Goal: Task Accomplishment & Management: Manage account settings

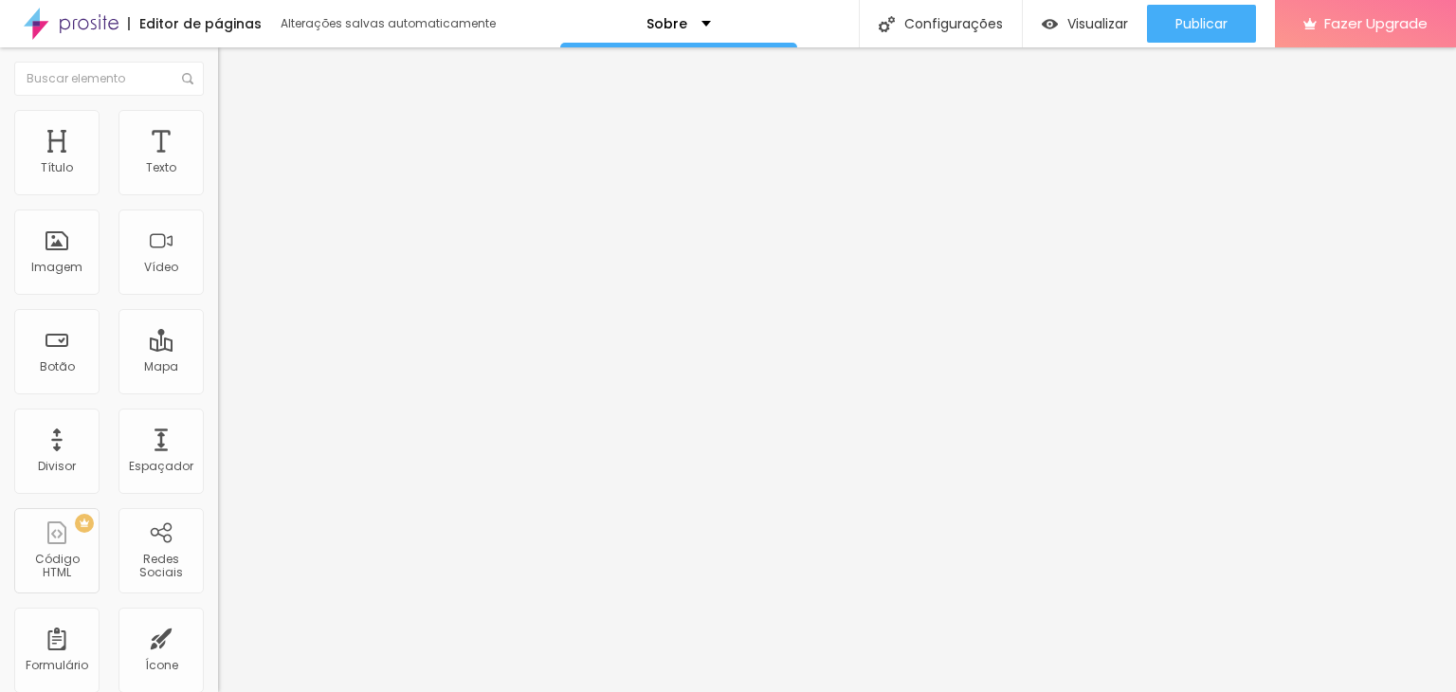
click at [218, 394] on img at bounding box center [224, 400] width 13 height 13
type input "https://www.instagram.com/jacilirafoto"
click at [218, 180] on img at bounding box center [327, 272] width 218 height 218
click at [218, 645] on input "https://www.instagram.com/jacilirafoto" at bounding box center [332, 654] width 228 height 19
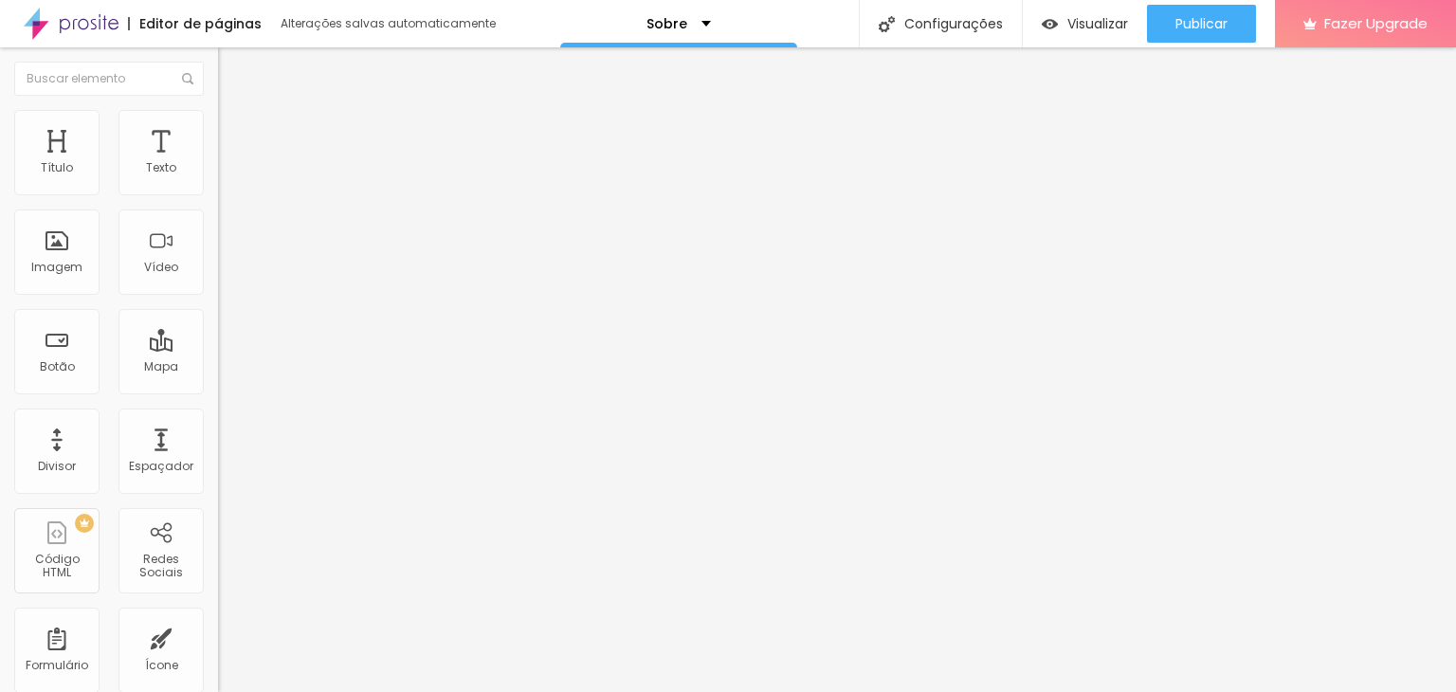
paste input "https://www.facebook.com/jacilirafoto"
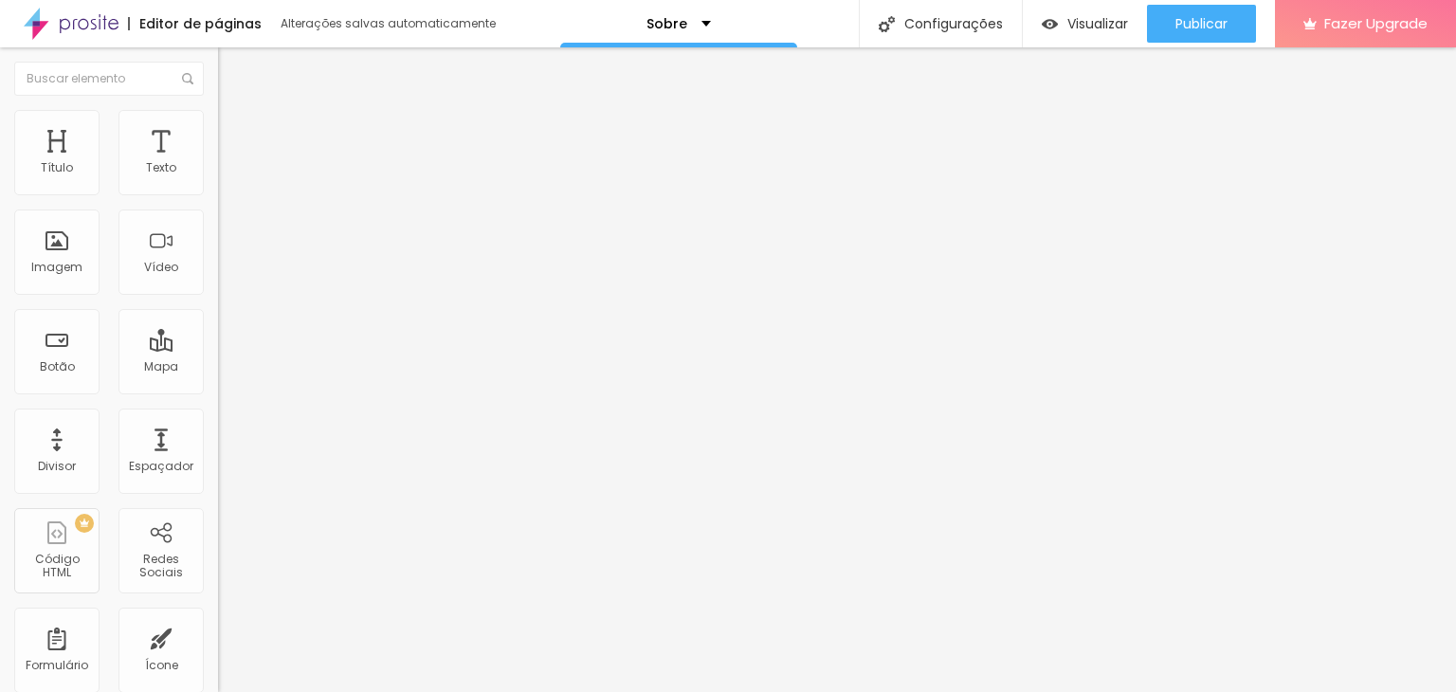
scroll to position [0, 114]
type input "https://https://www.facebook.com/jacilirafoto"
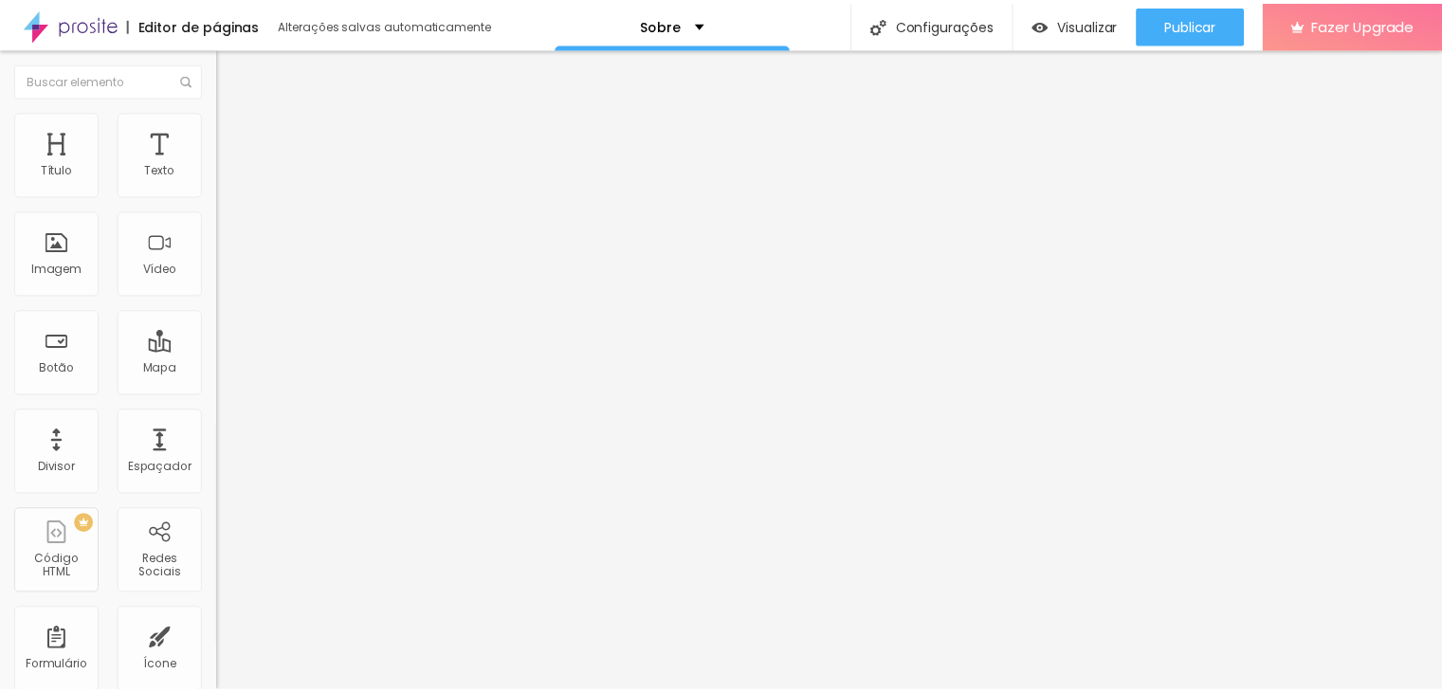
scroll to position [0, 0]
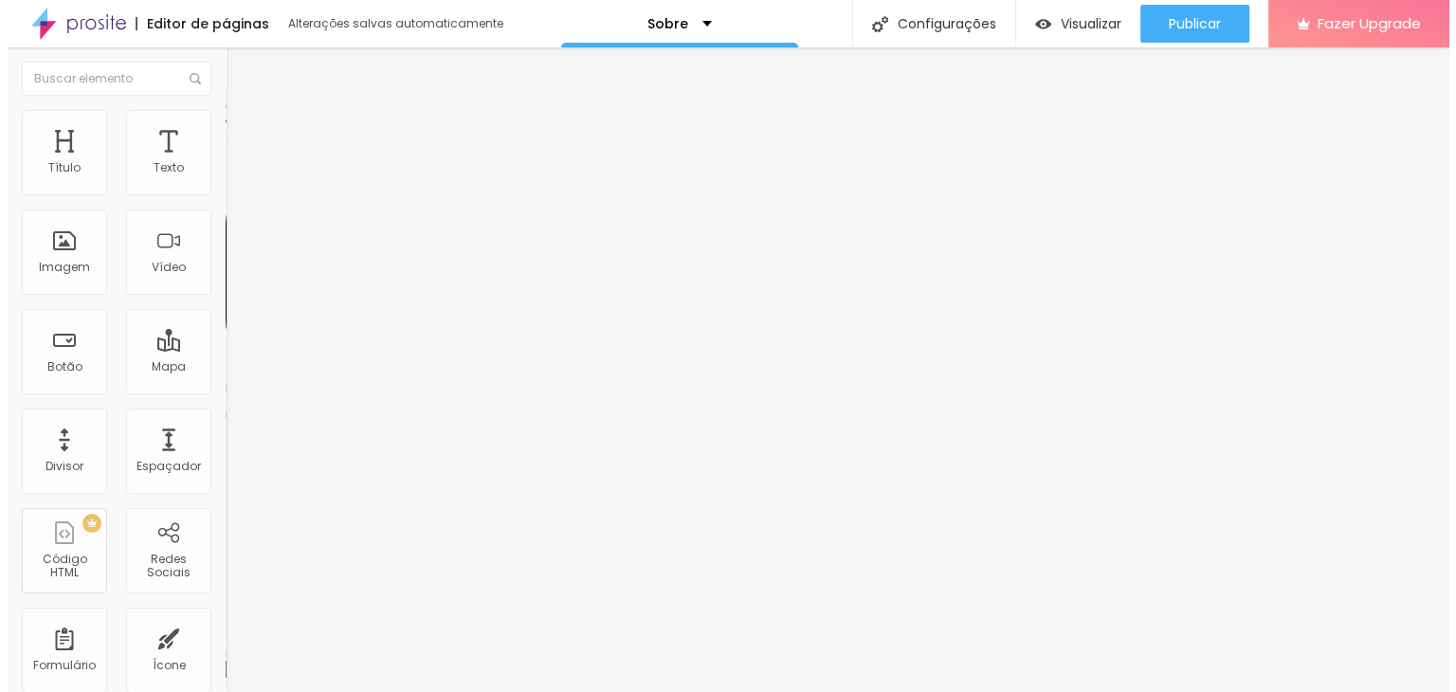
scroll to position [228, 0]
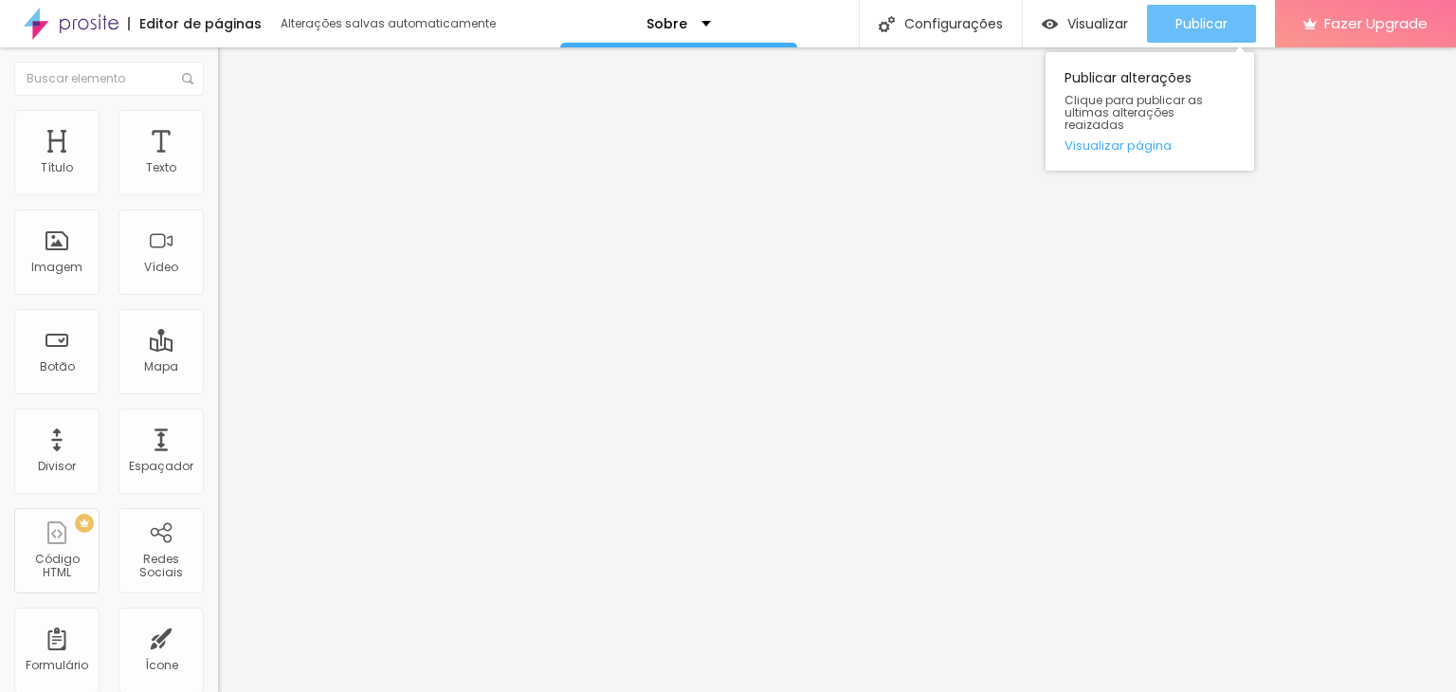
click at [1229, 11] on button "Publicar" at bounding box center [1201, 24] width 109 height 38
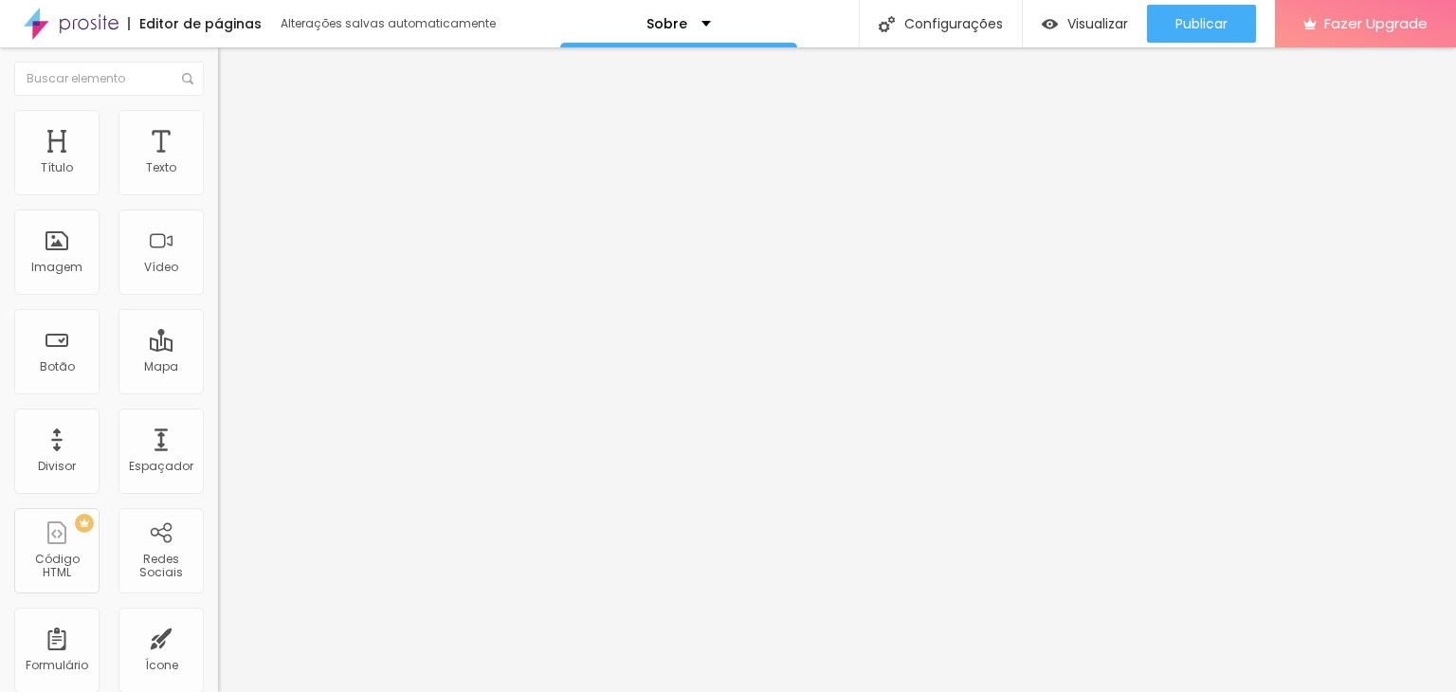
click at [218, 117] on img at bounding box center [226, 118] width 17 height 17
type input "95"
type input "90"
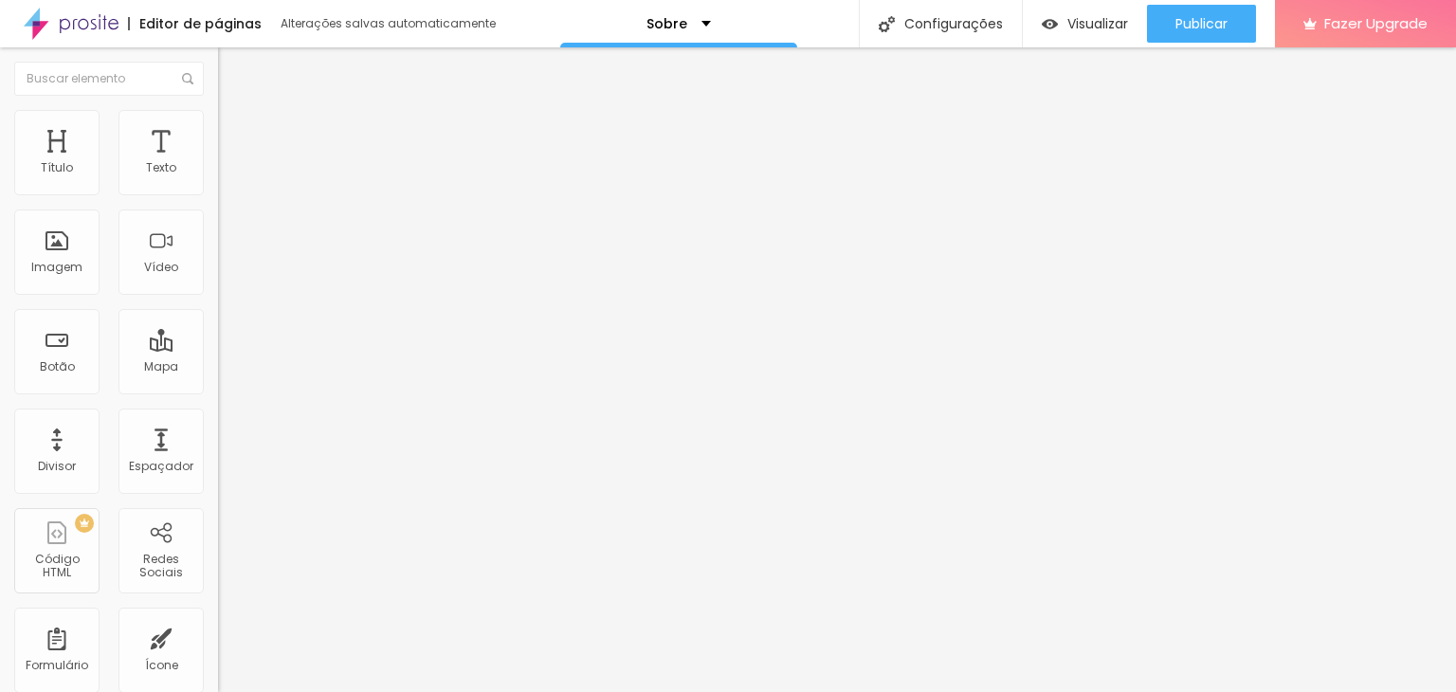
type input "85"
type input "80"
type input "75"
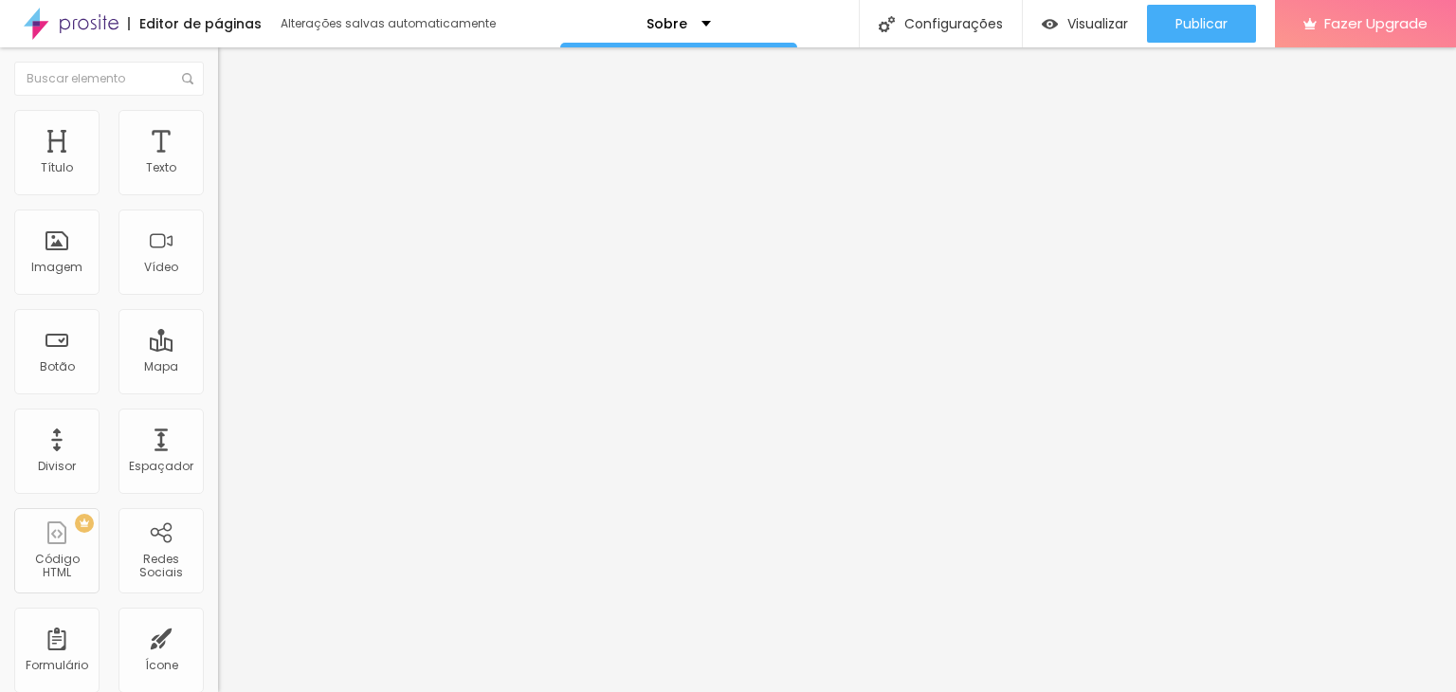
type input "75"
type input "70"
type input "65"
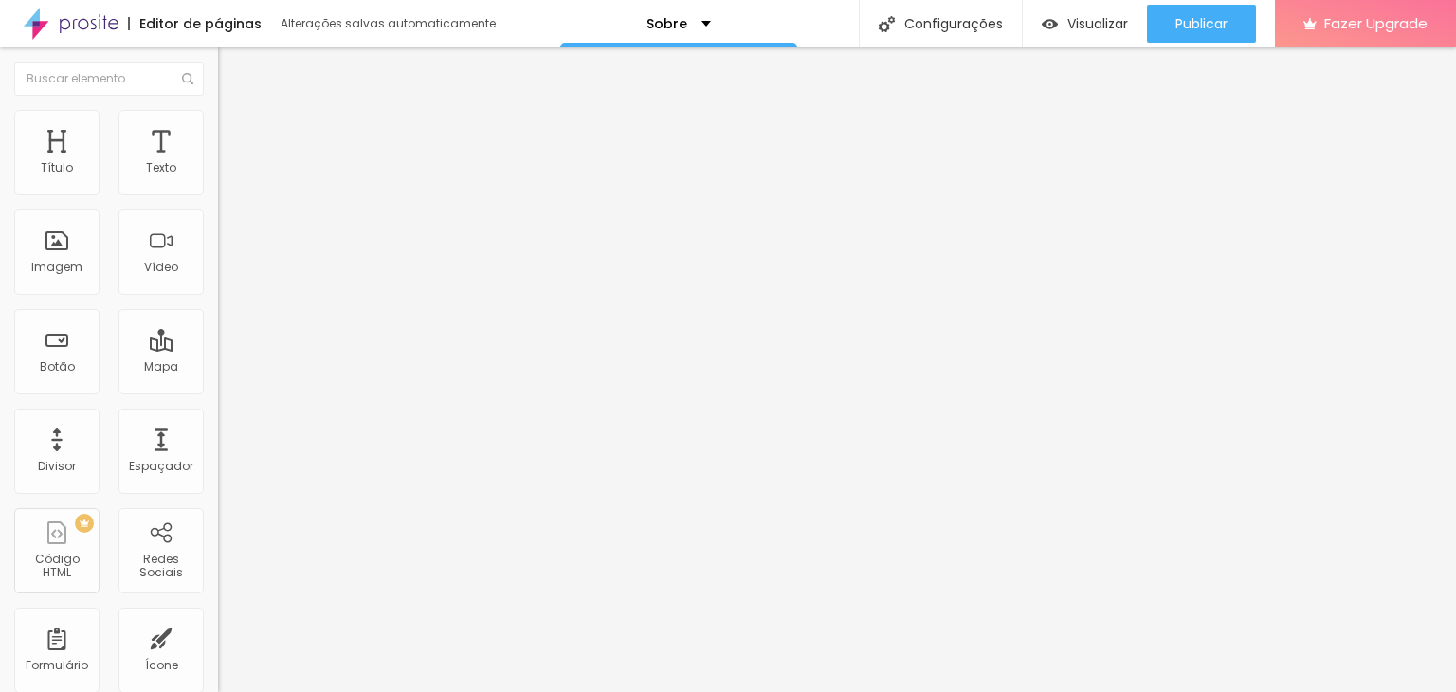
type input "60"
type input "55"
type input "50"
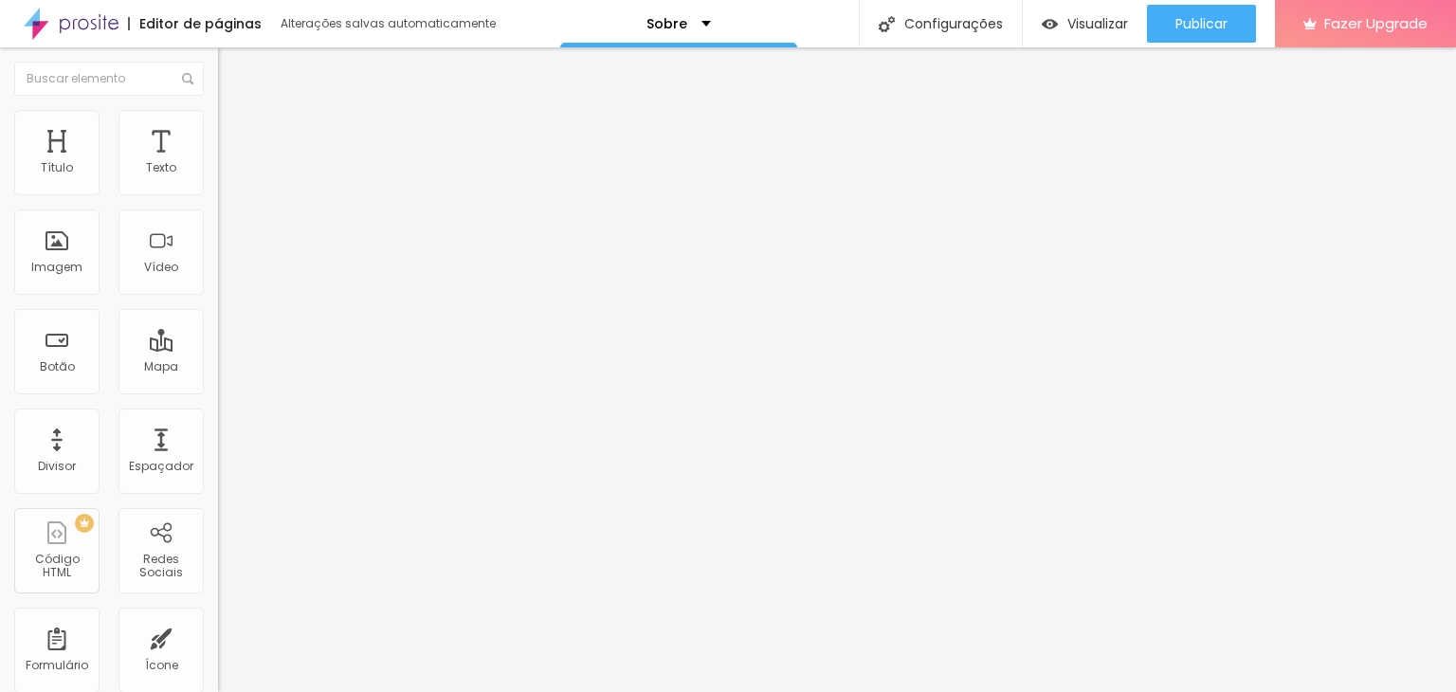
type input "50"
type input "45"
type input "50"
drag, startPoint x: 193, startPoint y: 199, endPoint x: 101, endPoint y: 208, distance: 92.4
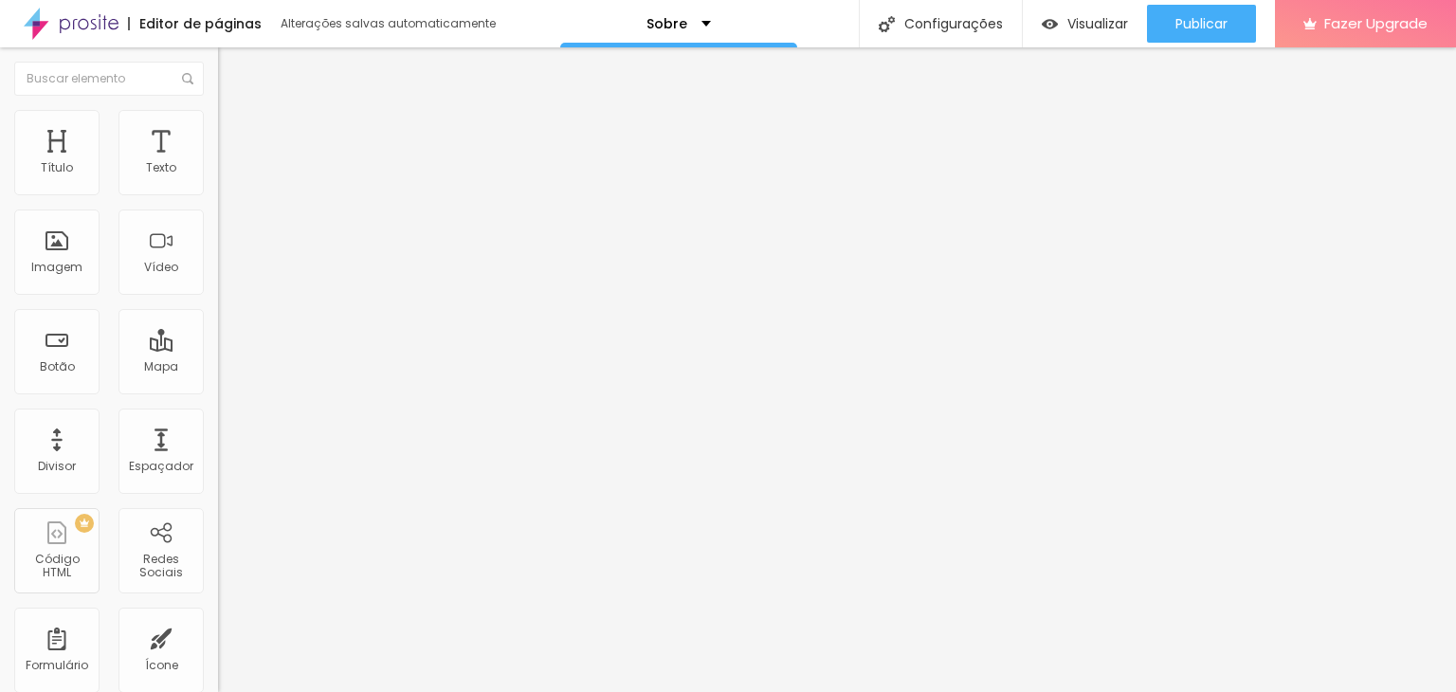
type input "50"
click at [218, 194] on input "range" at bounding box center [279, 186] width 122 height 15
click at [218, 437] on div "Editar Imagem Conteúdo Estilo Avançado Tamanho 50 px % 0 Borda arredondada Somb…" at bounding box center [327, 369] width 218 height 645
click at [218, 111] on img at bounding box center [226, 118] width 17 height 17
type input "55"
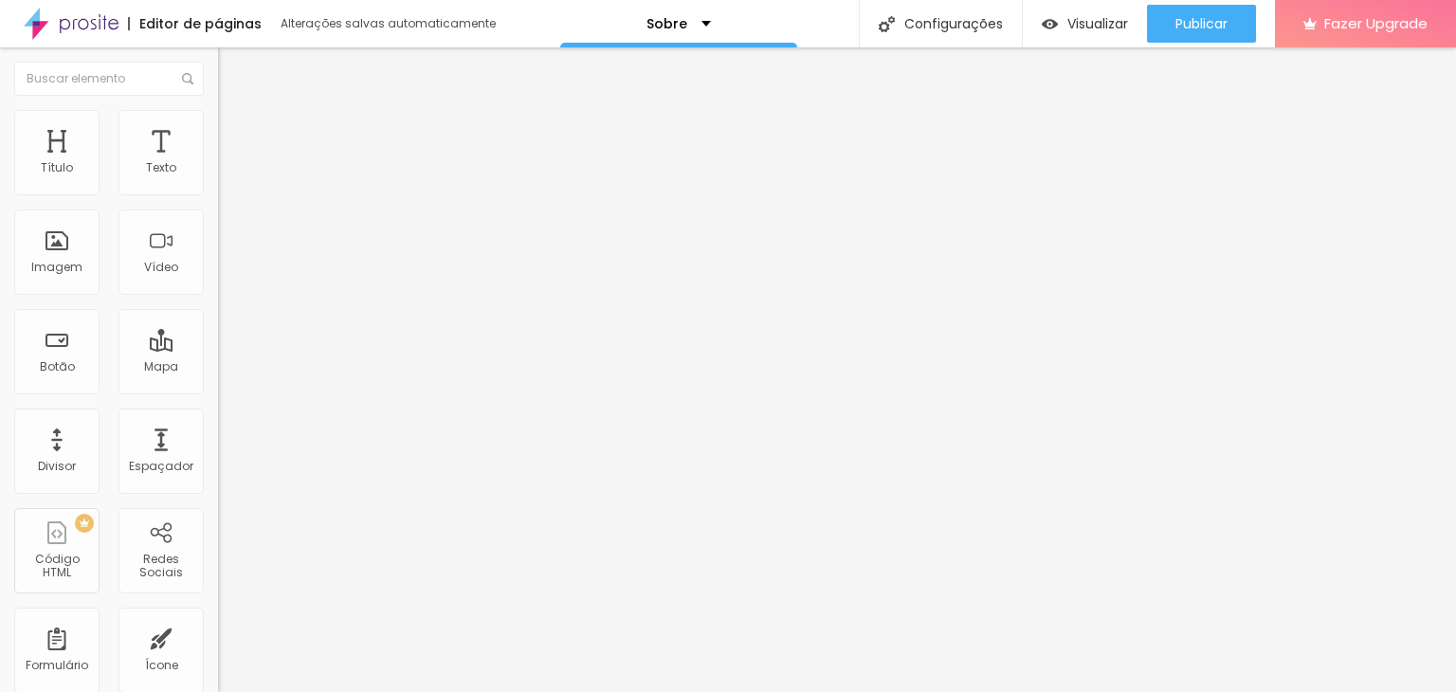
type input "55"
type input "60"
type input "65"
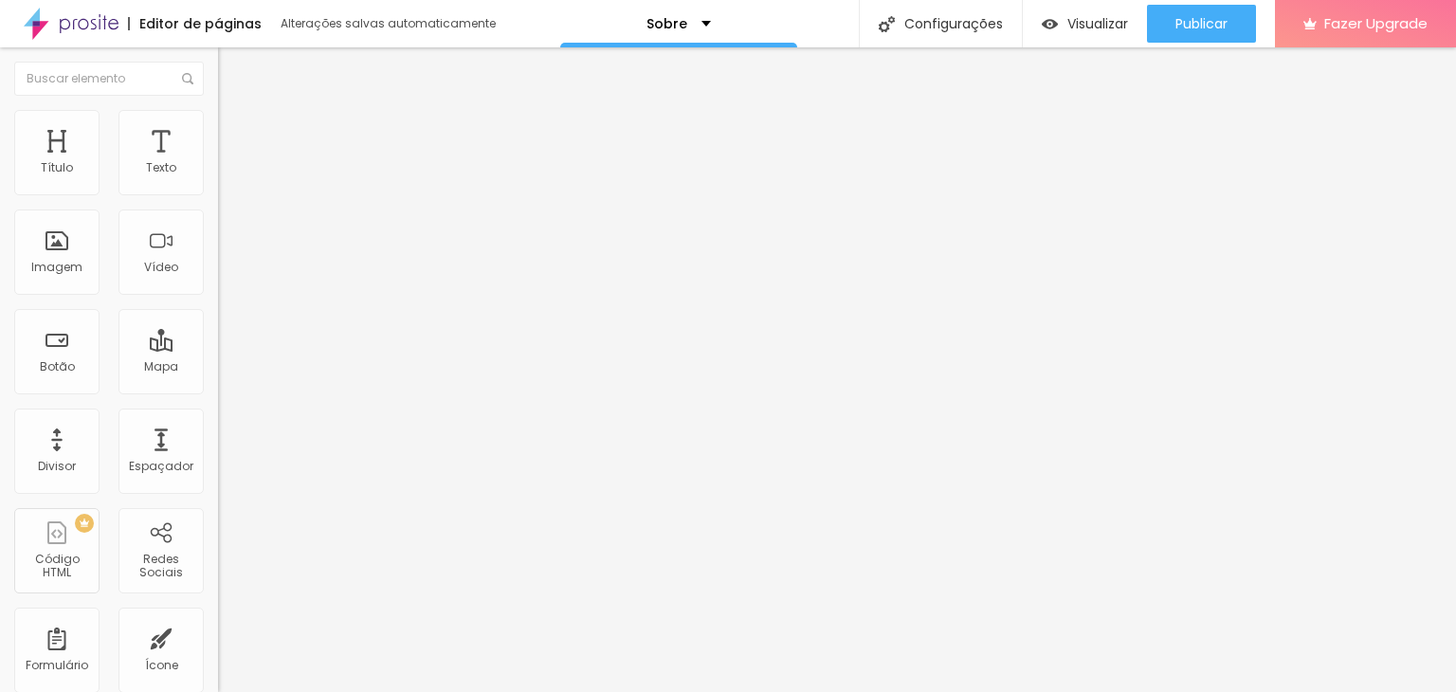
type input "70"
type input "75"
type input "80"
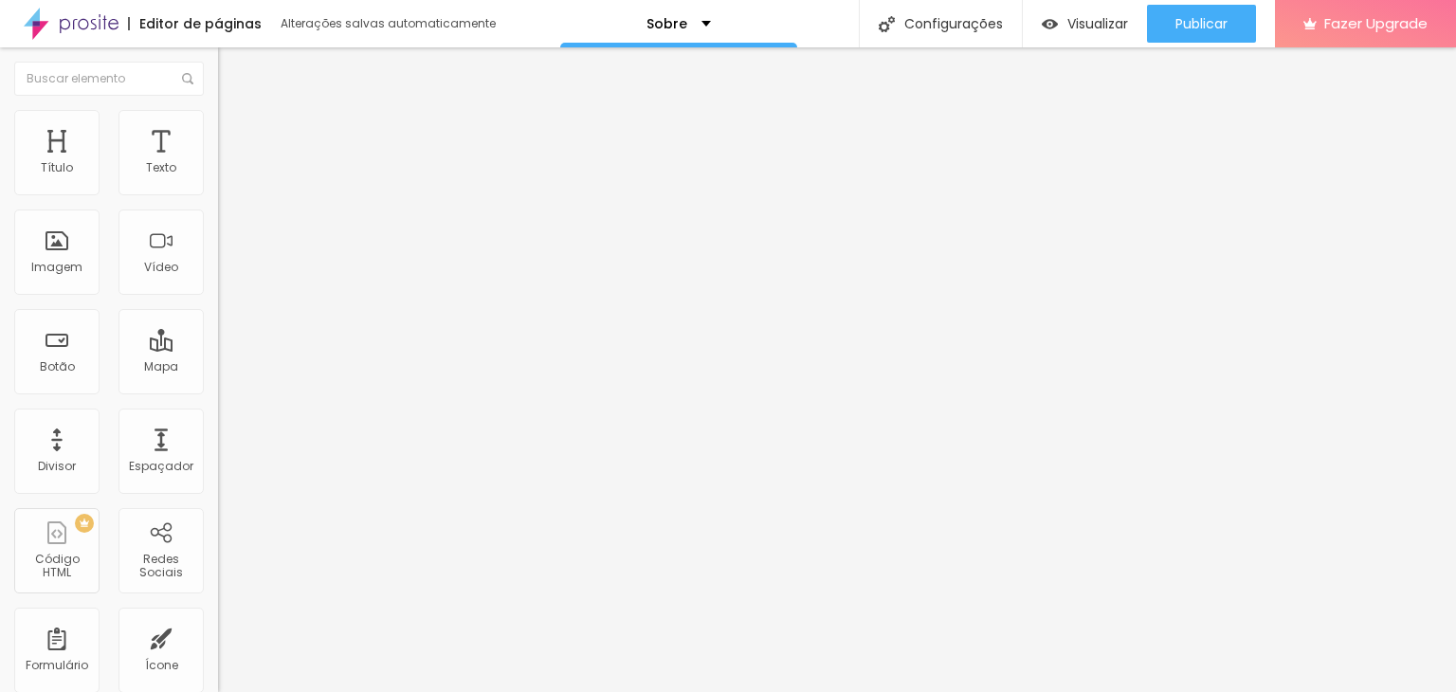
type input "80"
type input "85"
type input "90"
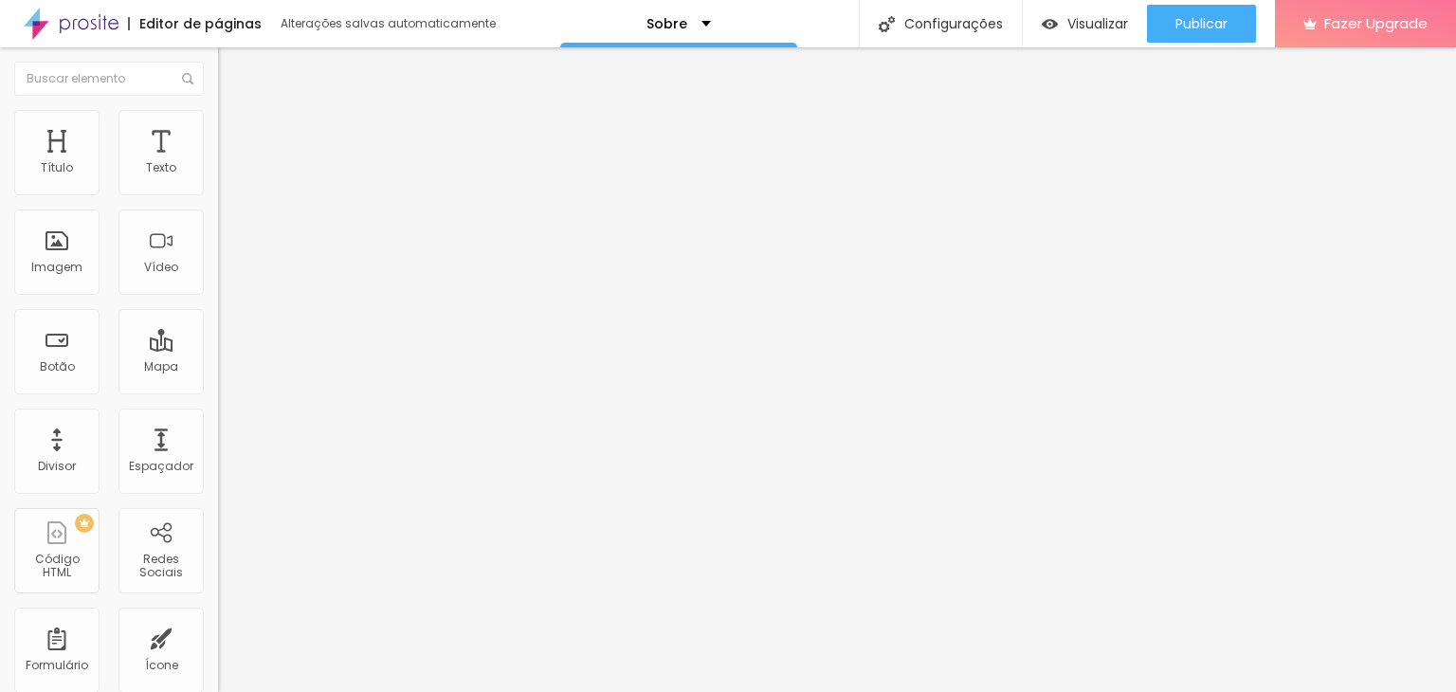
type input "95"
type input "100"
type input "95"
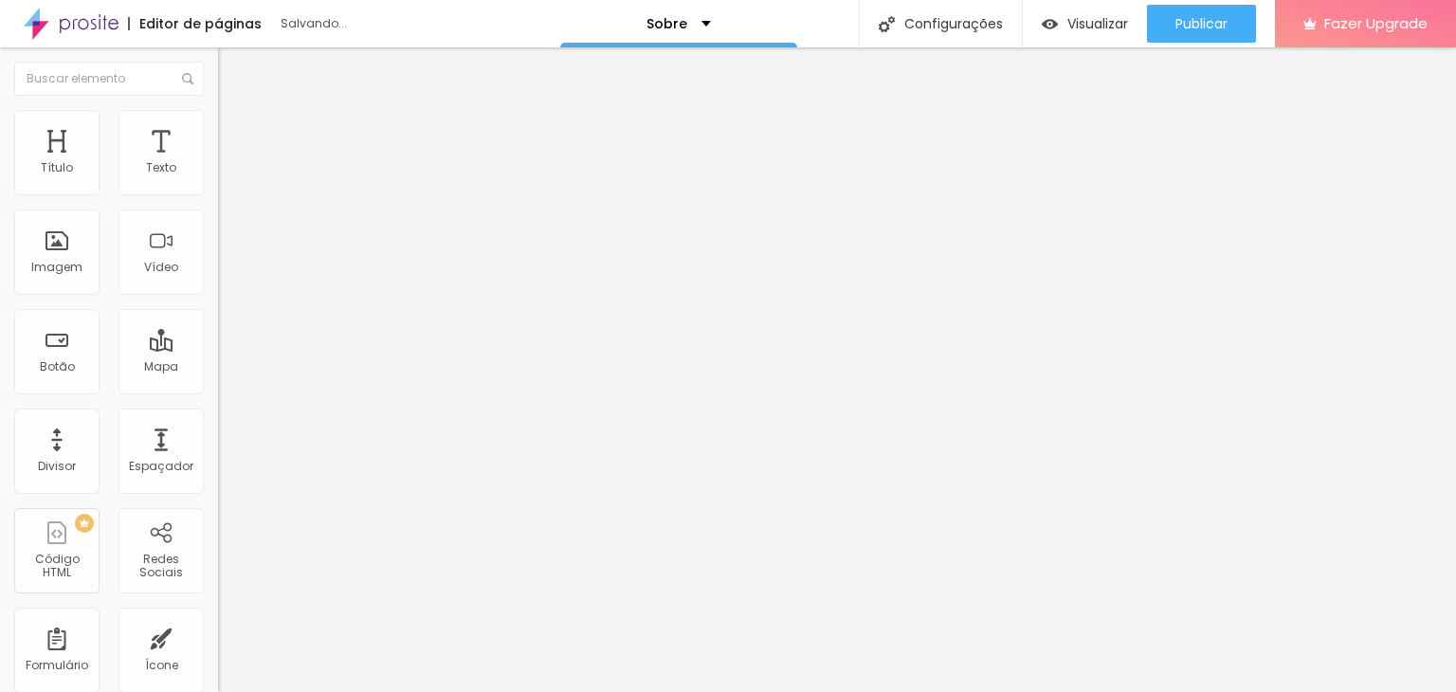
type input "95"
type input "90"
type input "85"
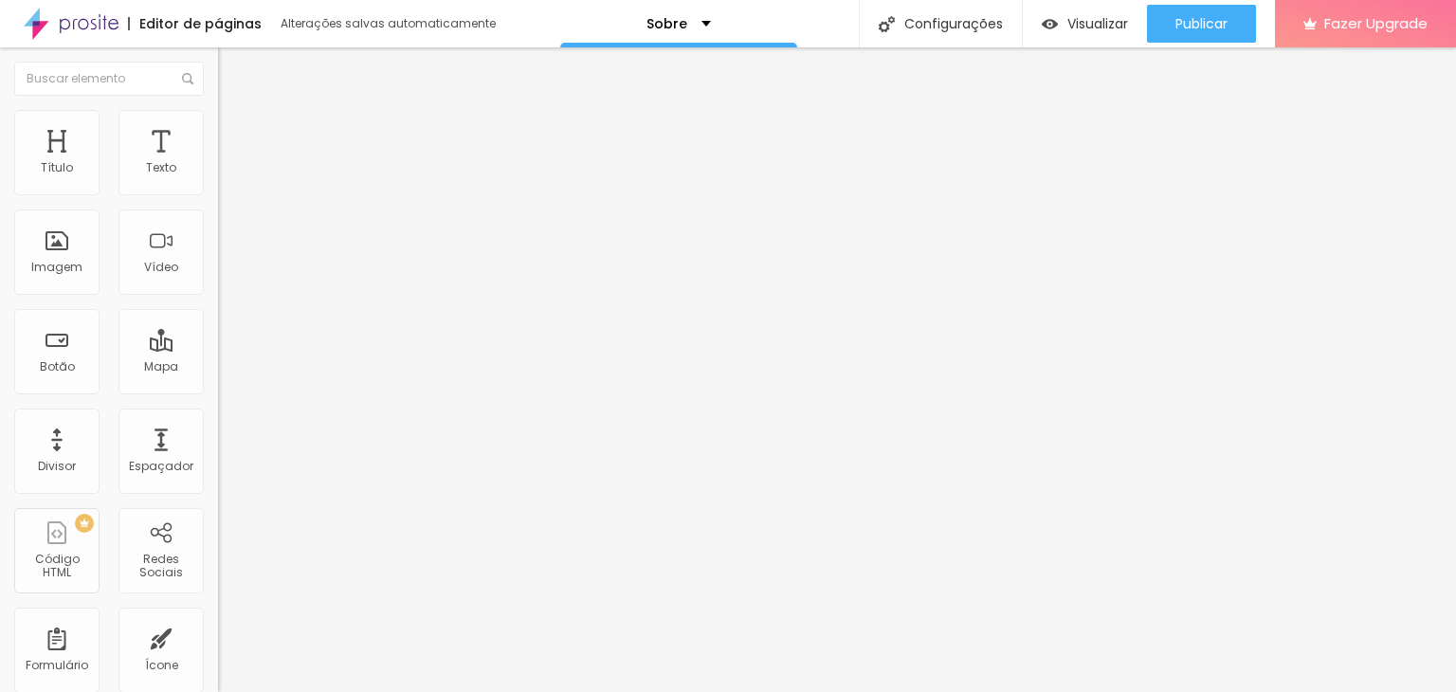
type input "80"
drag, startPoint x: 95, startPoint y: 206, endPoint x: 162, endPoint y: 225, distance: 69.9
type input "80"
click at [218, 194] on input "range" at bounding box center [279, 186] width 122 height 15
type input "2"
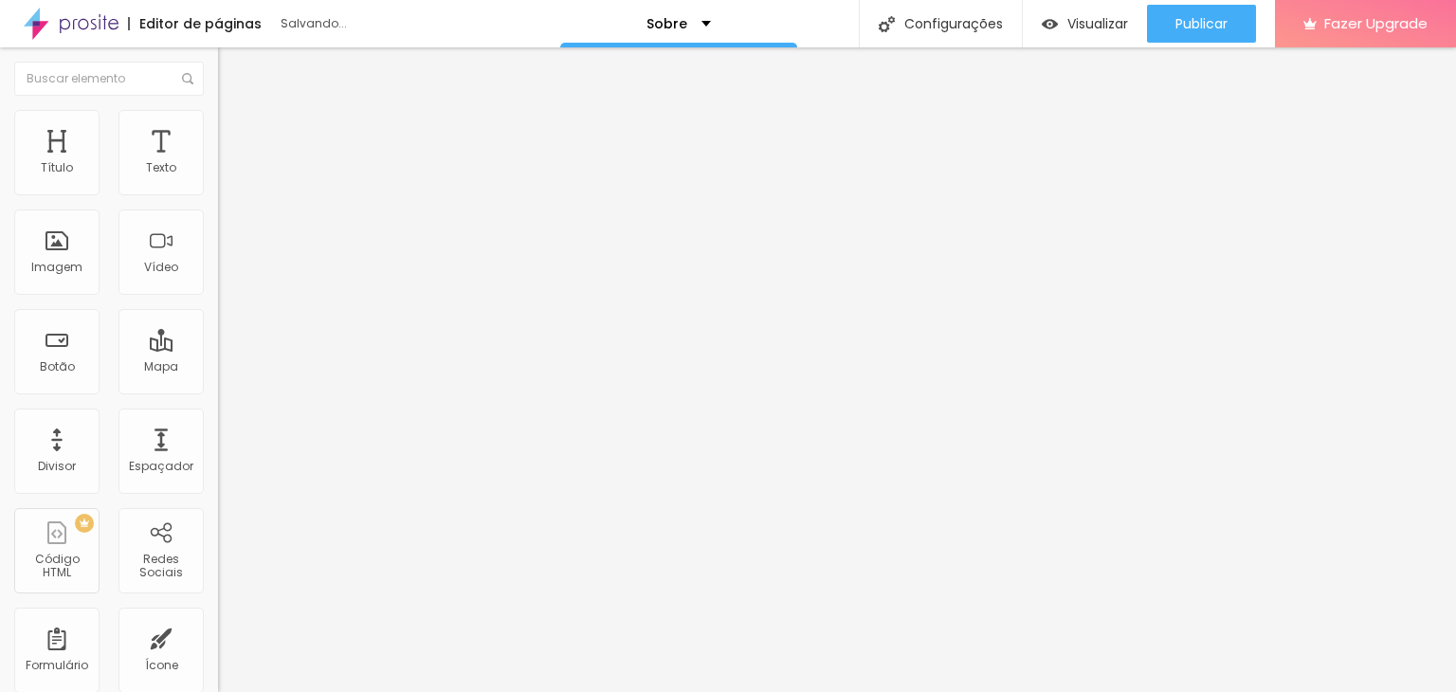
type input "2"
type input "3"
type input "4"
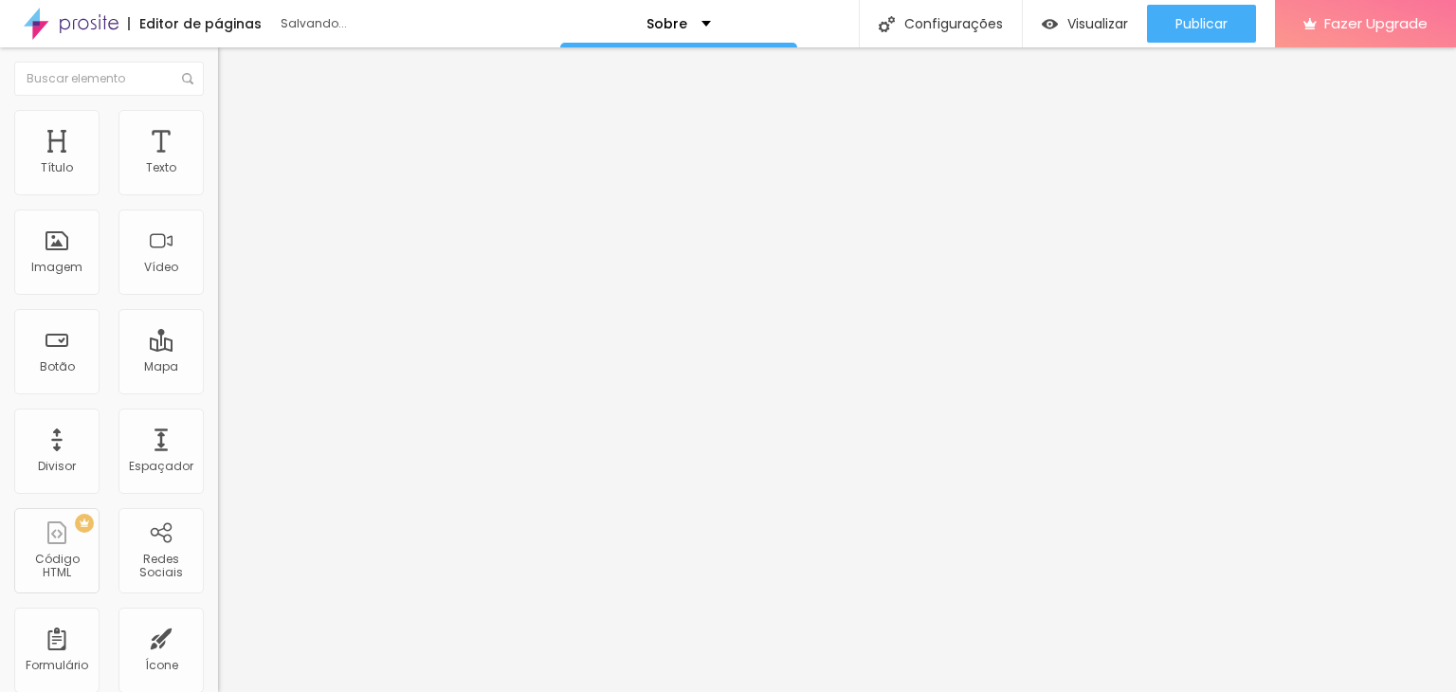
type input "6"
type input "7"
type input "8"
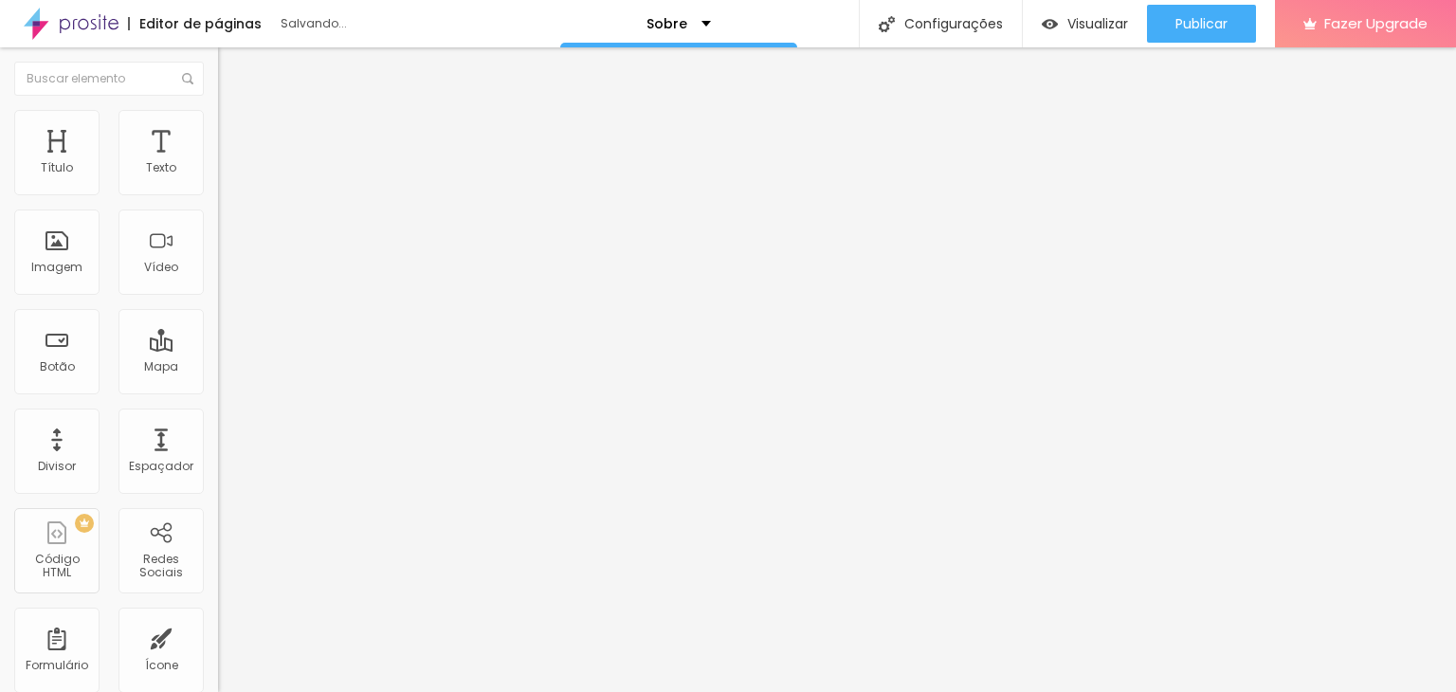
type input "8"
type input "9"
type input "11"
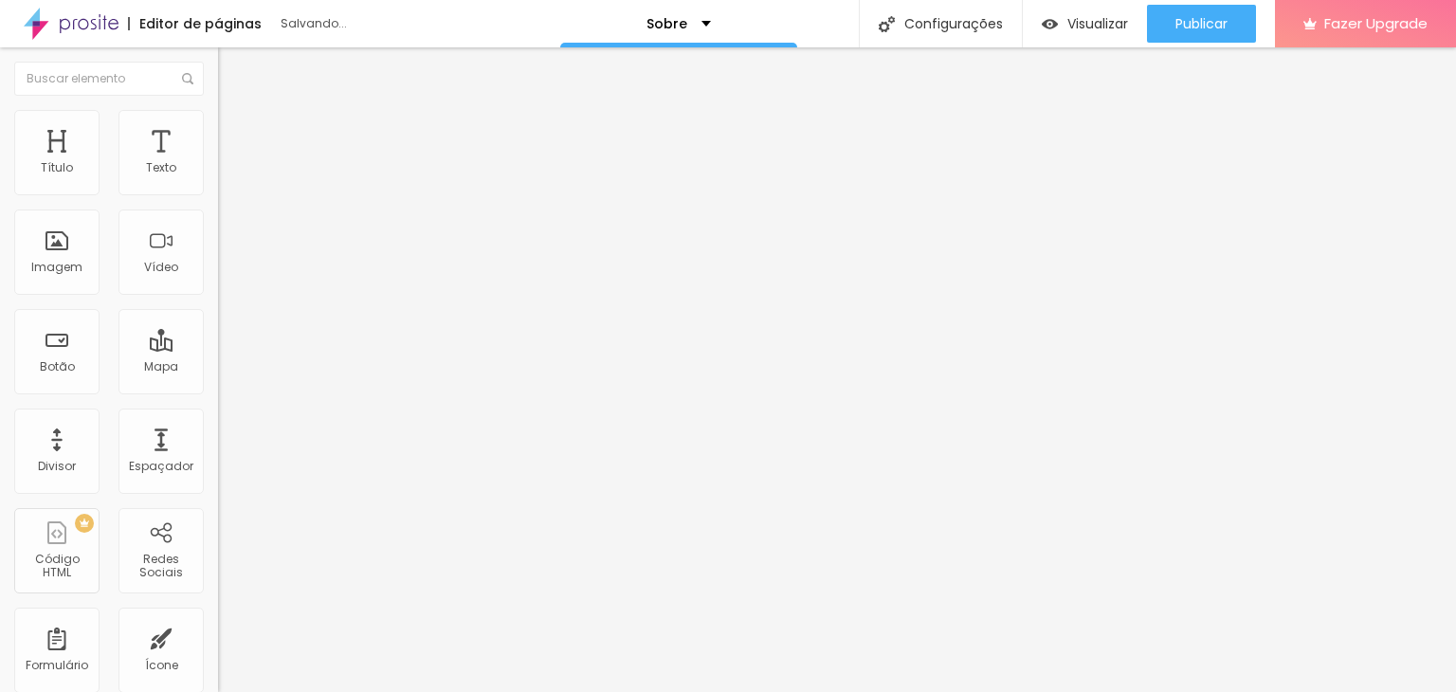
type input "12"
type input "8"
type input "7"
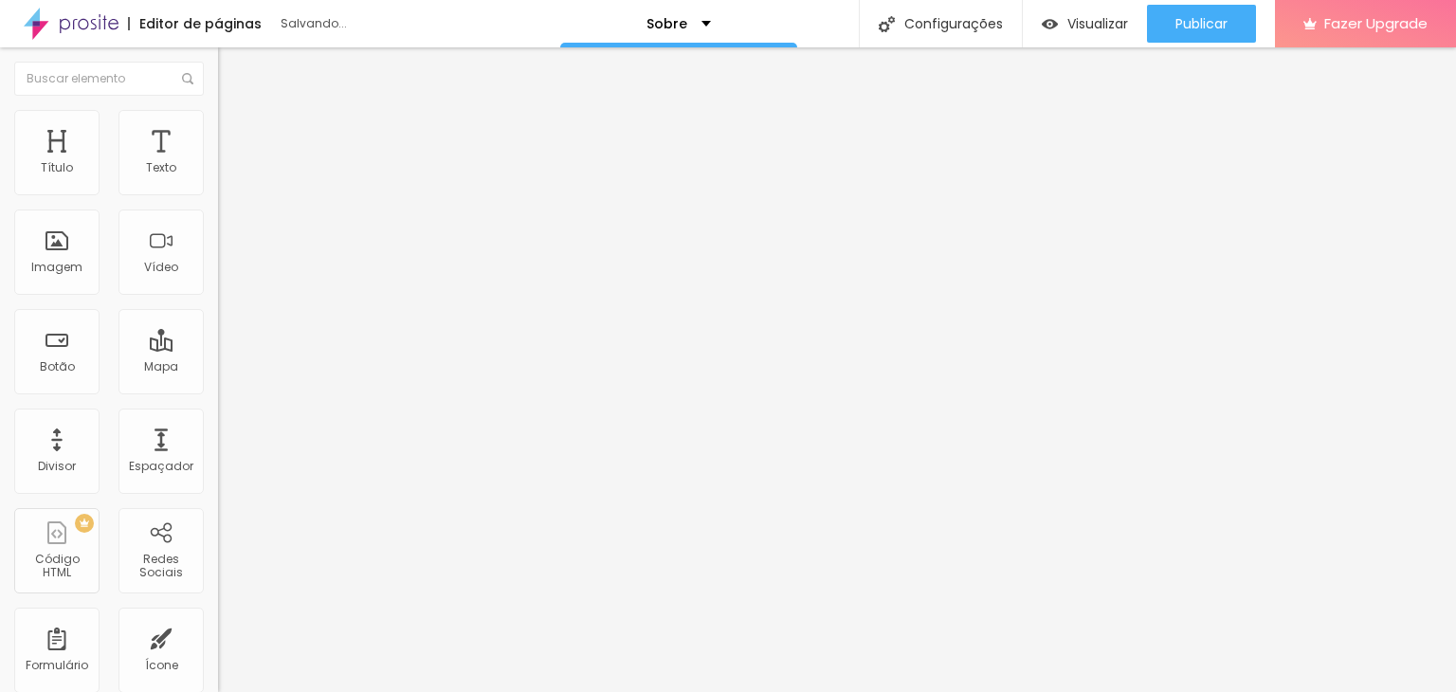
type input "7"
type input "6"
type input "4"
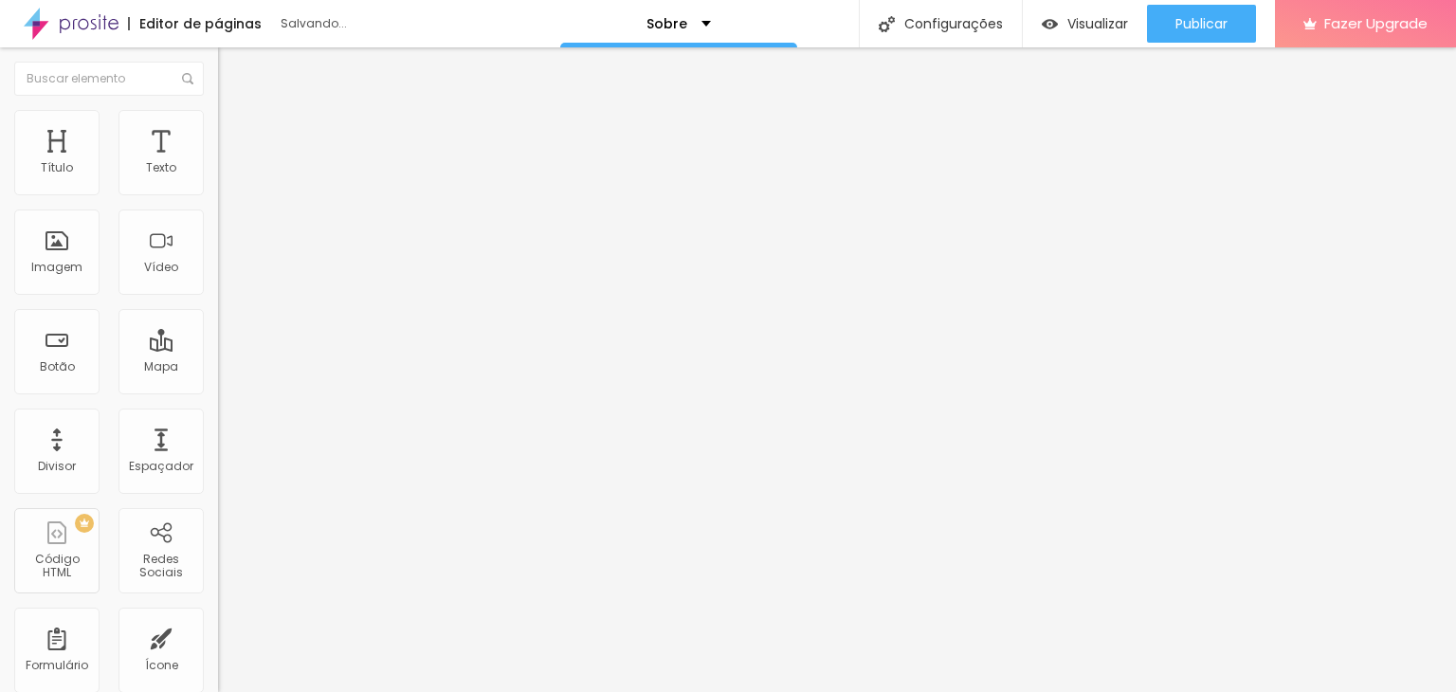
type input "3"
type input "2"
type input "0"
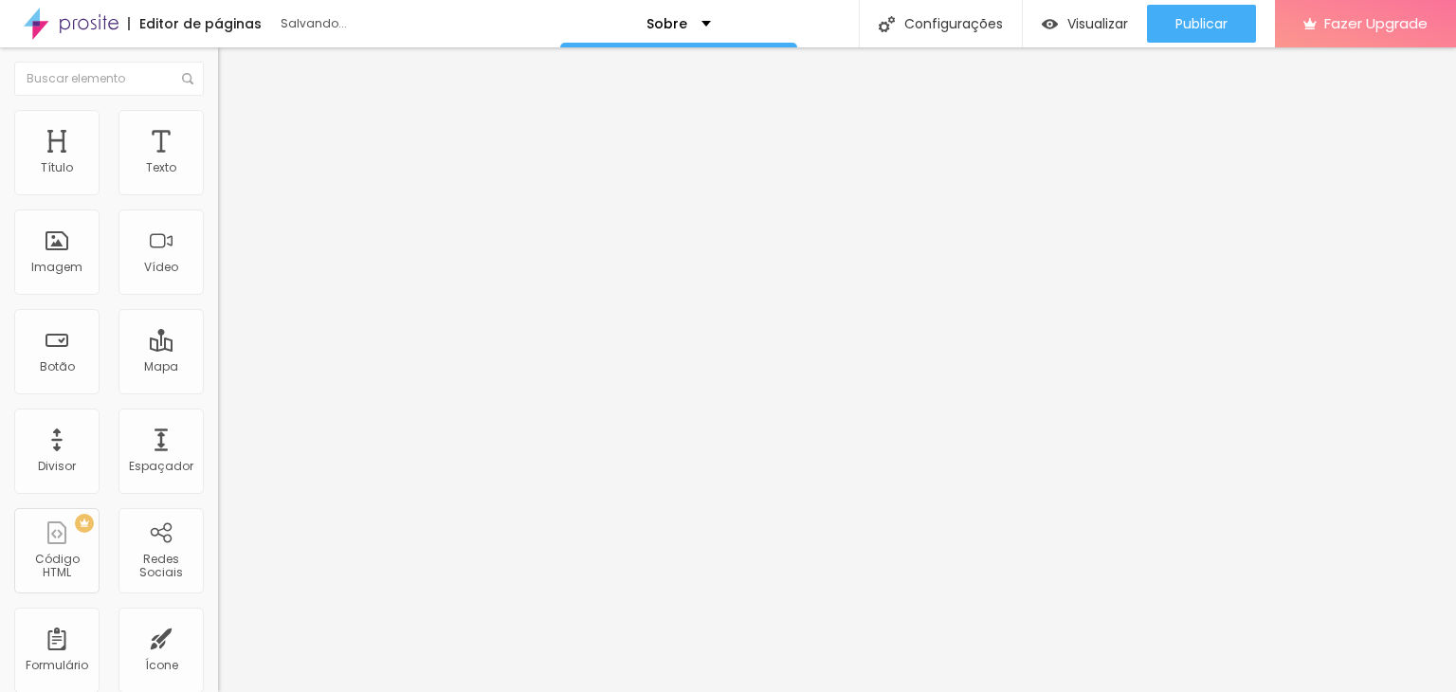
type input "0"
drag, startPoint x: 44, startPoint y: 236, endPoint x: 30, endPoint y: 238, distance: 13.4
click at [218, 416] on input "range" at bounding box center [279, 423] width 122 height 15
click at [235, 134] on span "Avançado" at bounding box center [266, 142] width 63 height 16
click at [235, 112] on span "Conteúdo" at bounding box center [264, 104] width 59 height 16
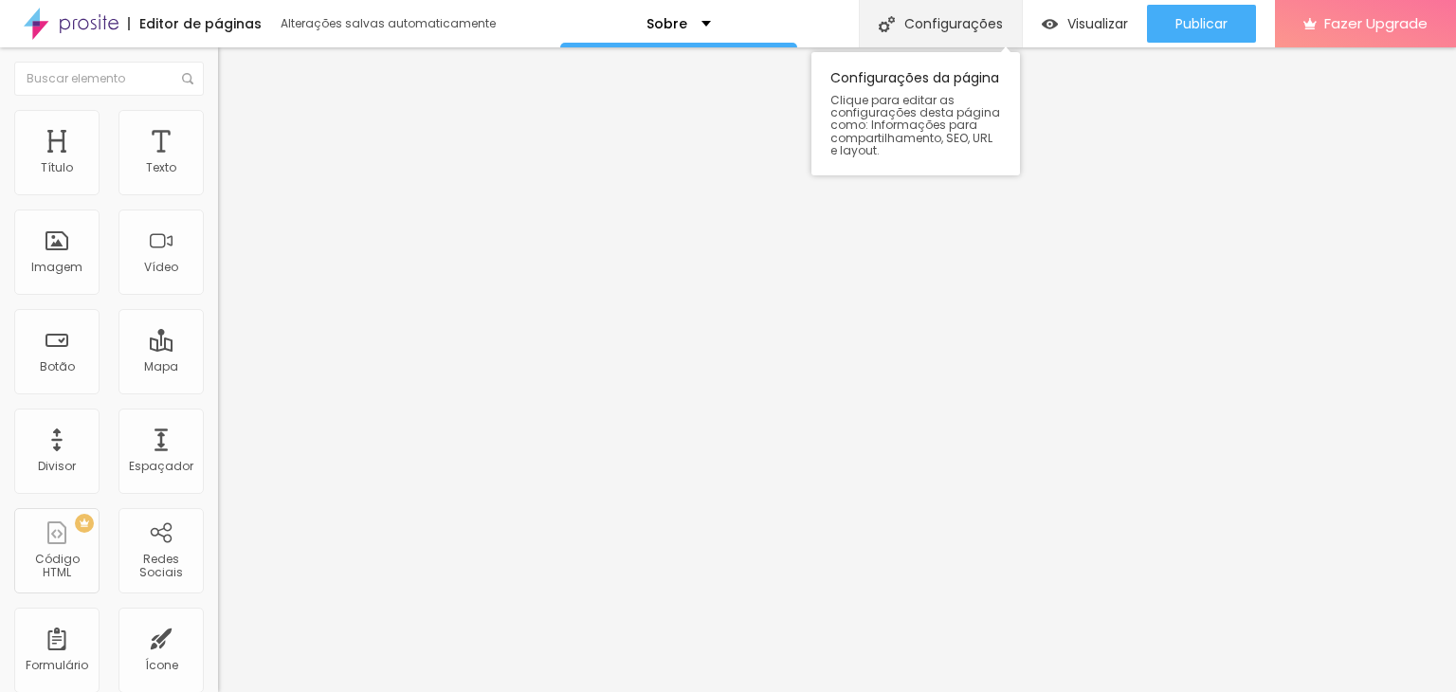
click at [950, 40] on div "Configurações" at bounding box center [940, 23] width 163 height 47
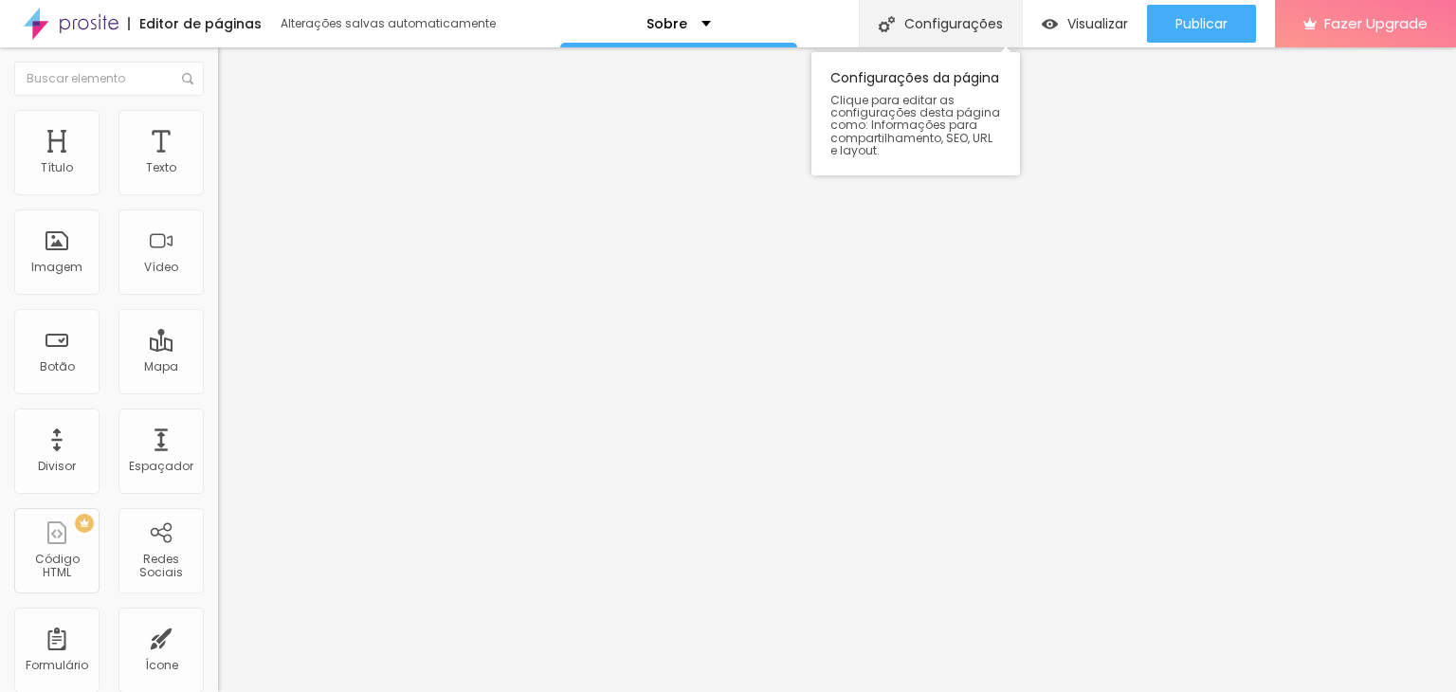
click at [944, 31] on div "Configurações" at bounding box center [940, 23] width 163 height 47
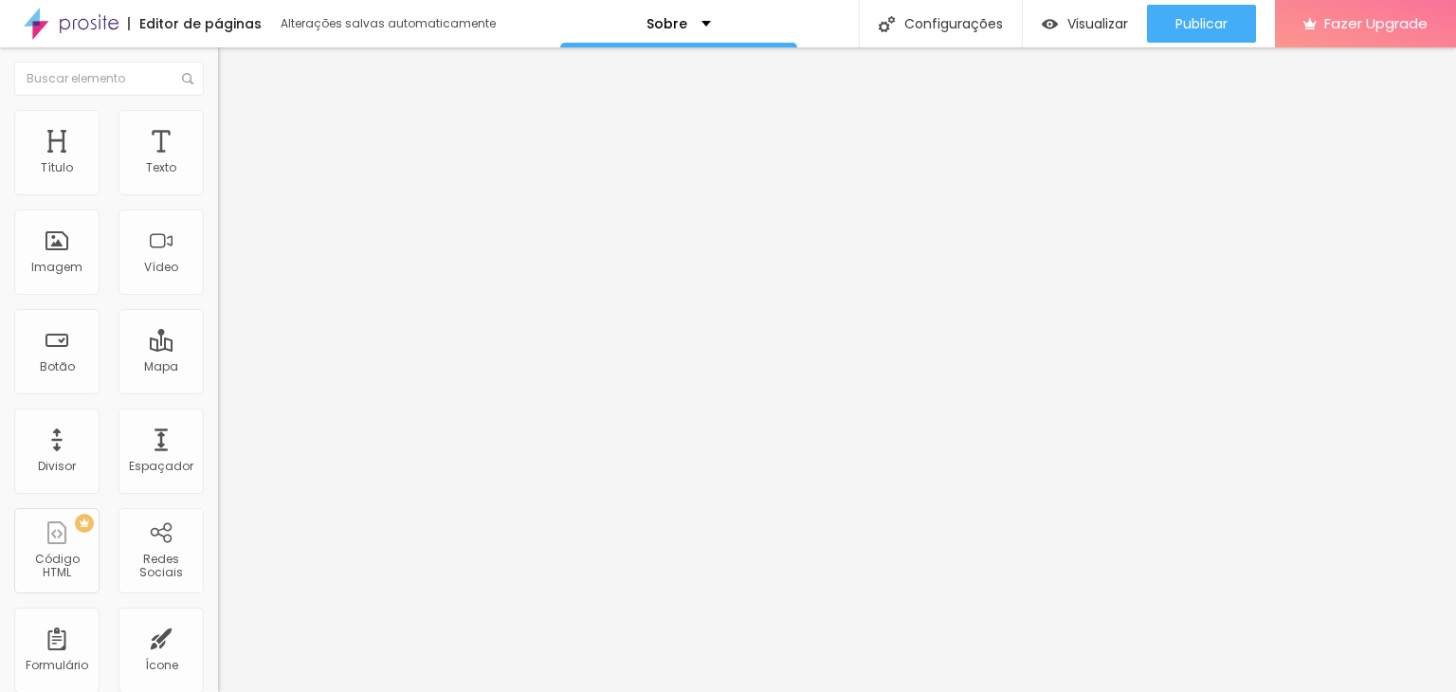
click at [218, 297] on span "1:1 Quadrado" at bounding box center [255, 289] width 75 height 16
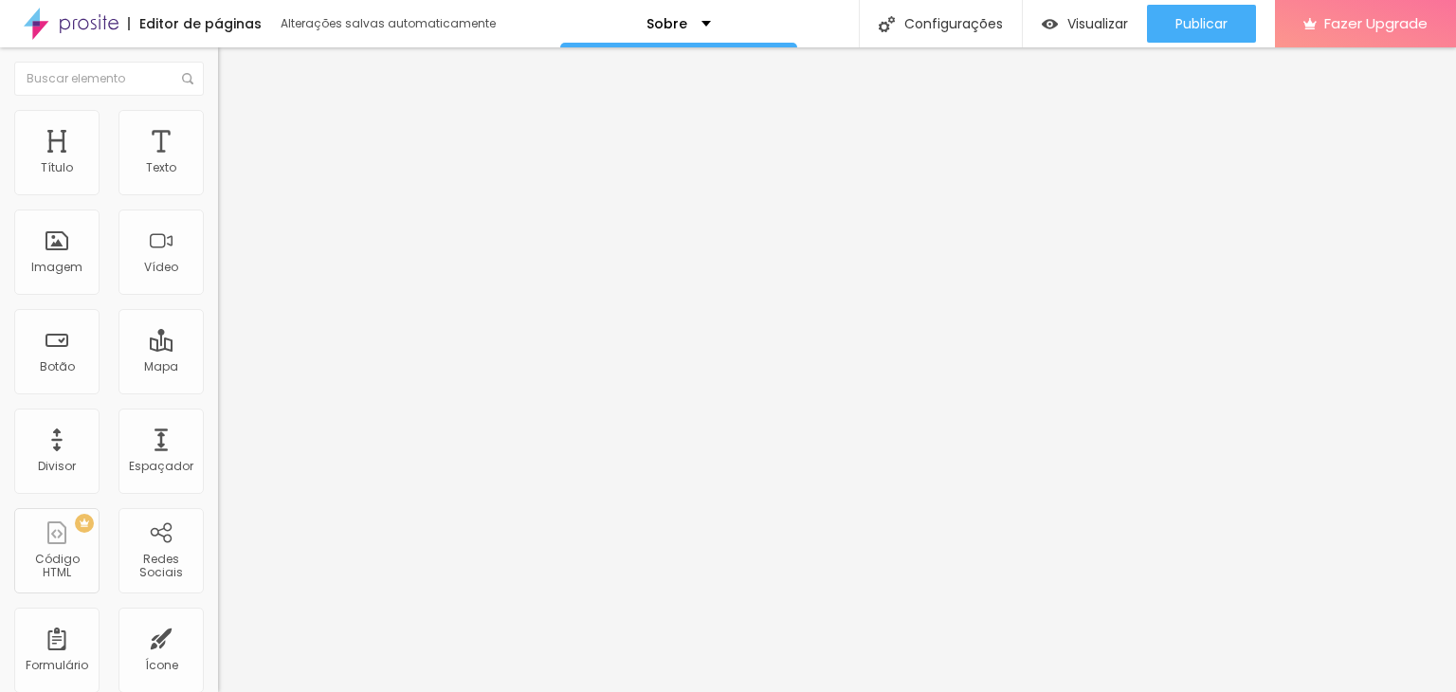
click at [232, 69] on img "button" at bounding box center [239, 69] width 15 height 15
click at [148, 447] on div "Espaçador" at bounding box center [161, 451] width 85 height 85
click at [235, 131] on span "Estilo" at bounding box center [249, 123] width 29 height 16
type input "75"
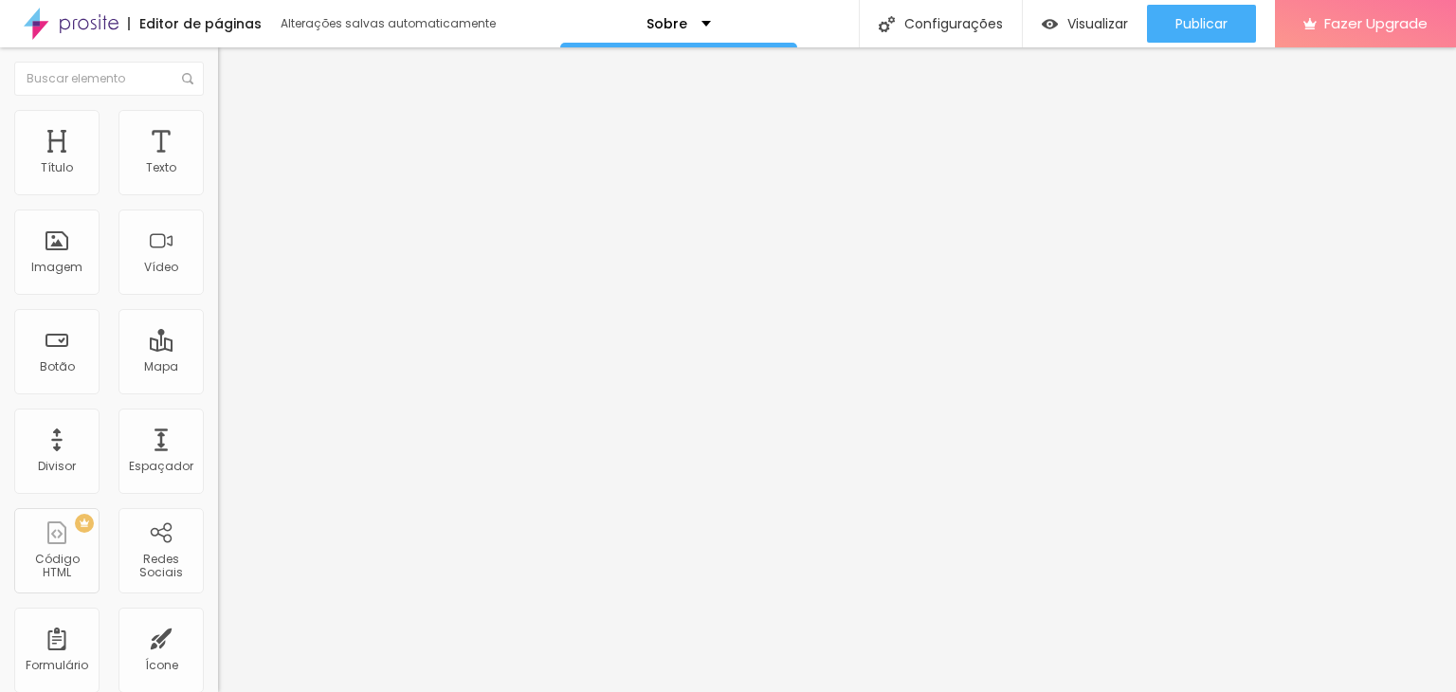
type input "80"
type input "75"
click at [218, 194] on input "range" at bounding box center [279, 186] width 122 height 15
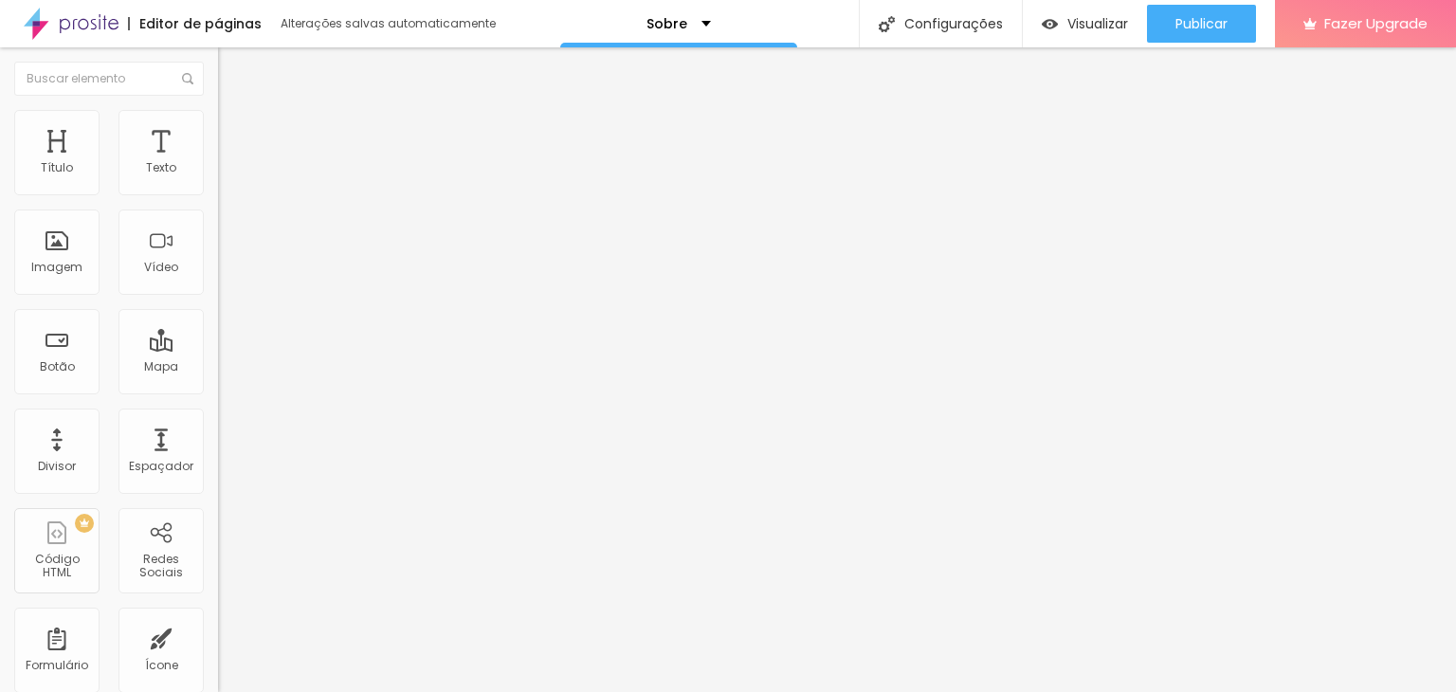
click at [218, 129] on li "Estilo" at bounding box center [327, 119] width 218 height 19
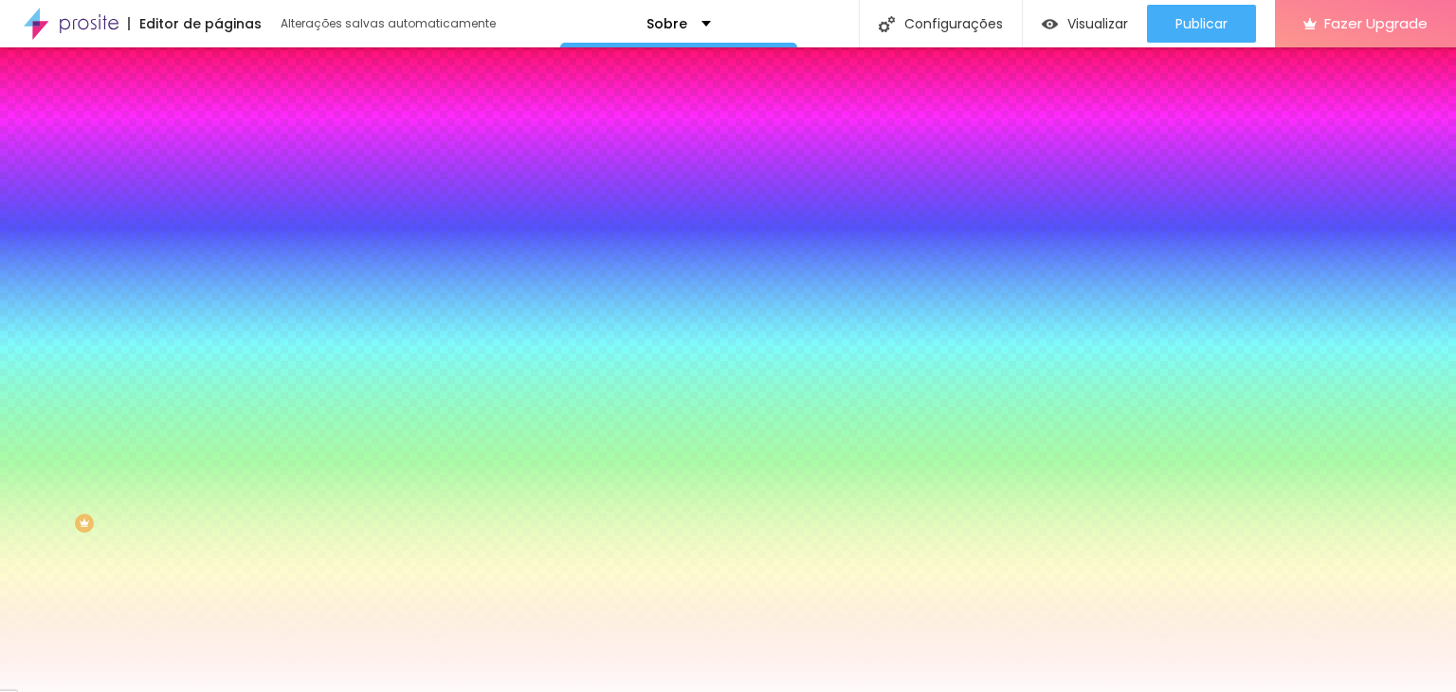
click at [232, 64] on img "button" at bounding box center [239, 69] width 15 height 15
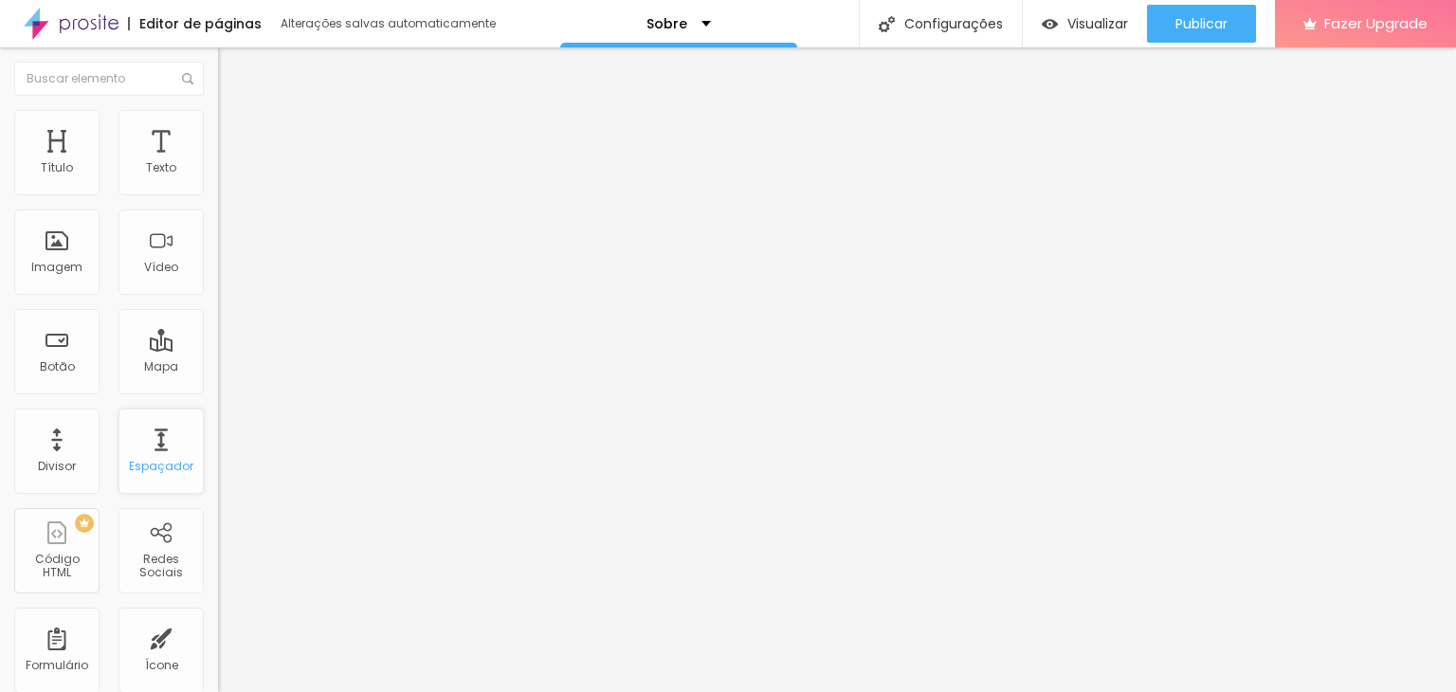
click at [142, 460] on div "Espaçador" at bounding box center [161, 466] width 64 height 13
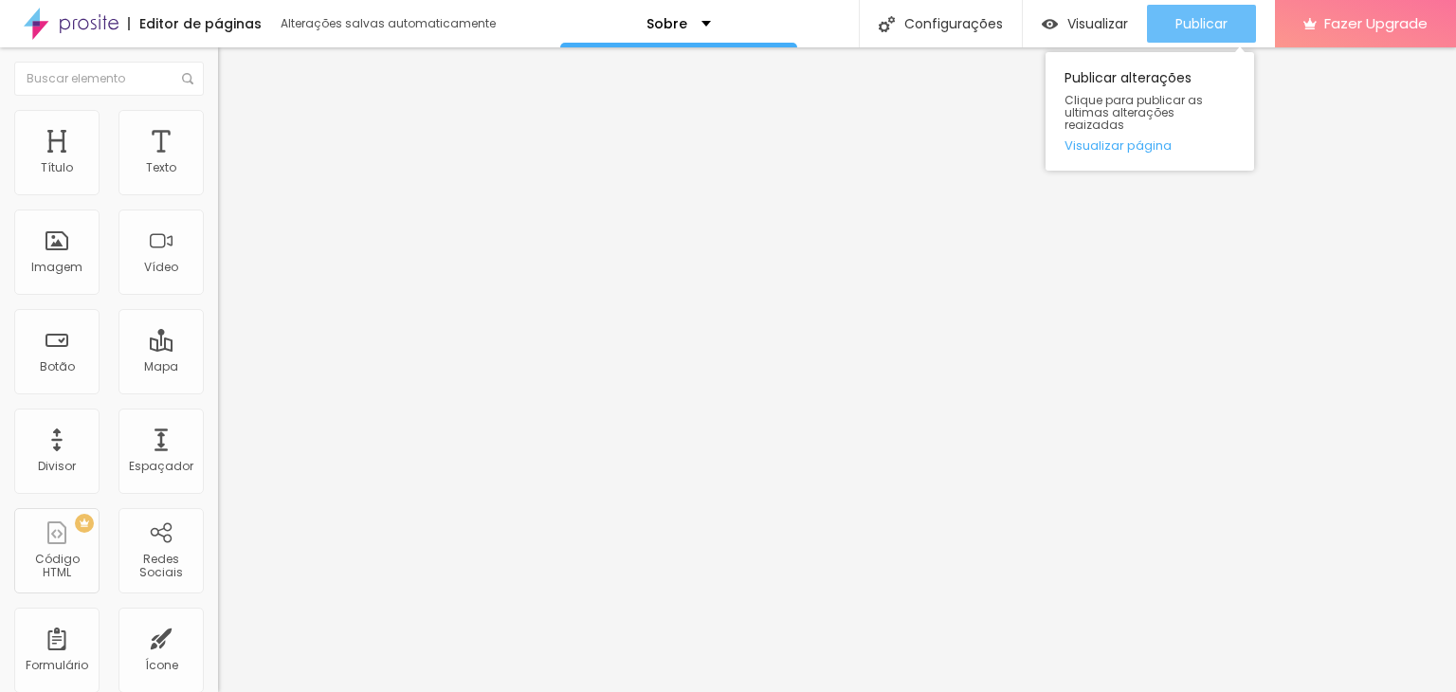
click at [1199, 28] on span "Publicar" at bounding box center [1202, 23] width 52 height 15
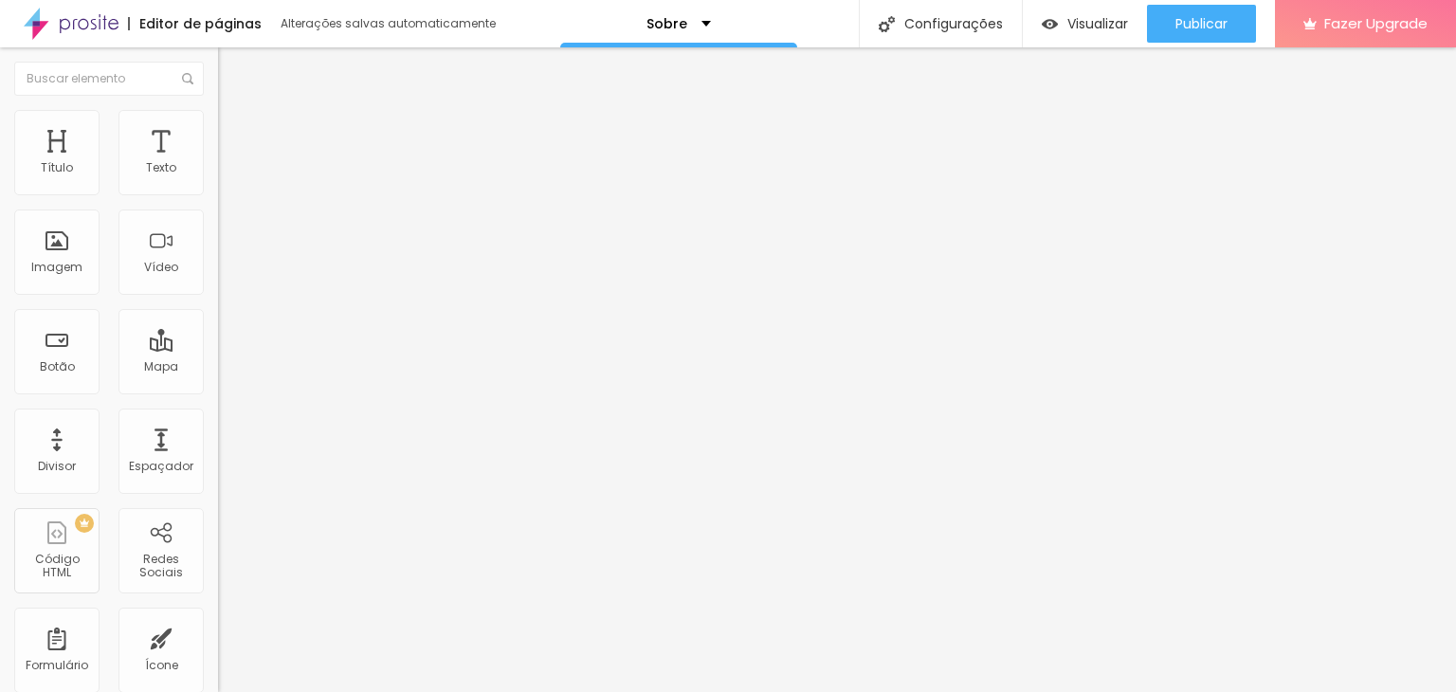
scroll to position [0, 57]
type input "https://wa.me.com/5582996366366"
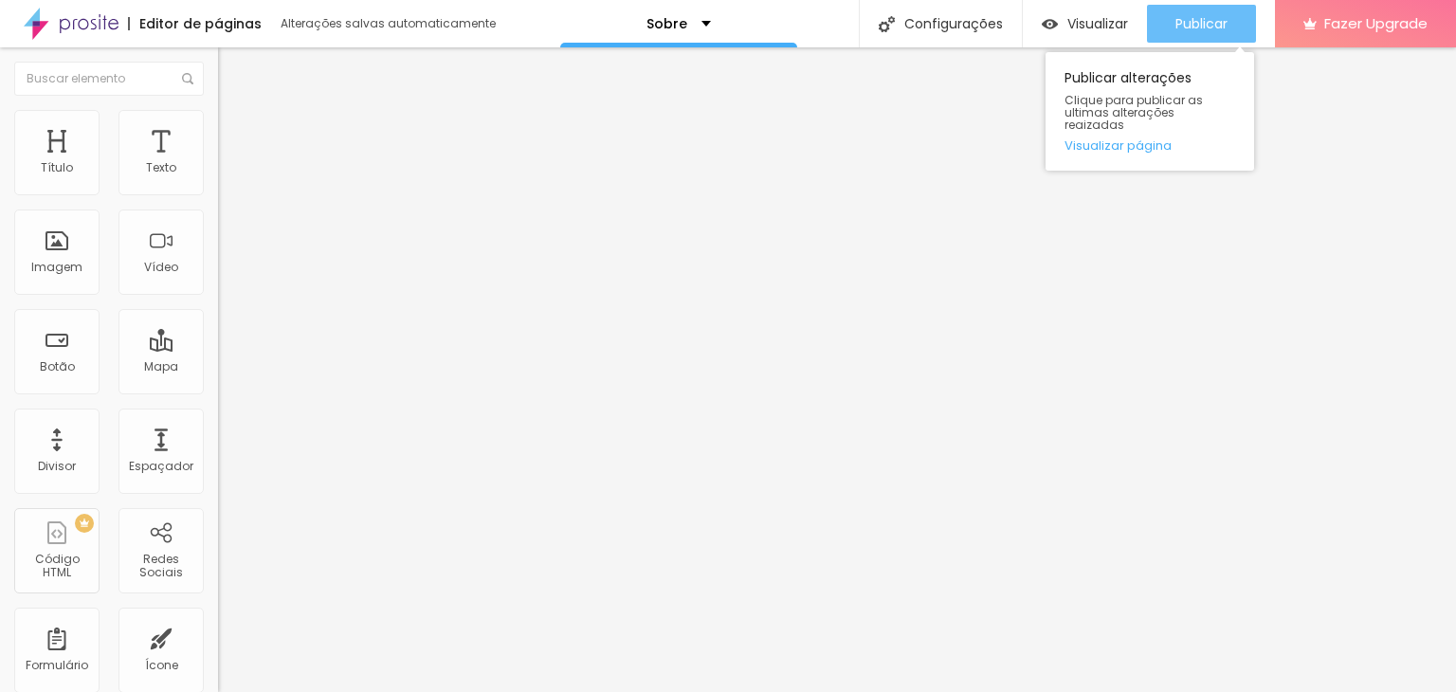
click at [1214, 12] on div "Publicar" at bounding box center [1202, 24] width 52 height 38
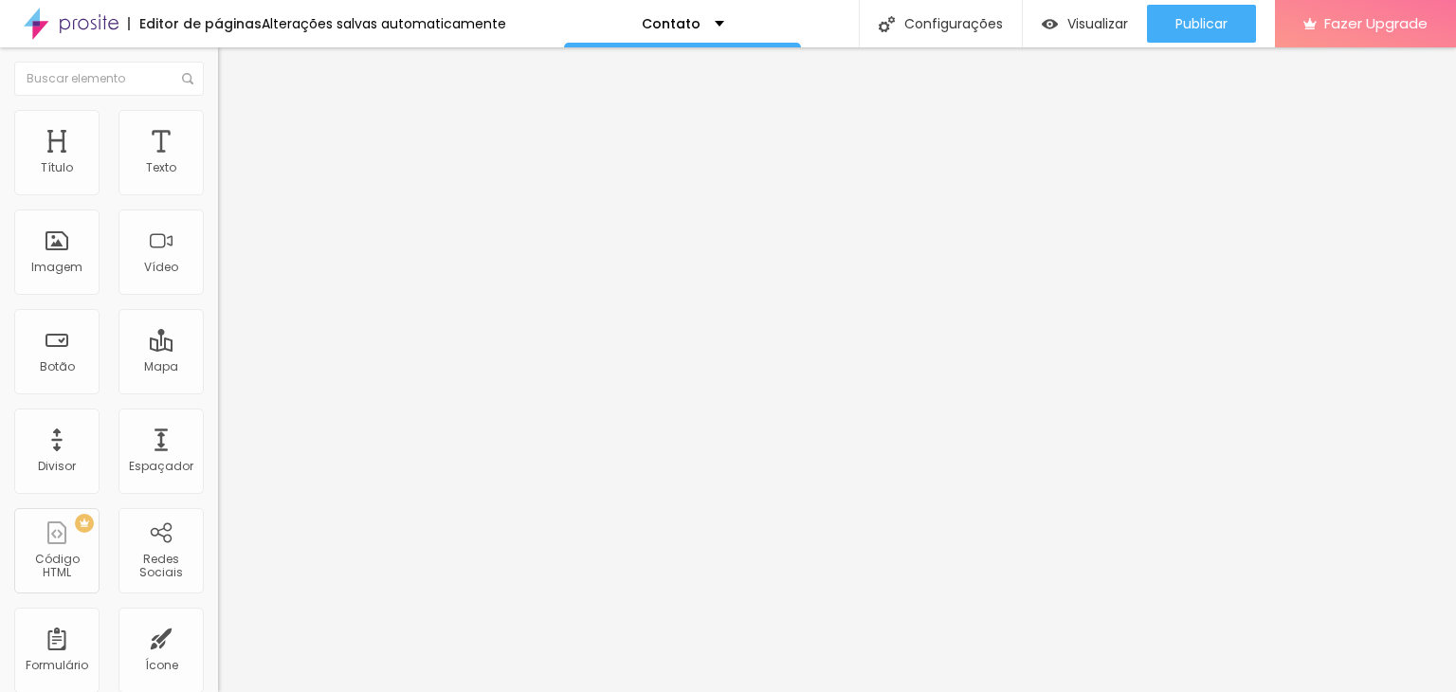
click at [218, 117] on img at bounding box center [226, 118] width 17 height 17
click at [218, 129] on li "Avançado" at bounding box center [327, 138] width 218 height 19
click at [218, 110] on li "Estilo" at bounding box center [327, 119] width 218 height 19
click at [218, 108] on img at bounding box center [226, 99] width 17 height 17
click at [218, 178] on input "Maceió" at bounding box center [332, 168] width 228 height 19
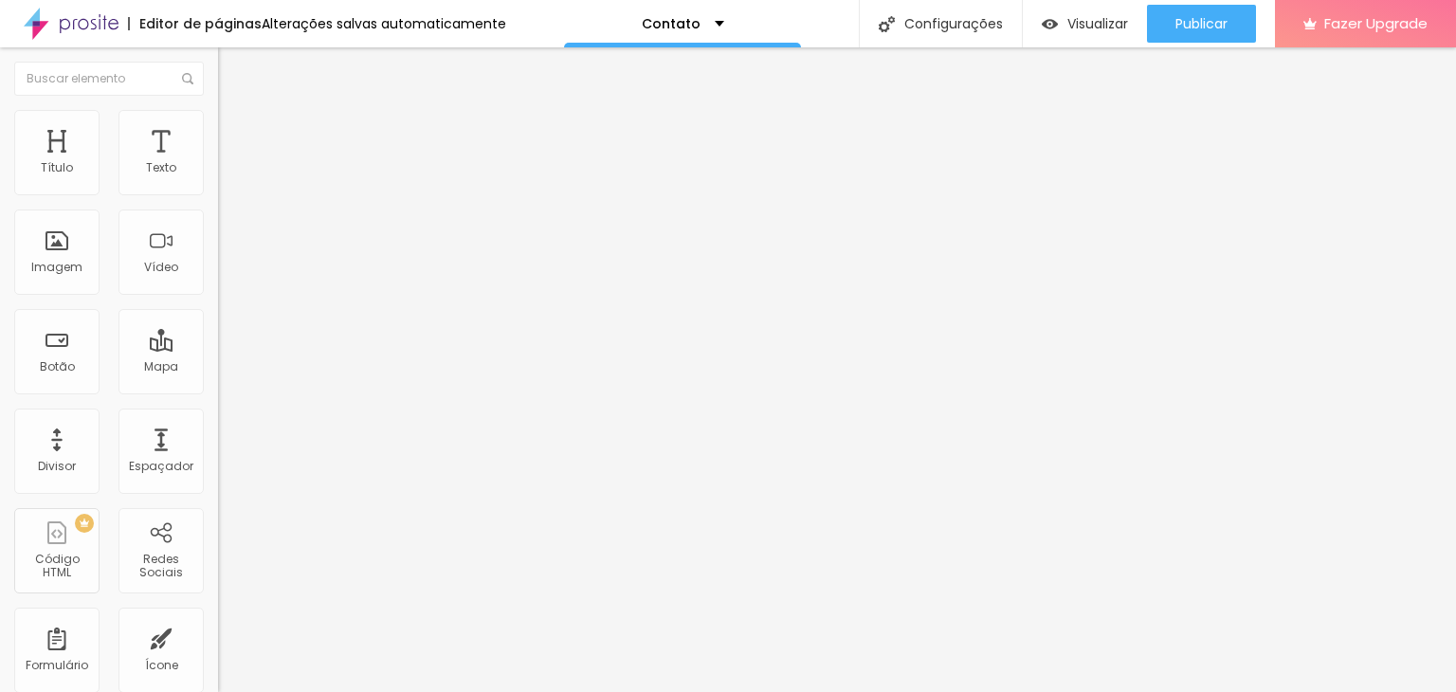
type input "M"
type input "Tabuleiro do Martins"
type input "14"
type input "13"
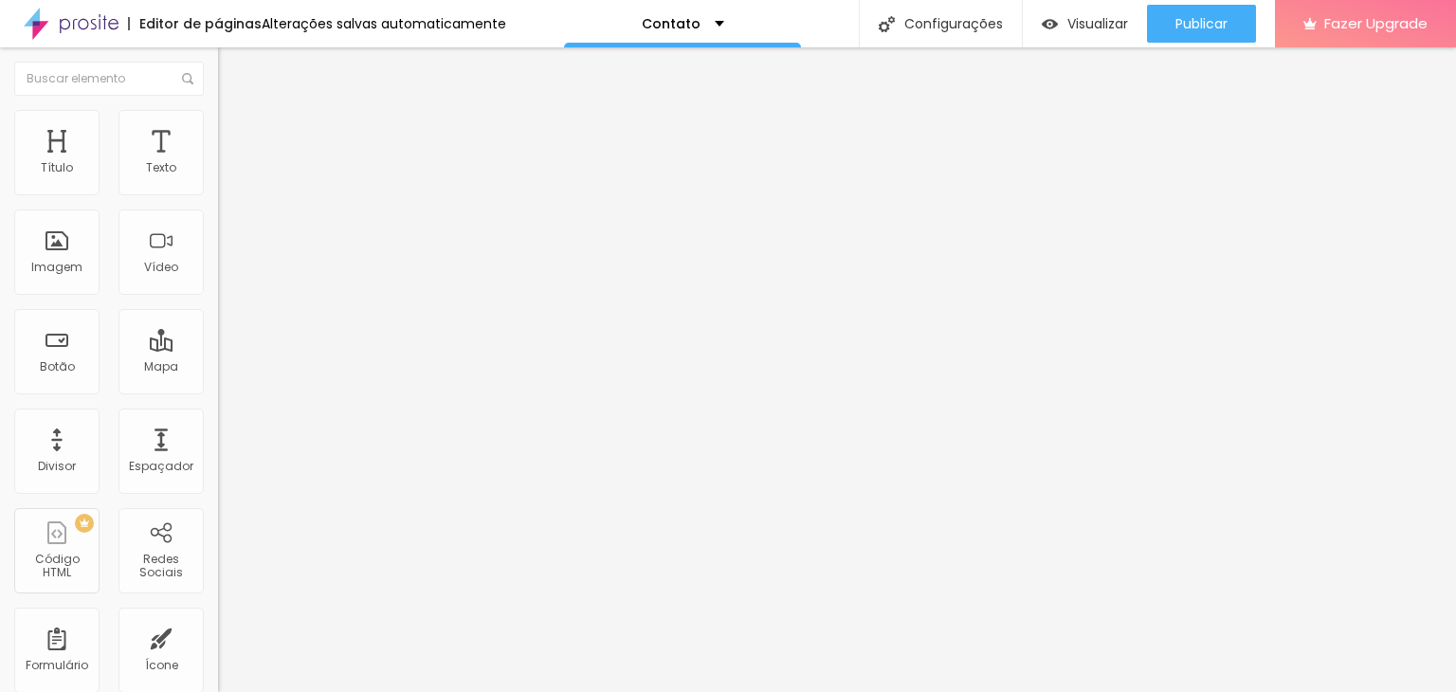
type input "13"
type input "14"
type input "15"
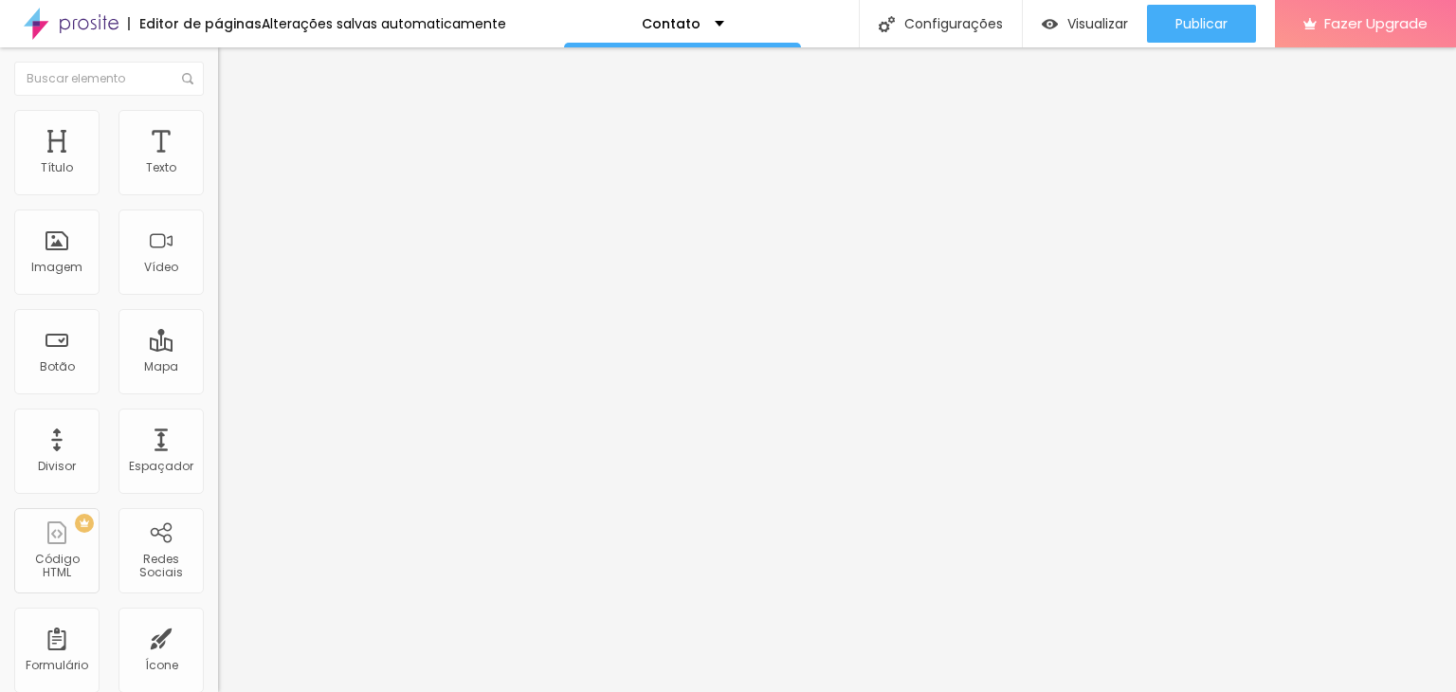
type input "16"
drag, startPoint x: 101, startPoint y: 299, endPoint x: 115, endPoint y: 300, distance: 14.3
type input "16"
click at [218, 479] on input "range" at bounding box center [279, 486] width 122 height 15
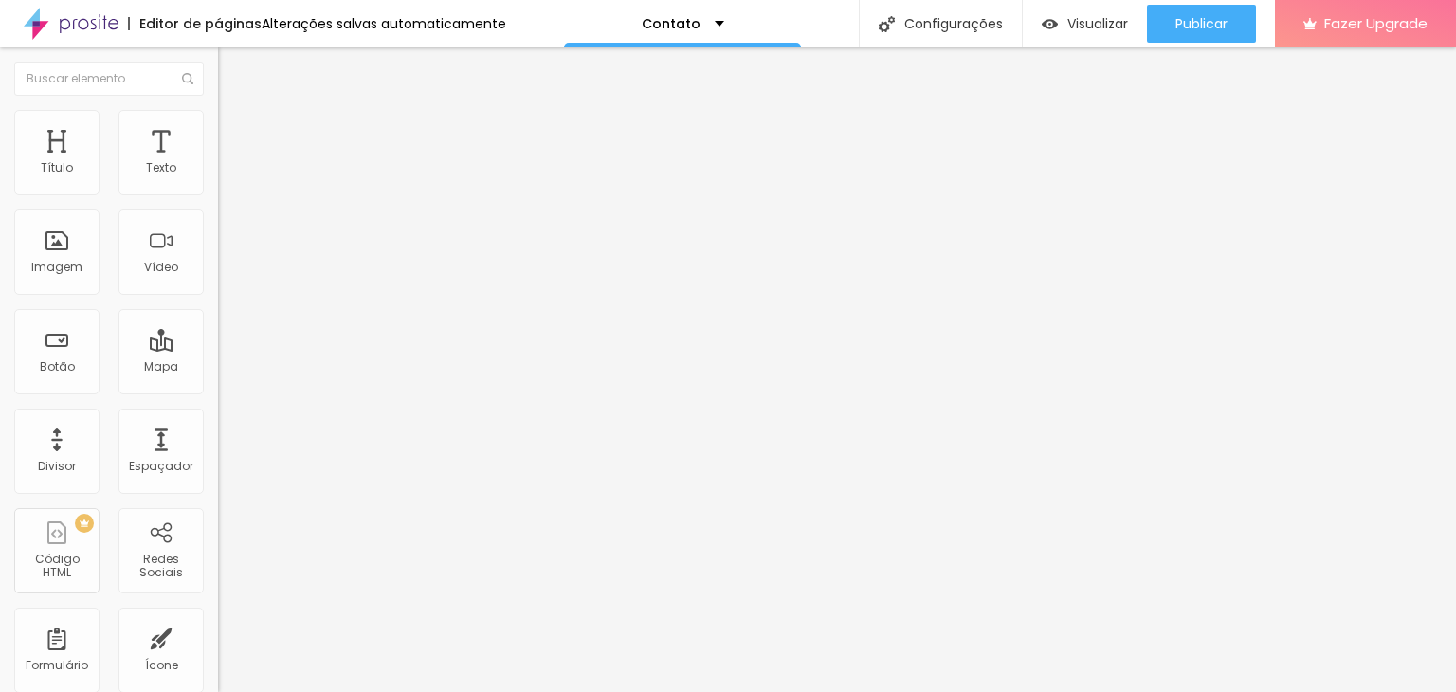
click at [218, 117] on img at bounding box center [226, 118] width 17 height 17
type input "327"
type input "324"
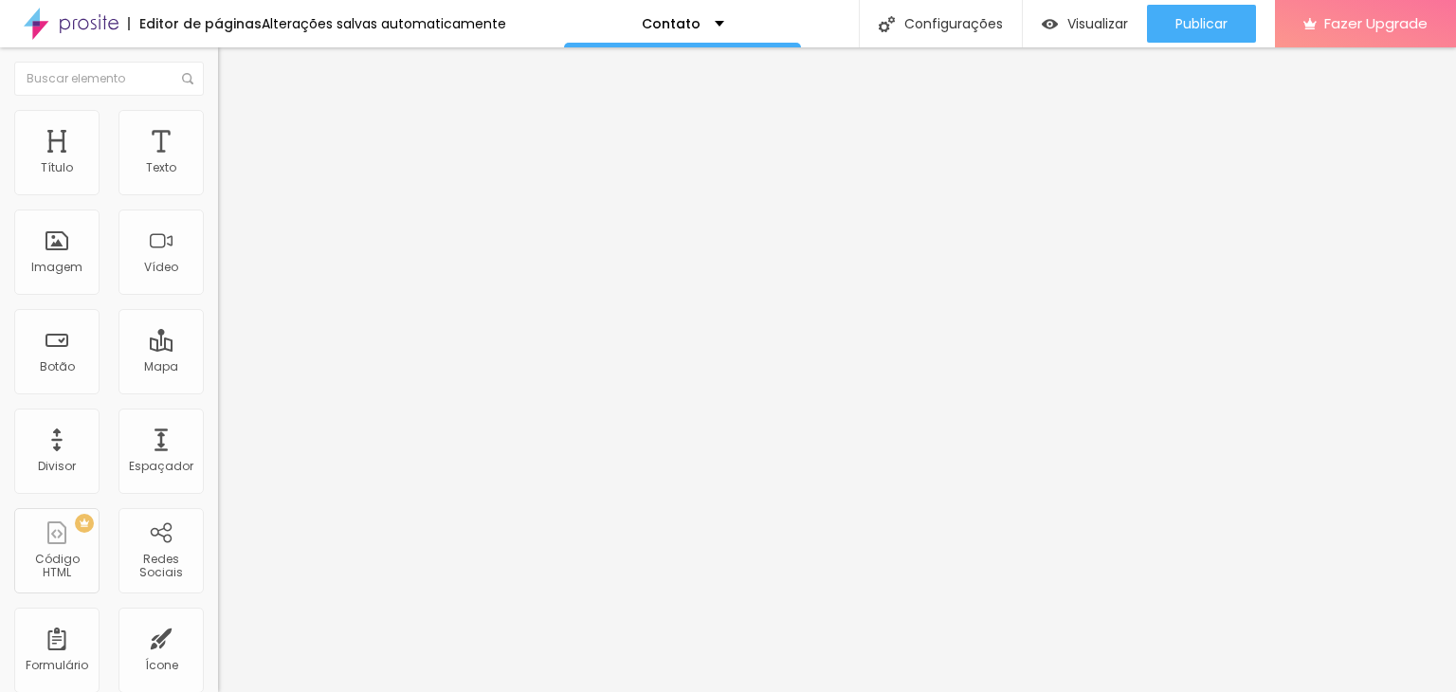
type input "321"
type input "318"
type input "315"
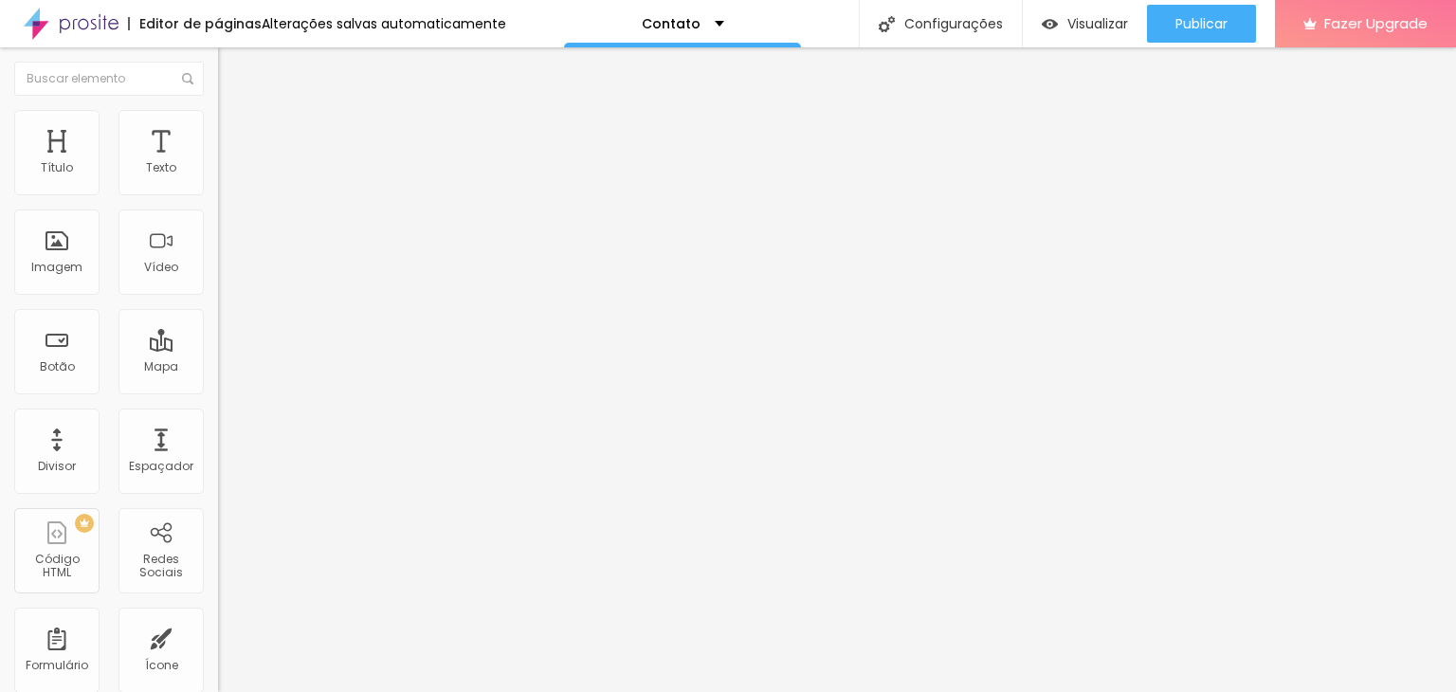
type input "315"
type input "312"
type input "308"
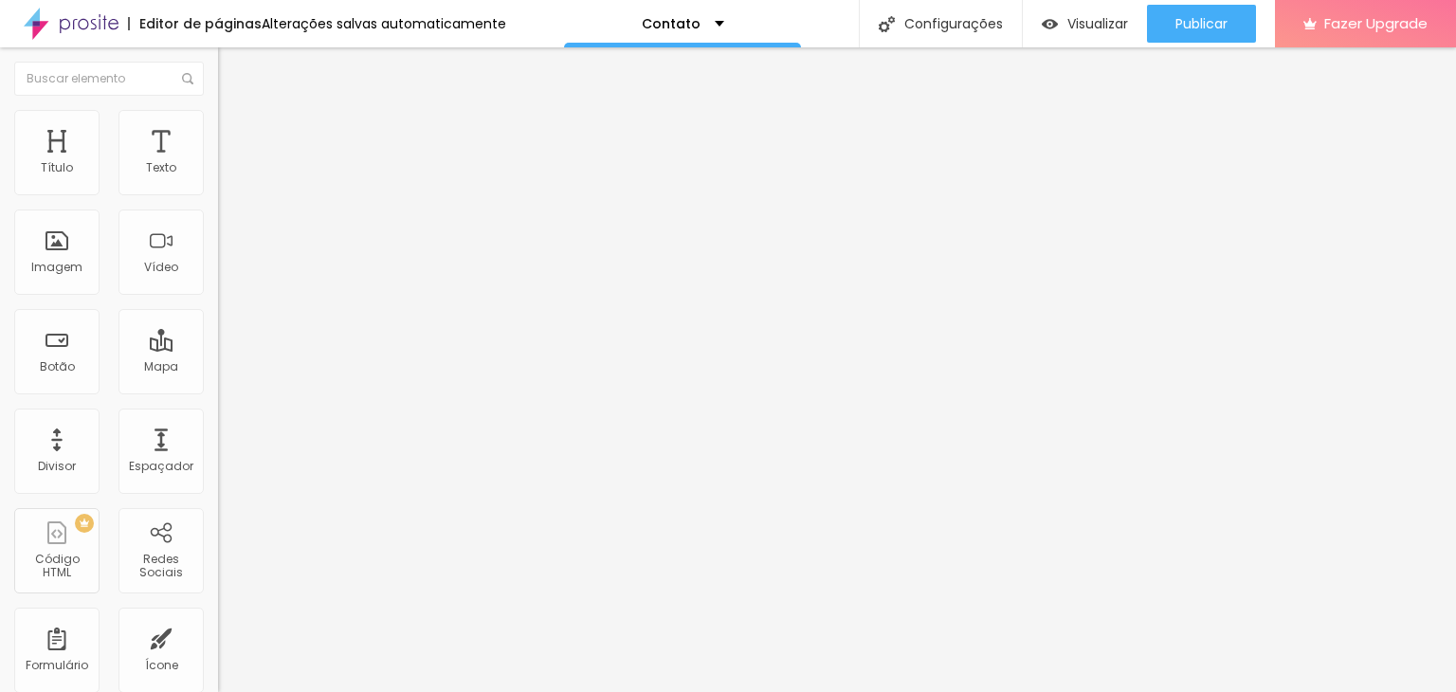
type input "305"
type input "302"
type input "299"
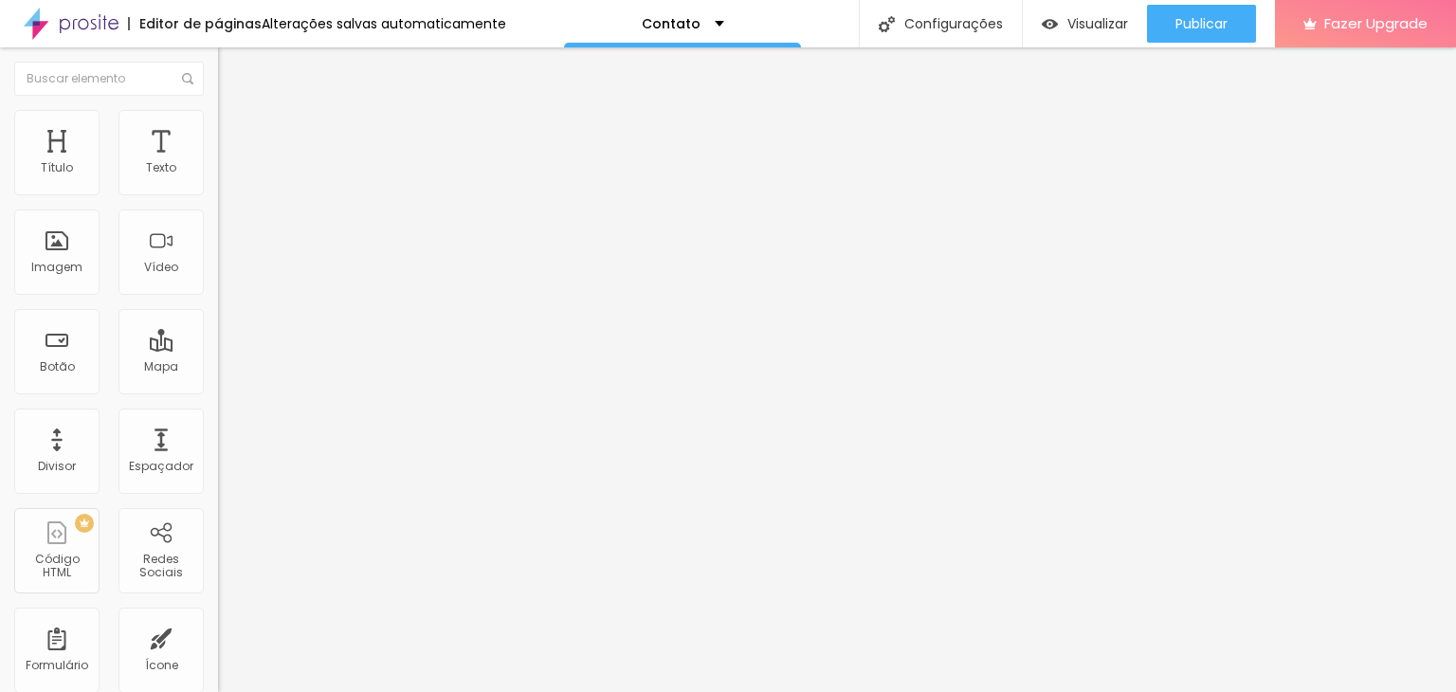
type input "299"
type input "296"
type input "293"
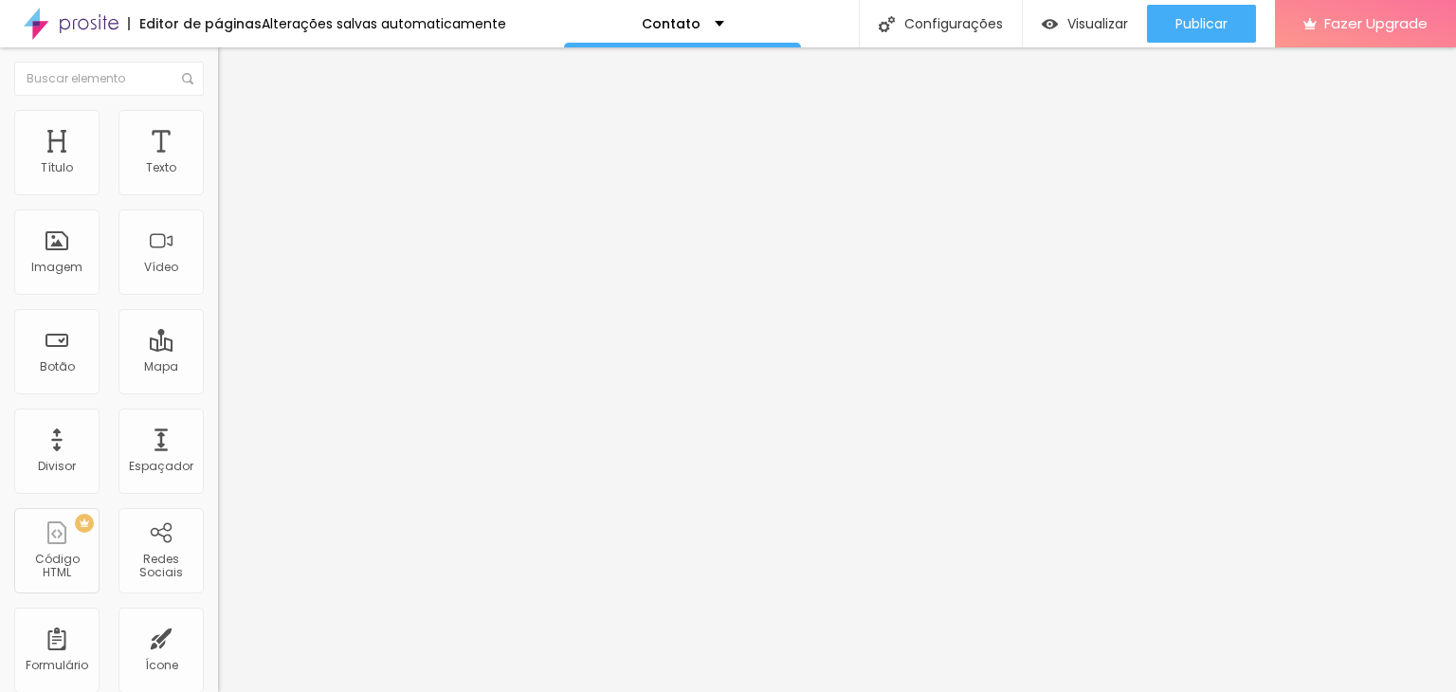
type input "290"
type input "287"
type input "284"
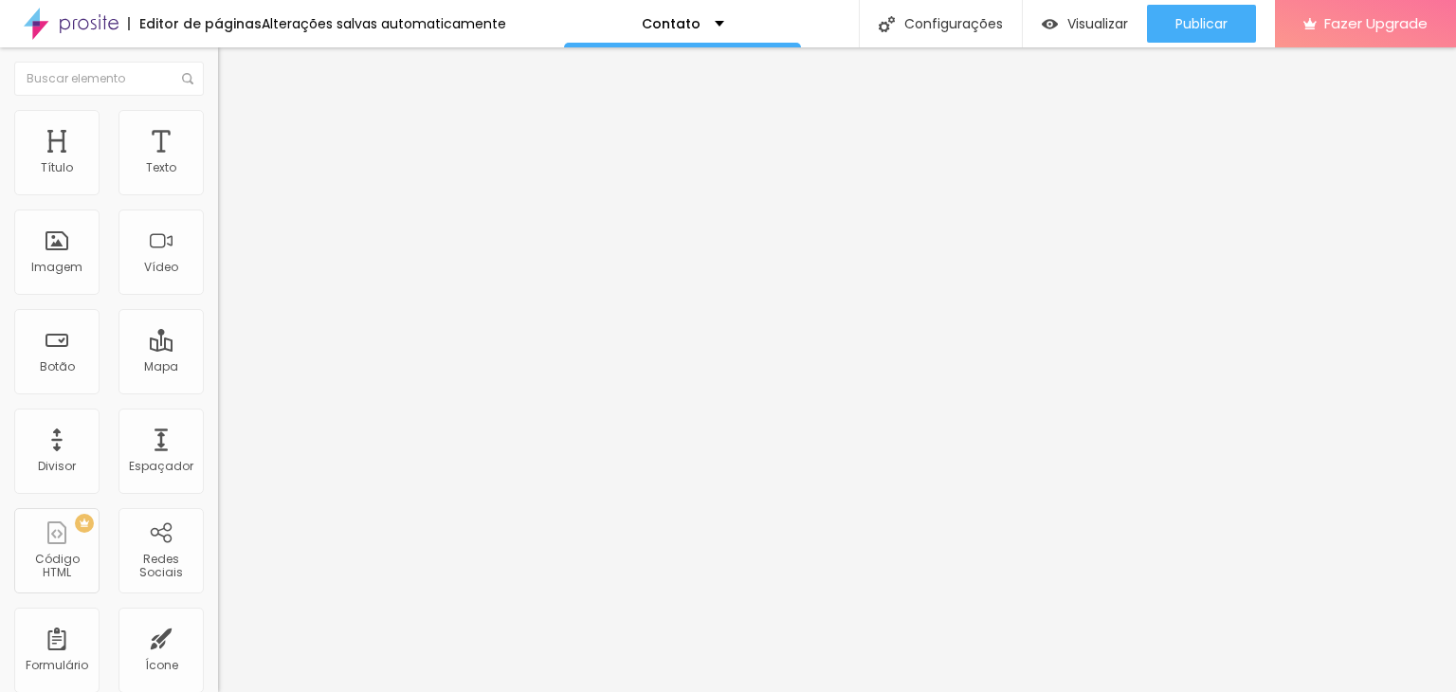
type input "284"
type input "281"
type input "278"
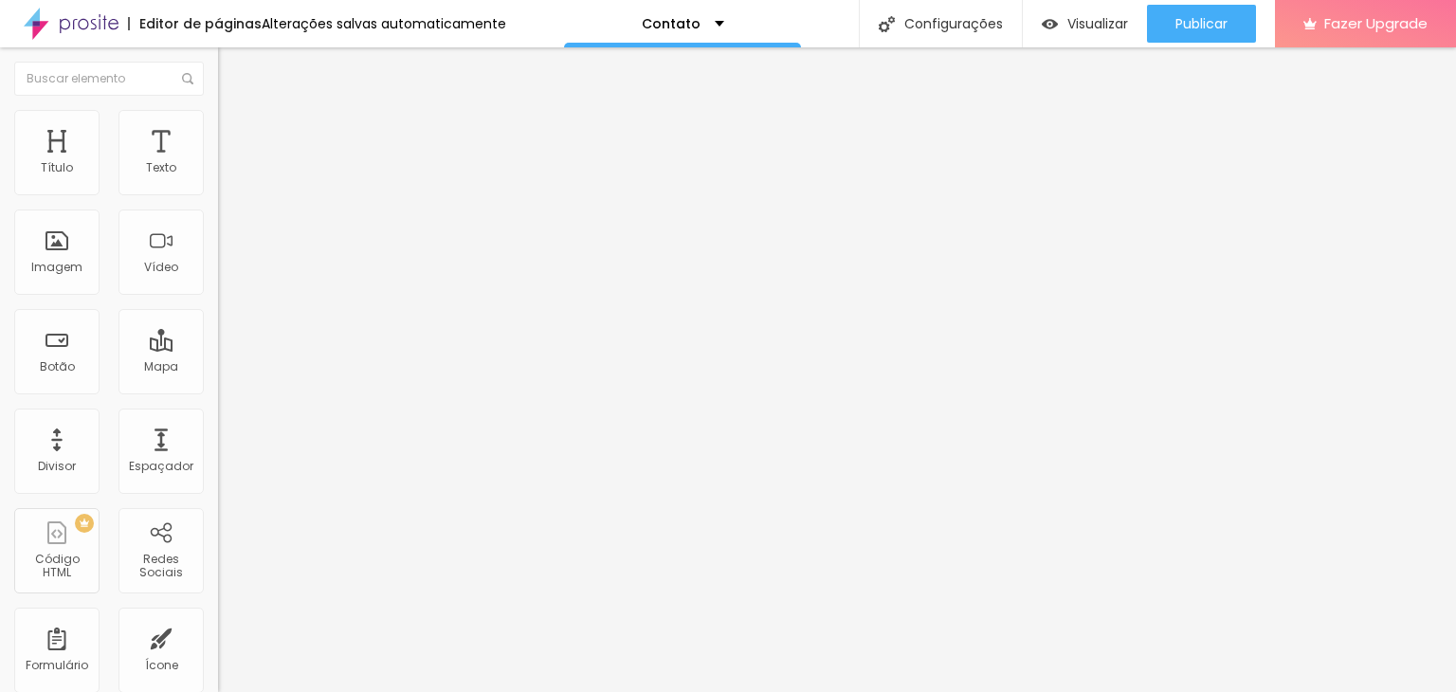
type input "275"
type input "272"
type input "266"
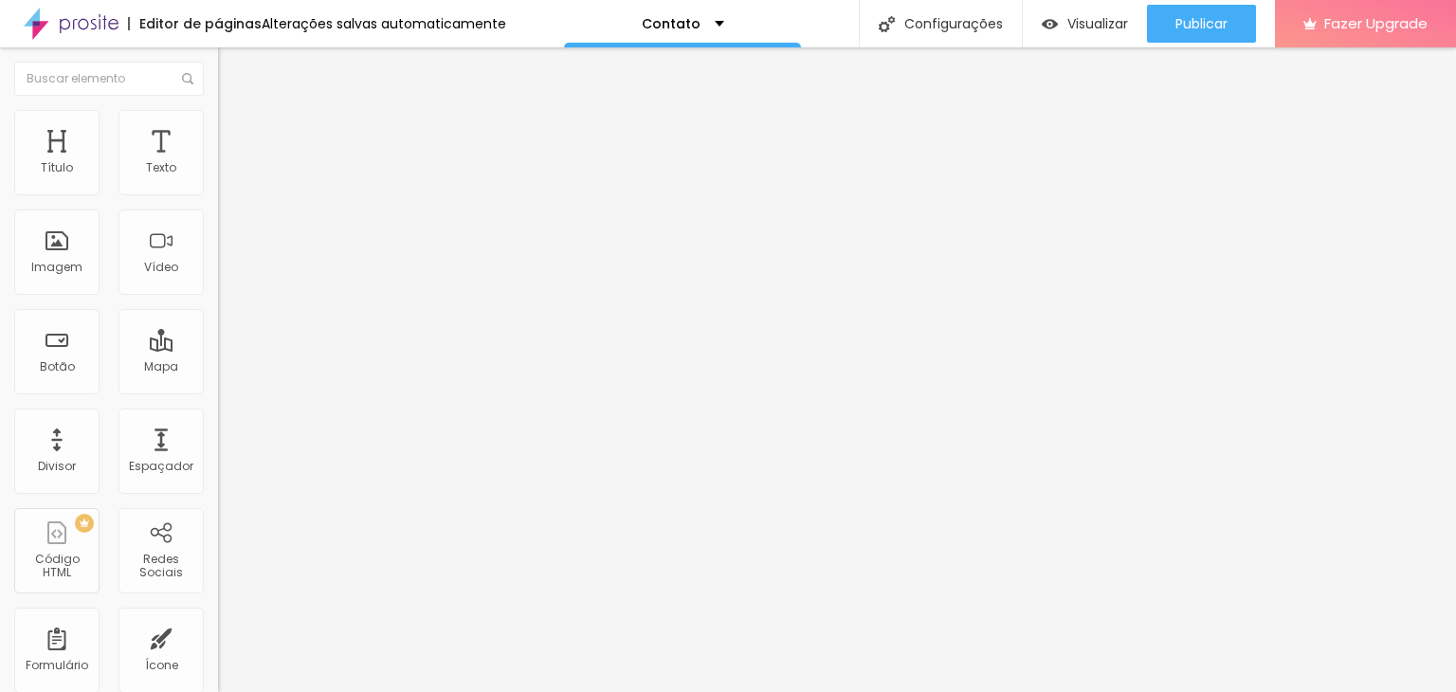
type input "266"
type input "260"
type input "257"
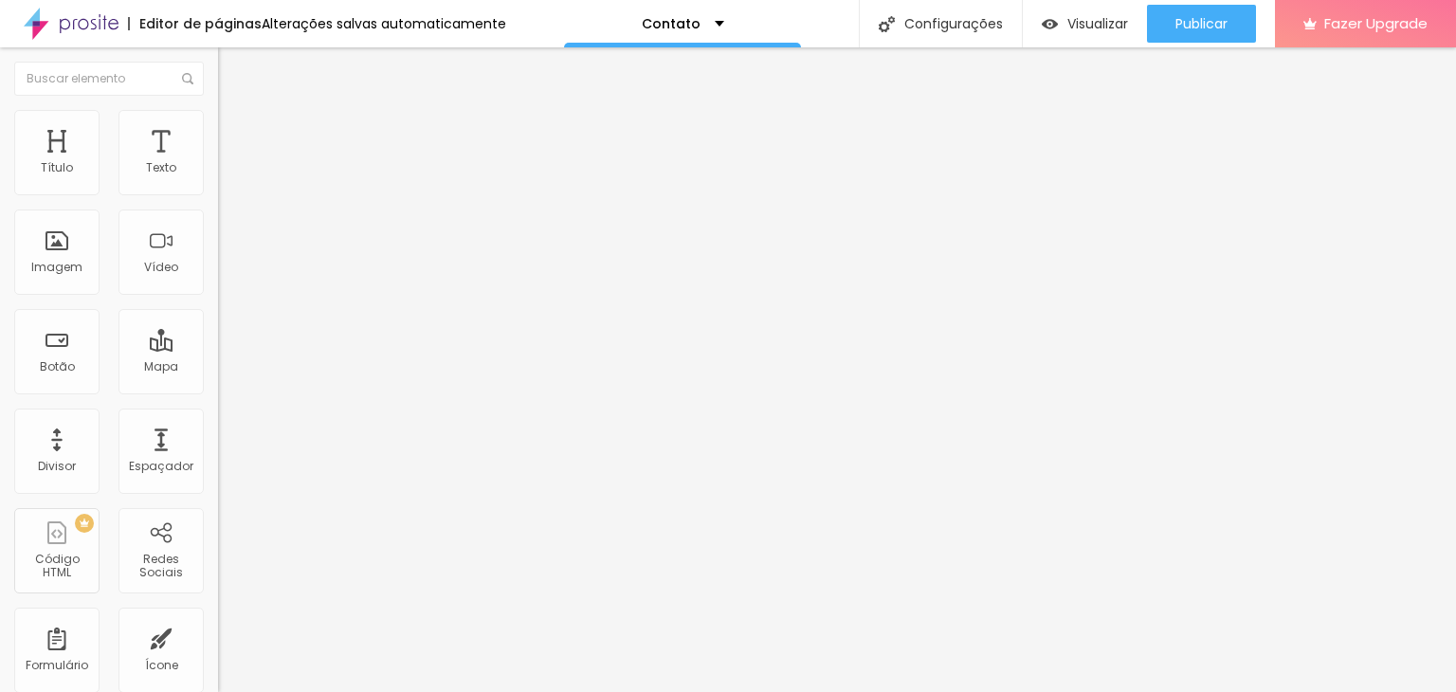
type input "254"
type input "251"
type input "245"
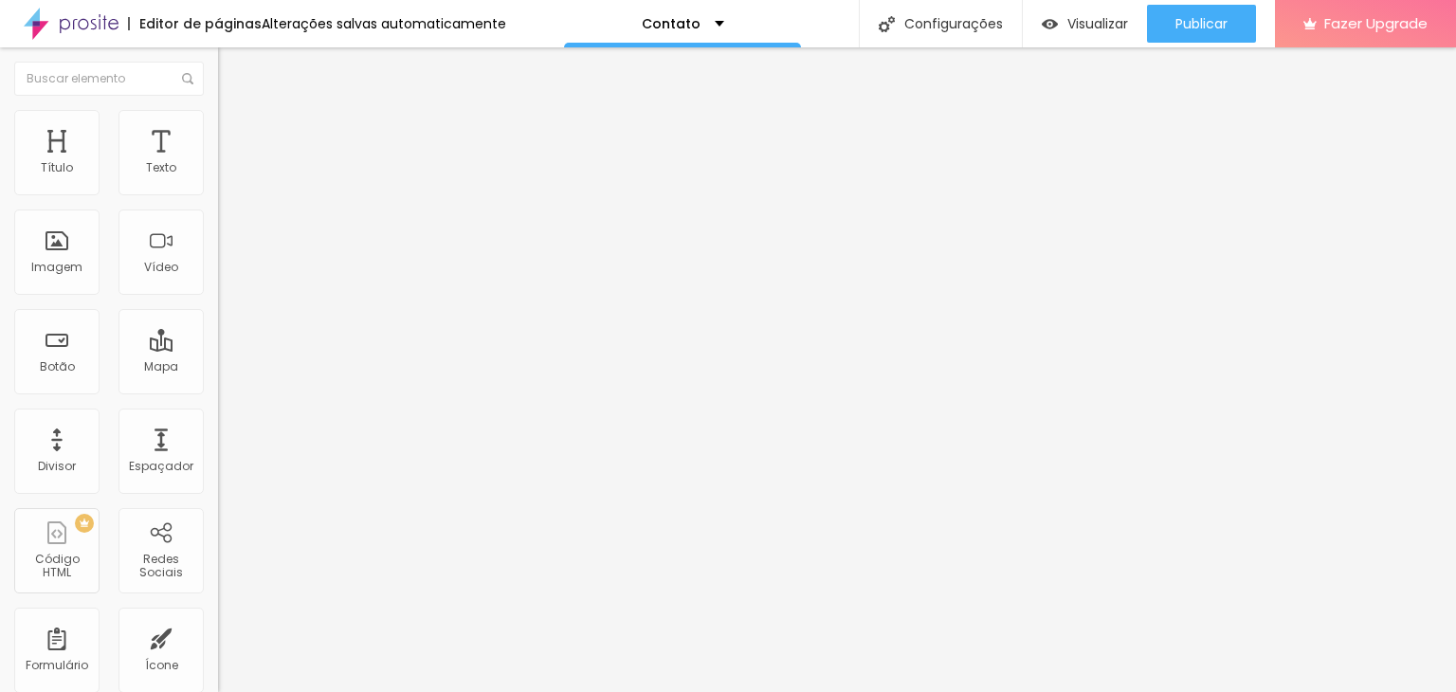
type input "245"
type input "242"
type input "239"
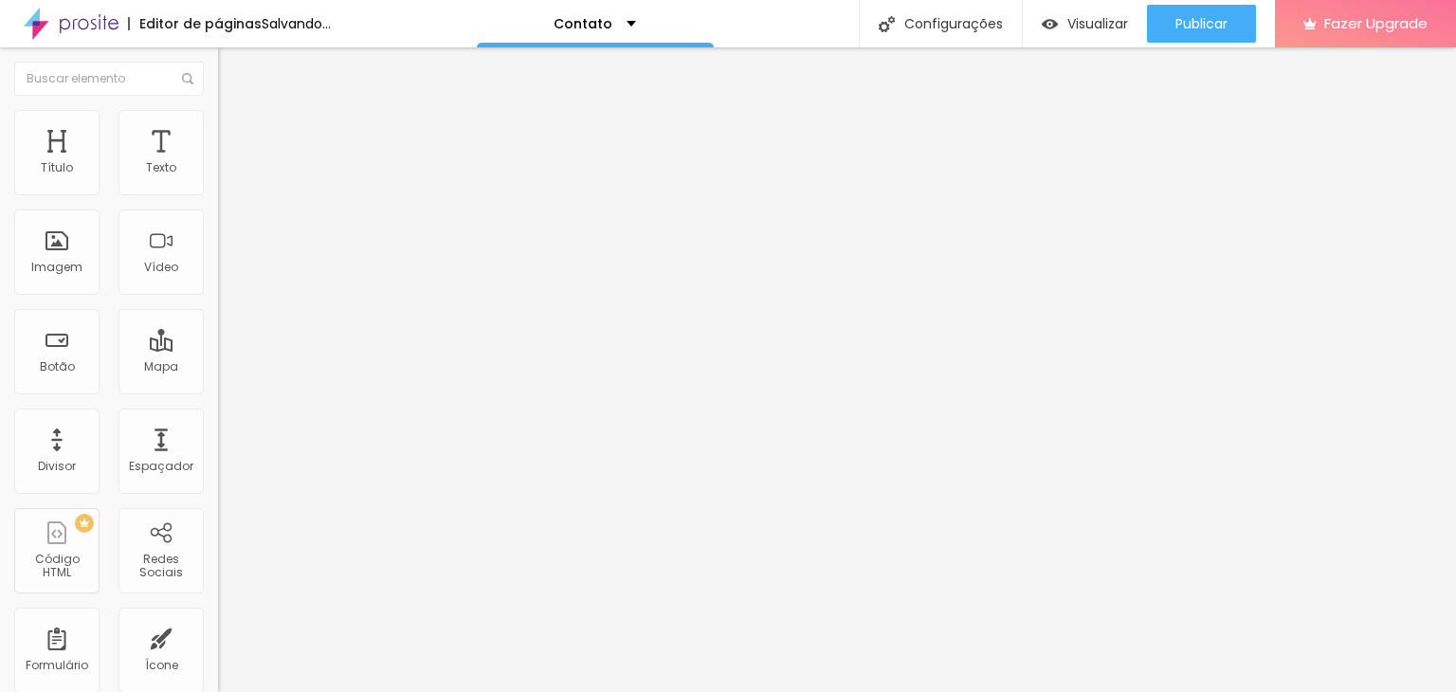
type input "236"
type input "215"
type input "212"
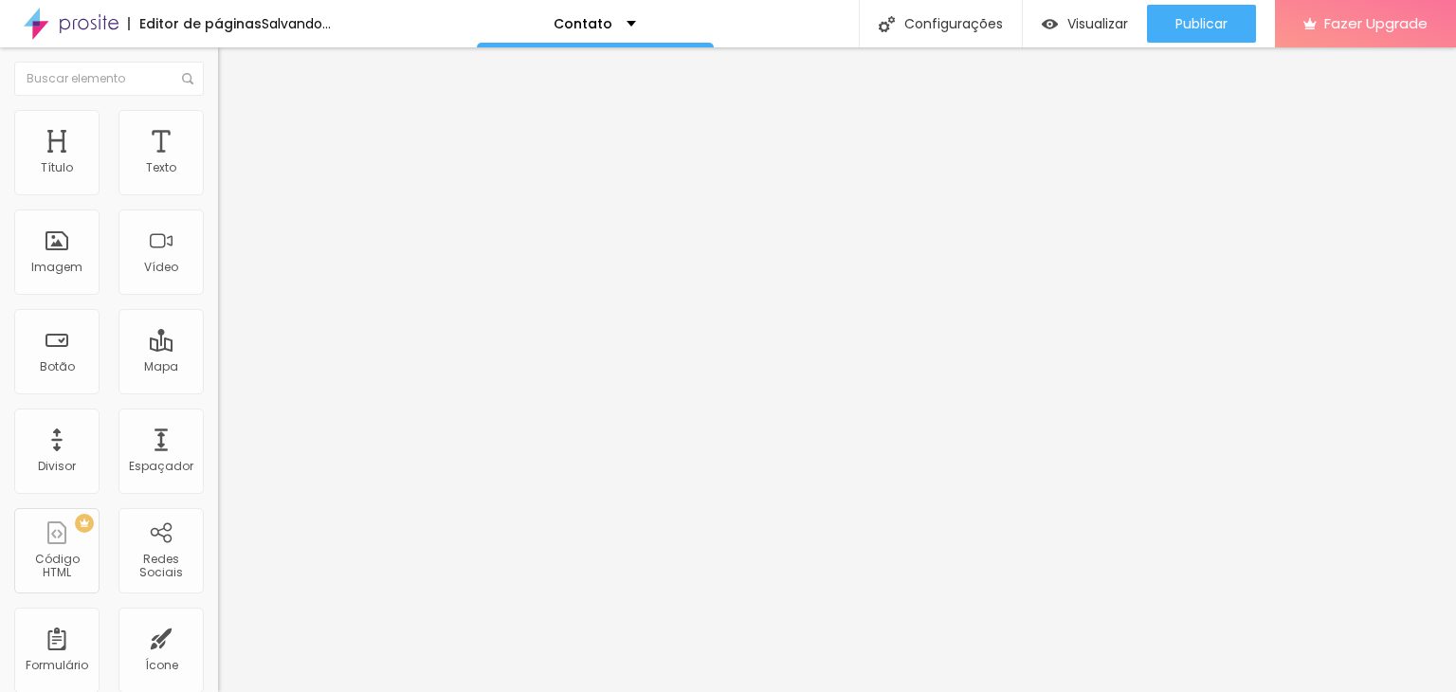
type input "212"
type input "209"
type input "206"
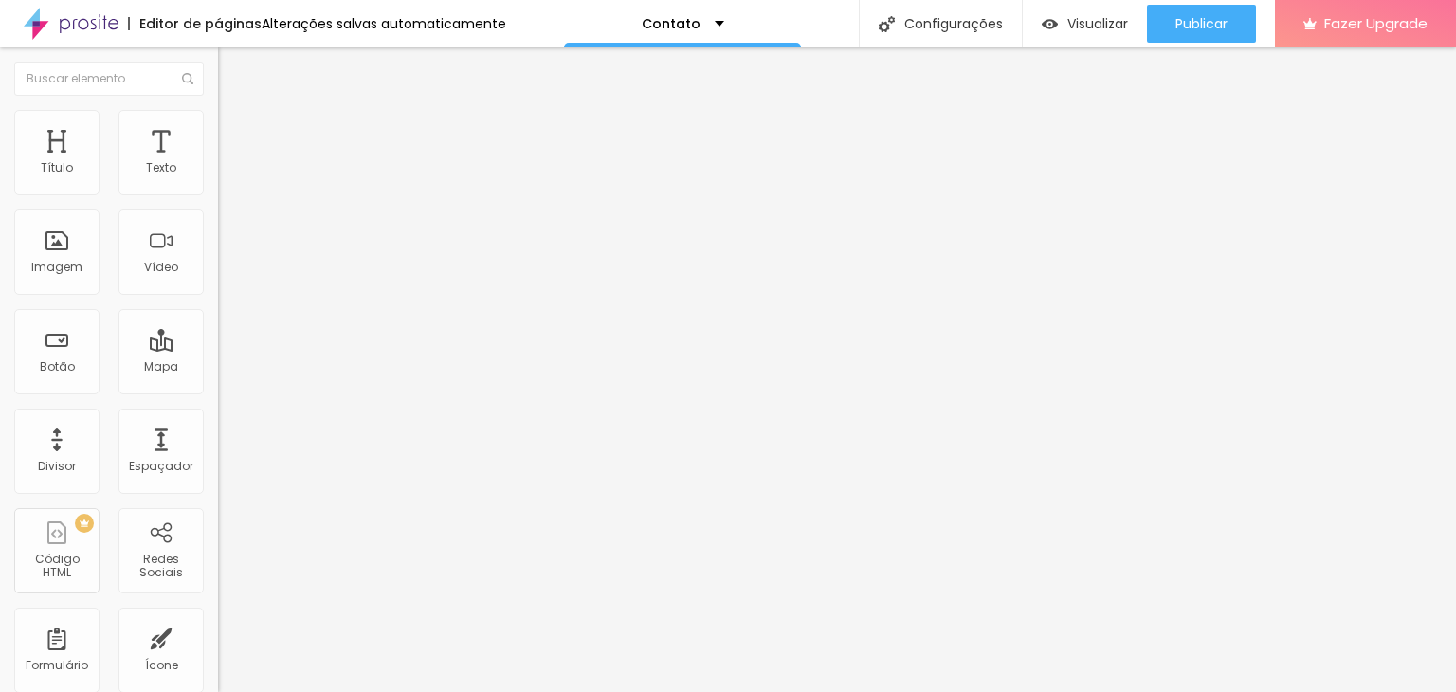
type input "190"
type input "172"
type input "163"
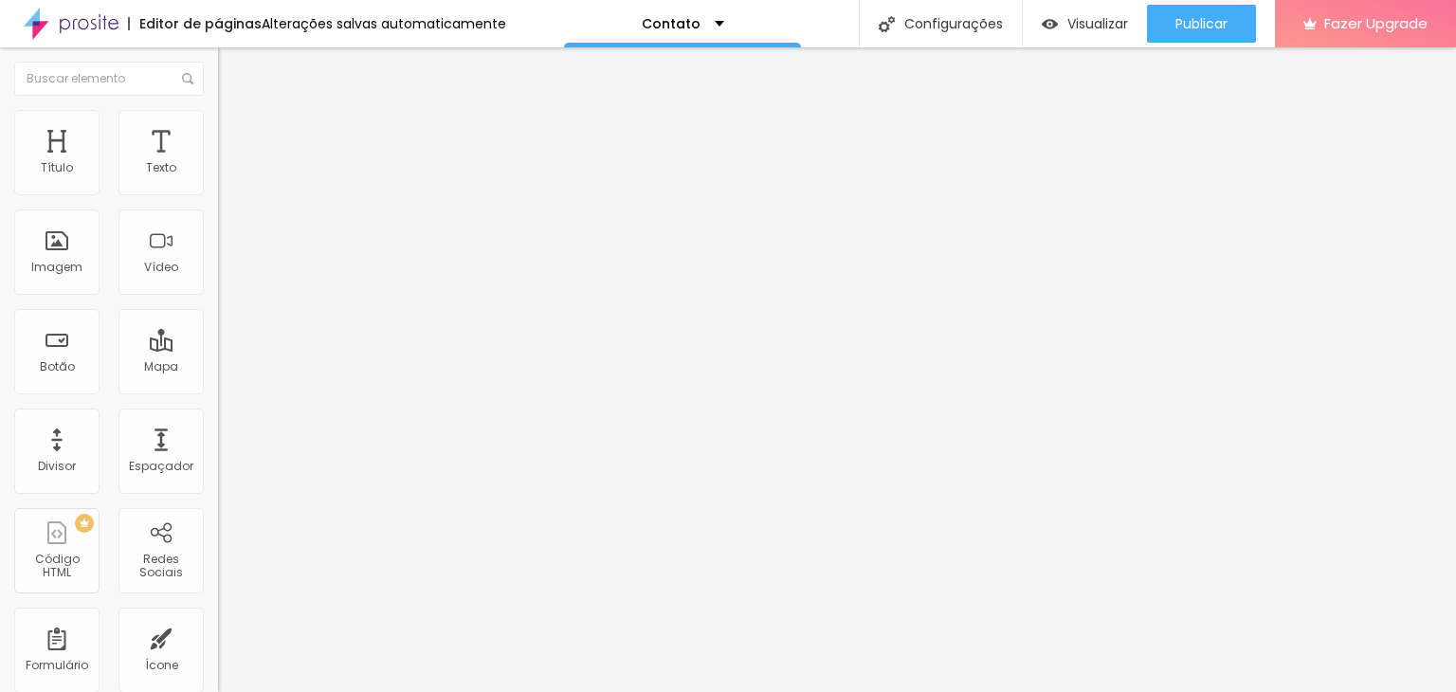
type input "163"
type input "157"
type input "154"
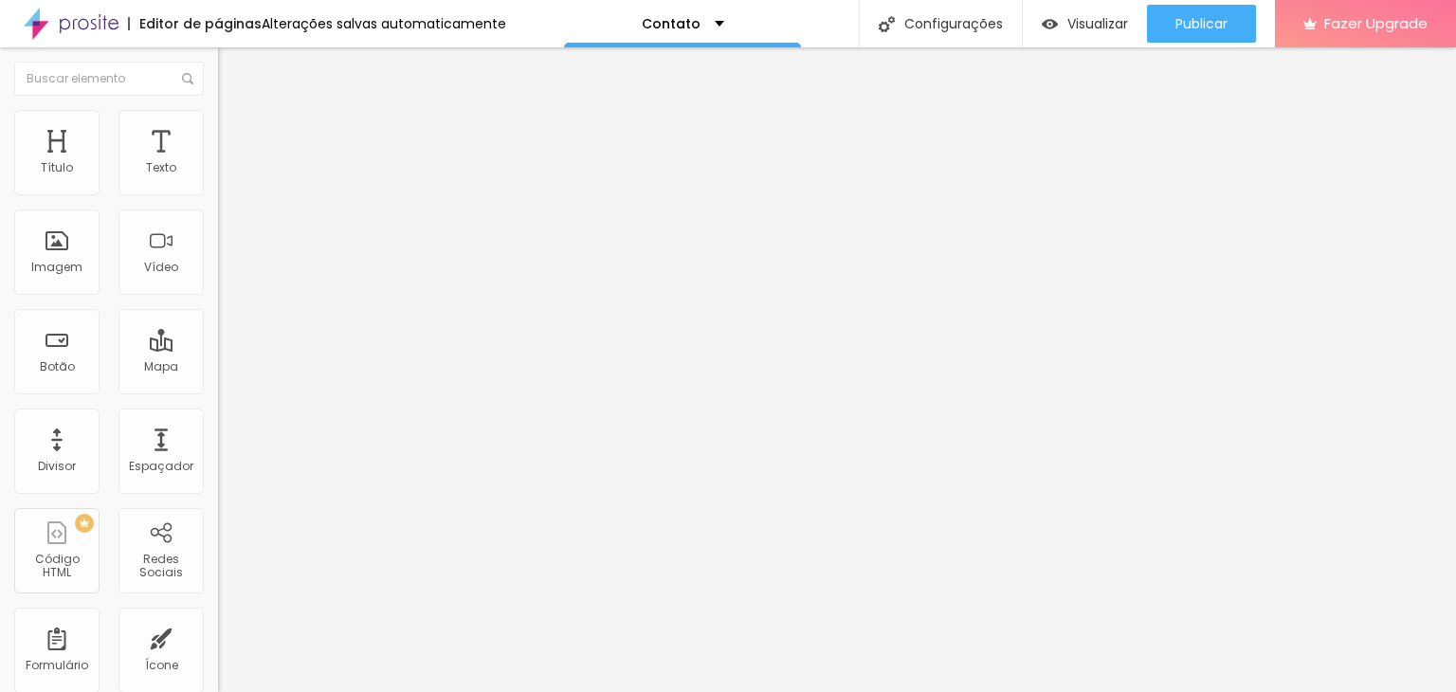
type input "151"
type input "148"
type input "142"
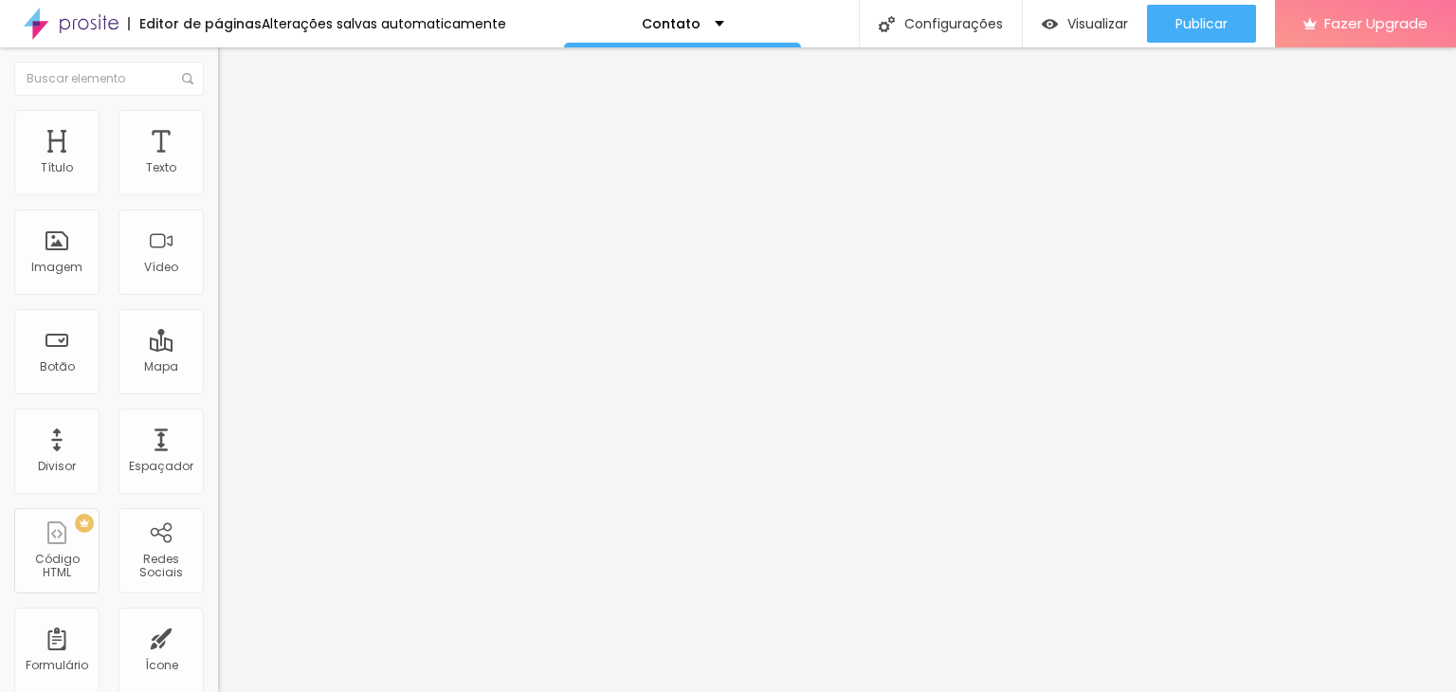
type input "142"
type input "139"
type input "127"
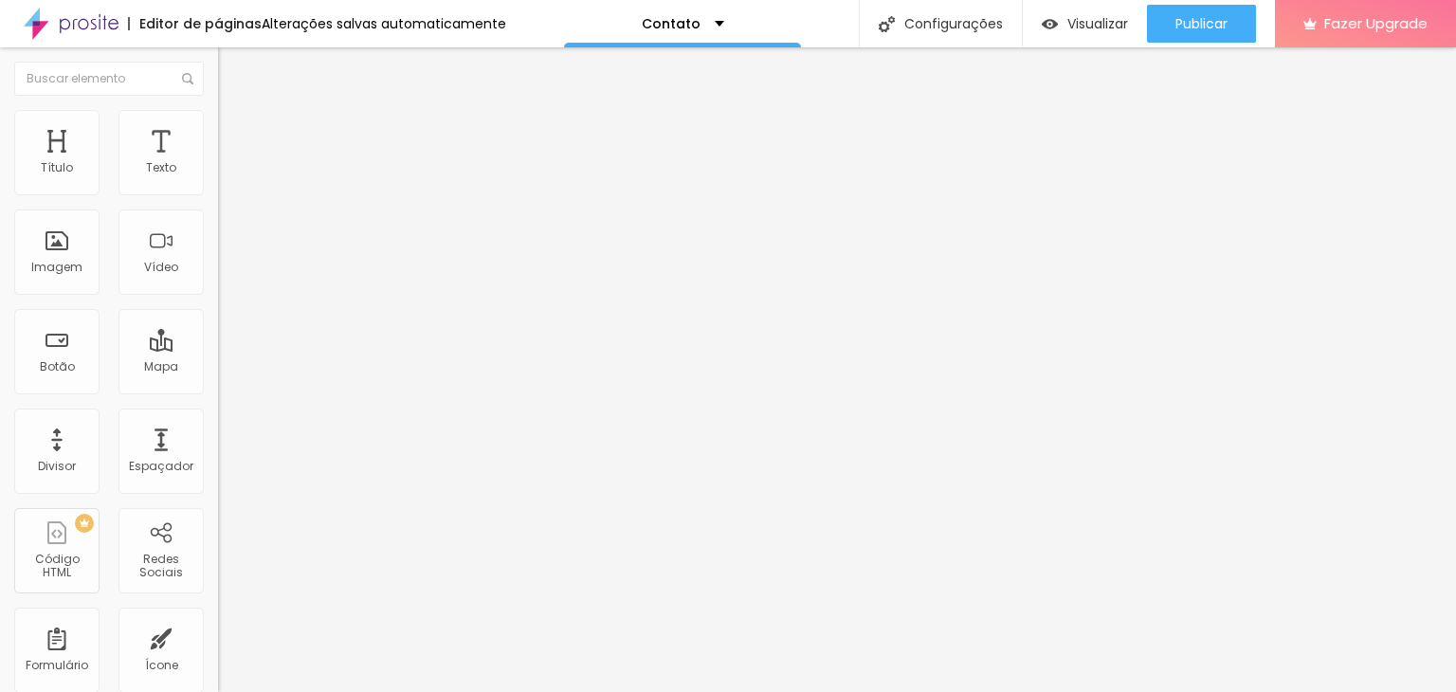
type input "124"
type input "121"
type input "118"
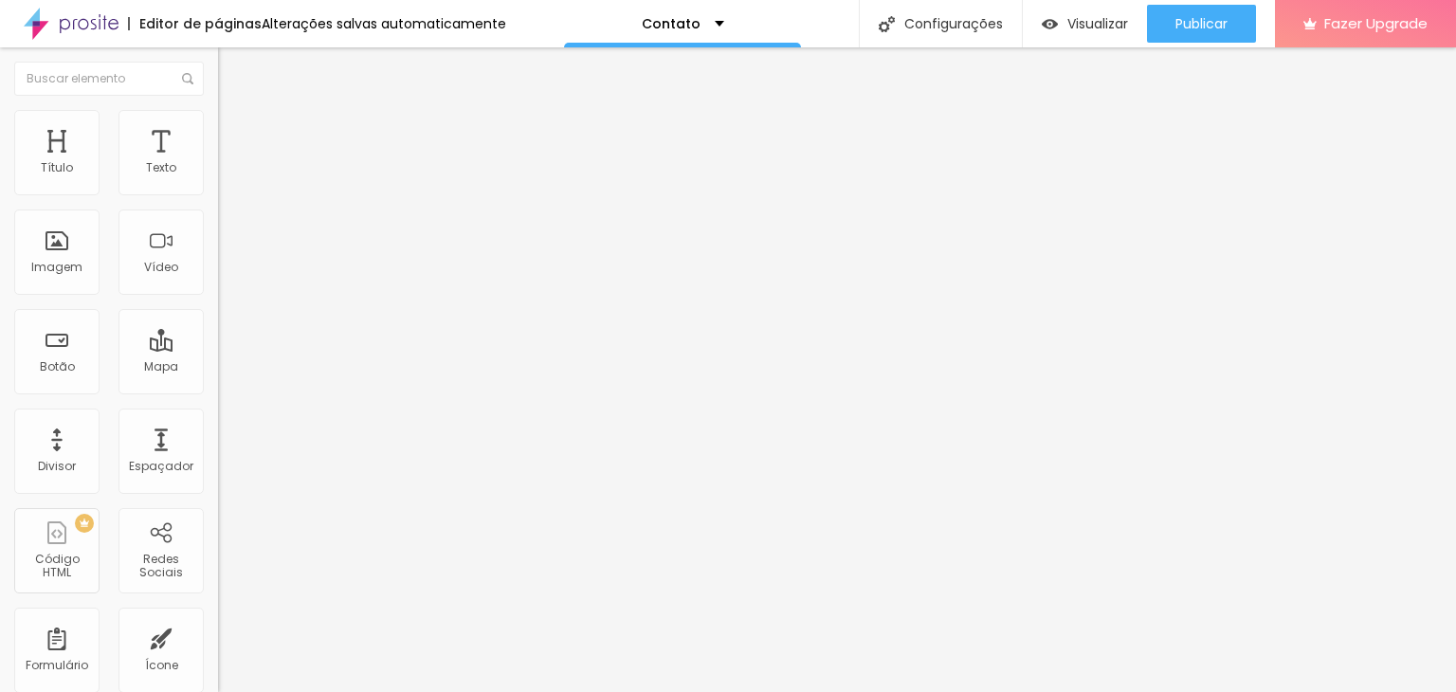
type input "118"
type input "115"
type input "112"
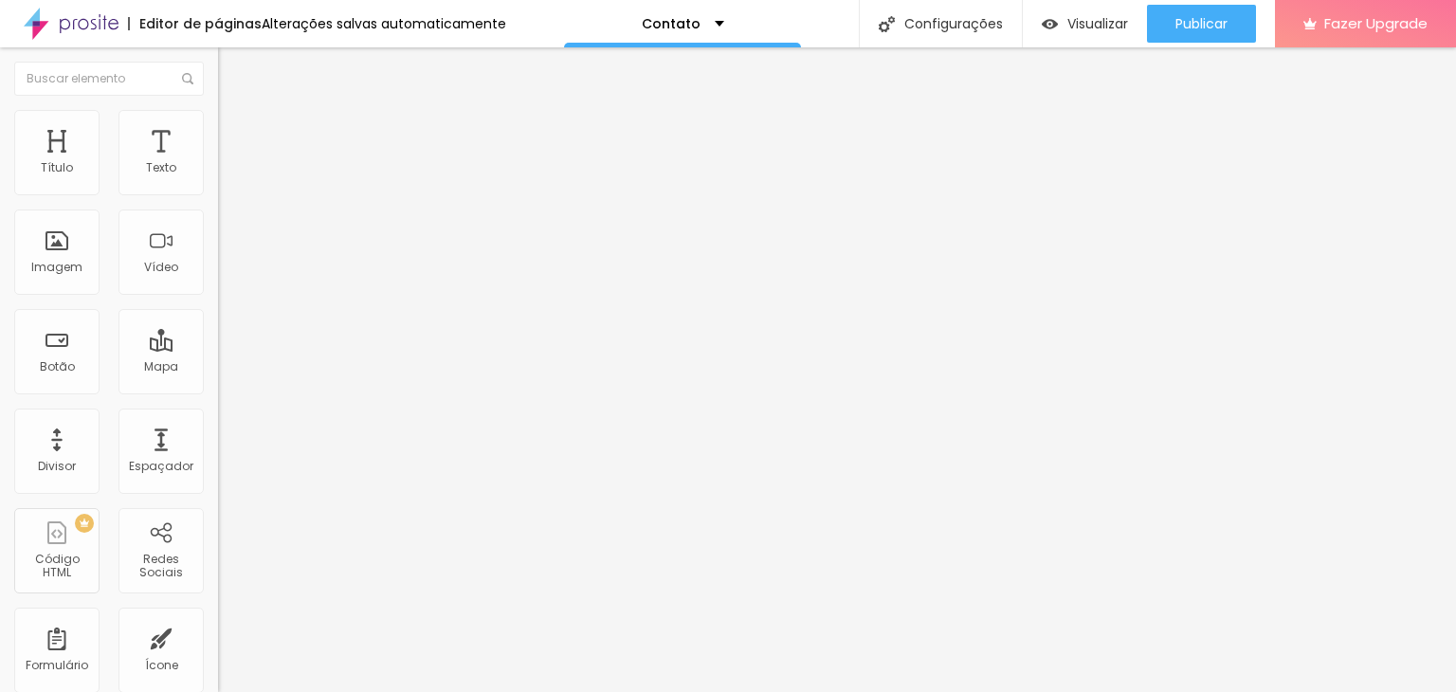
type input "109"
type input "103"
type input "100"
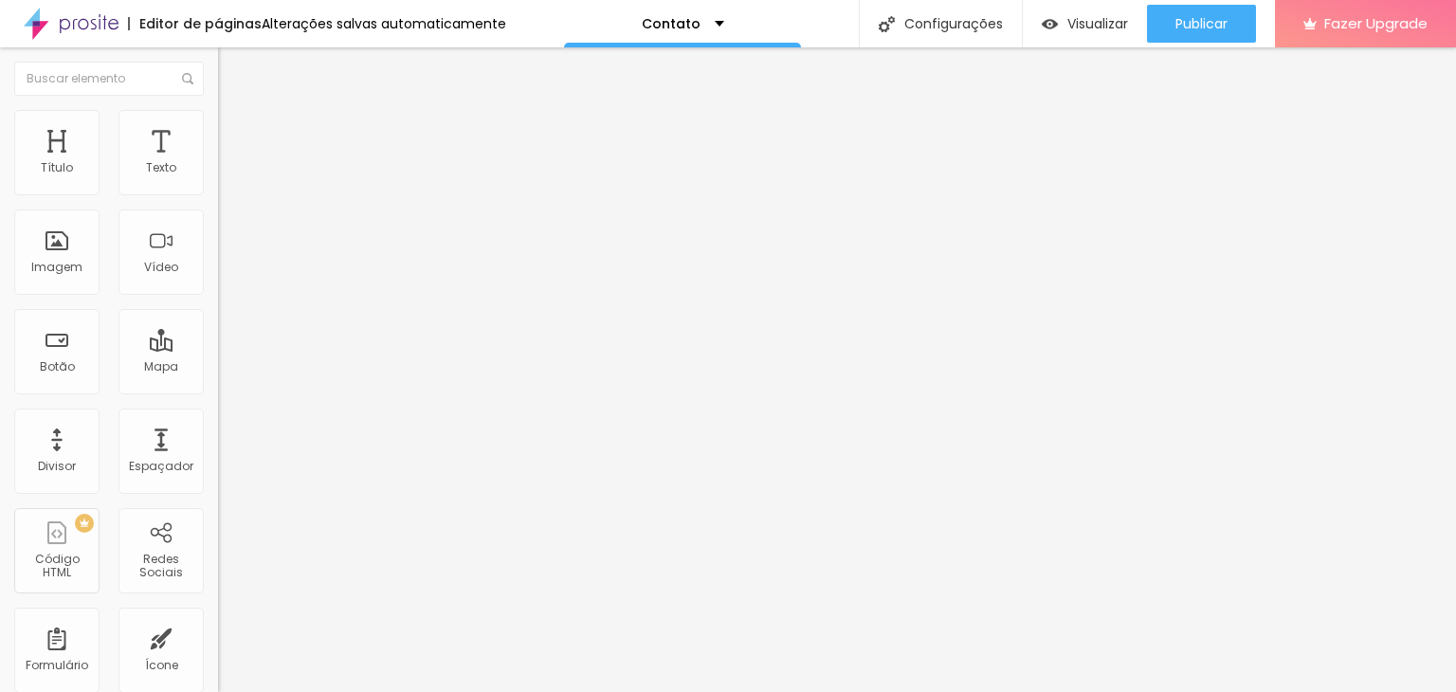
type input "100"
type input "103"
type input "109"
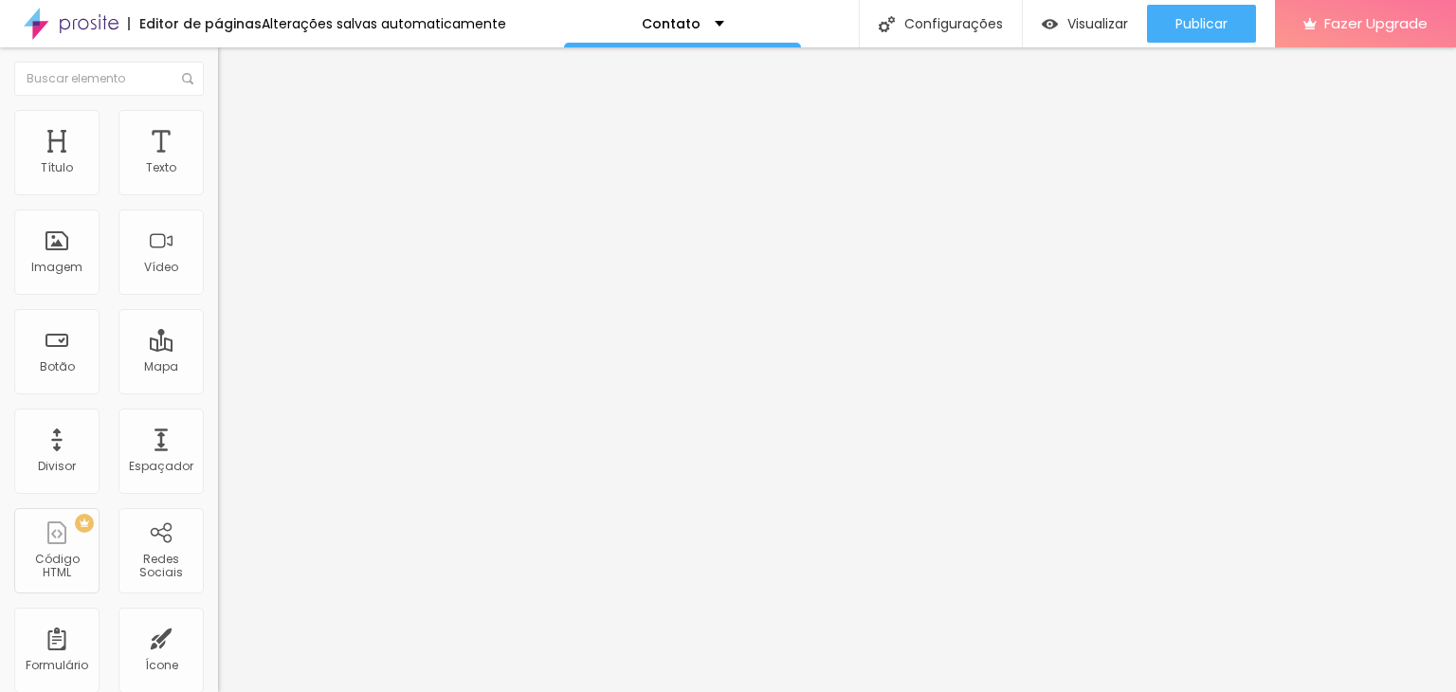
type input "115"
type input "121"
type input "124"
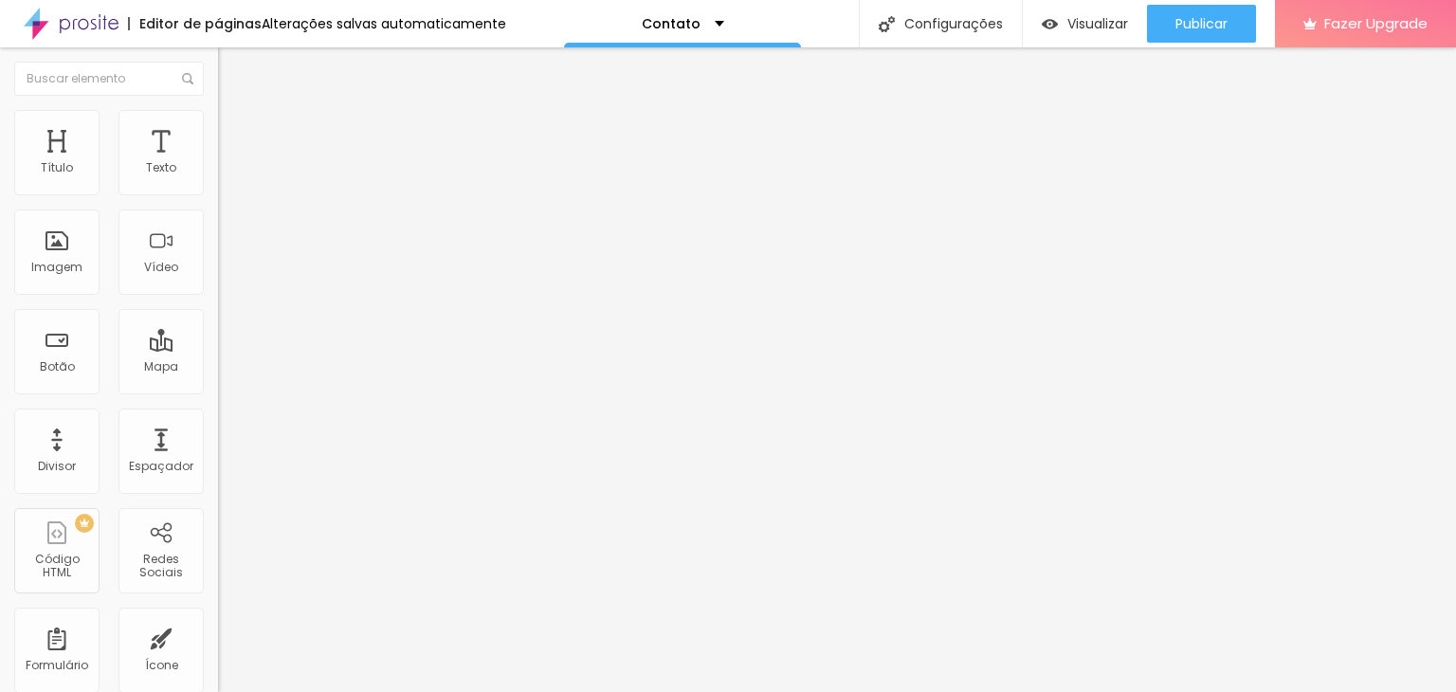
type input "124"
type input "127"
type input "130"
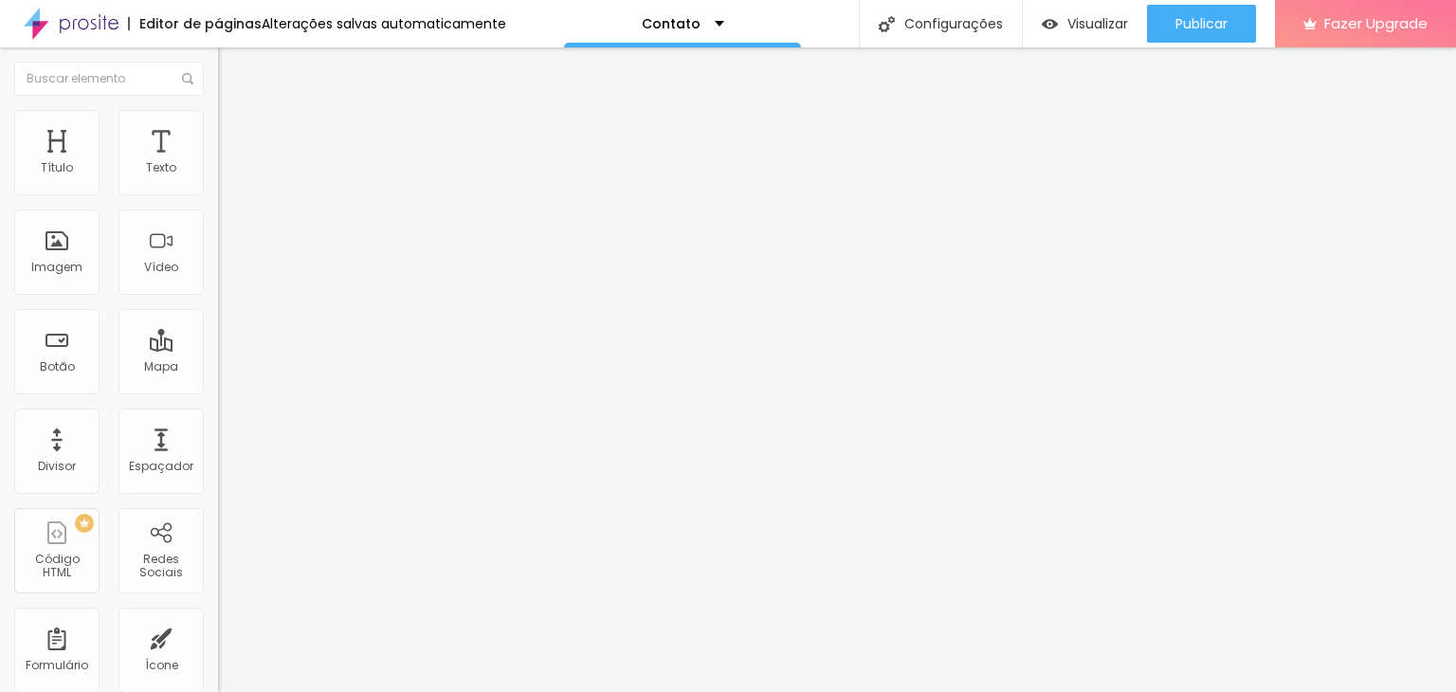
type input "133"
type input "136"
type input "139"
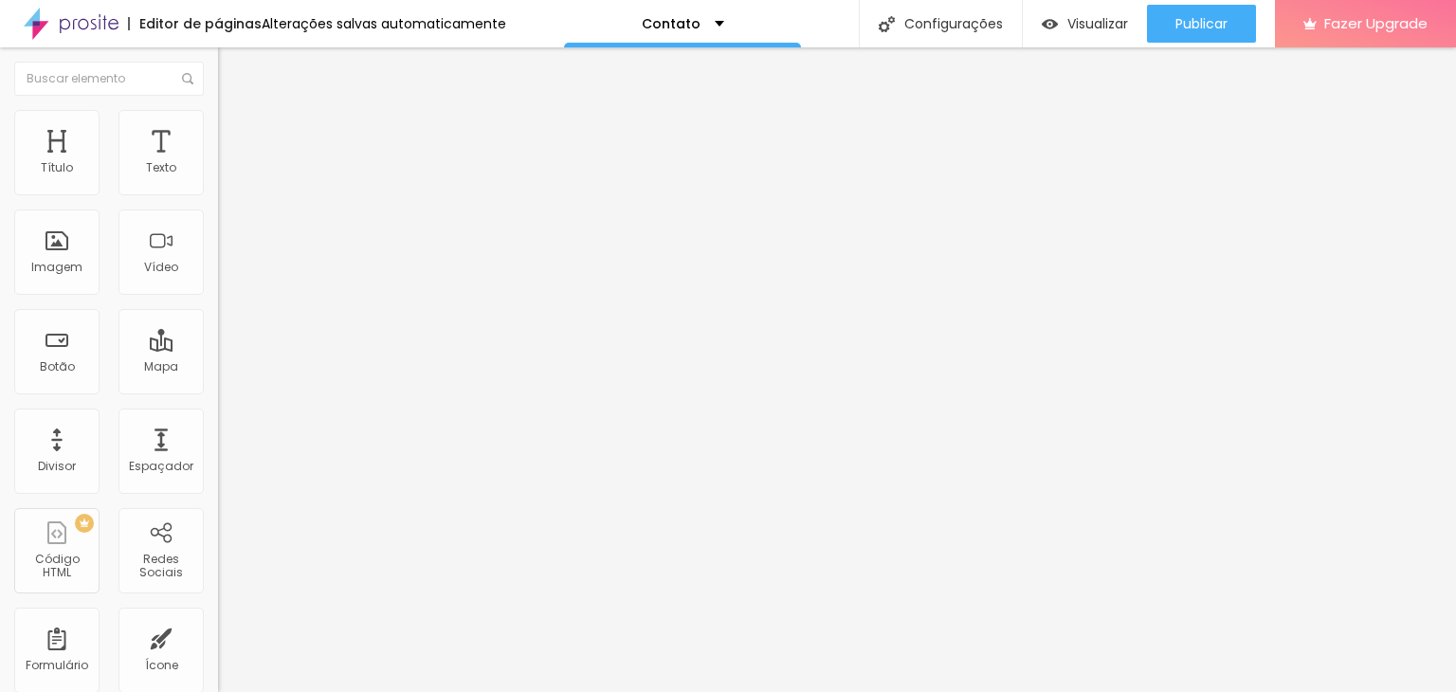
type input "139"
type input "142"
type input "145"
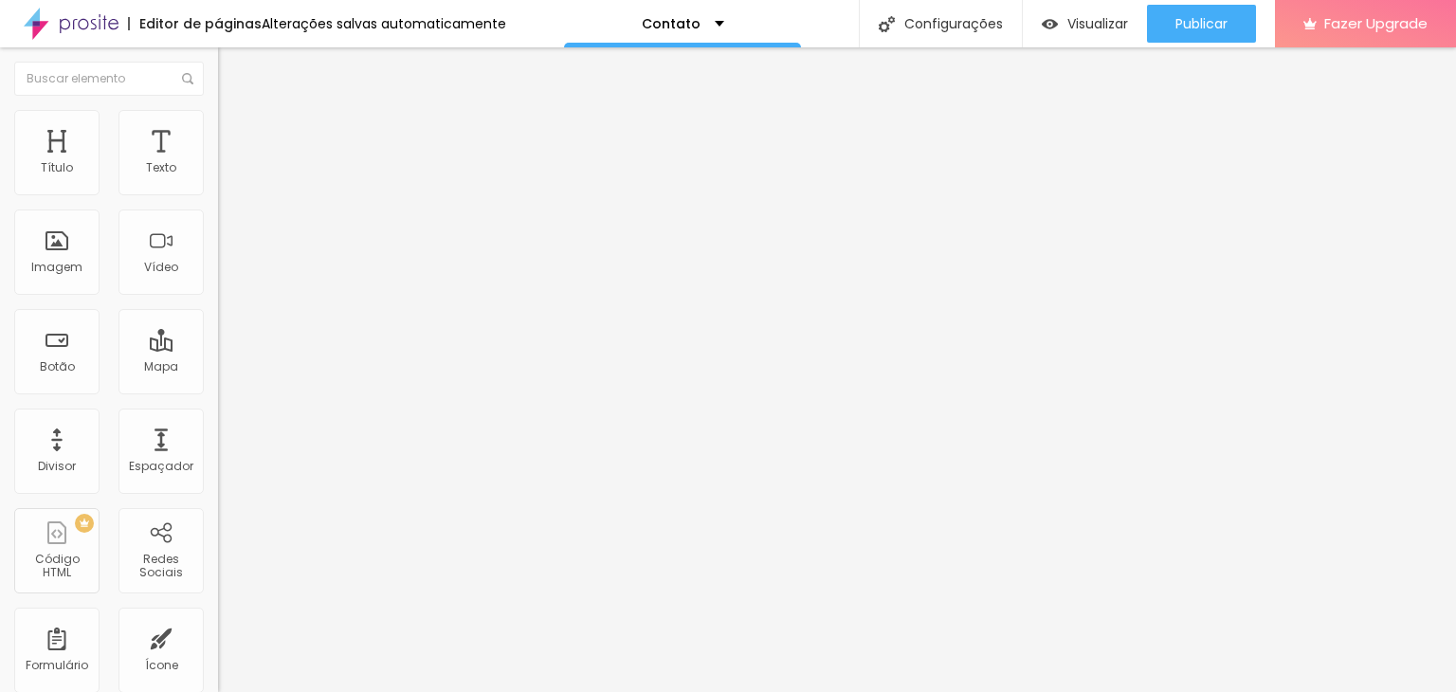
type input "148"
type input "151"
type input "154"
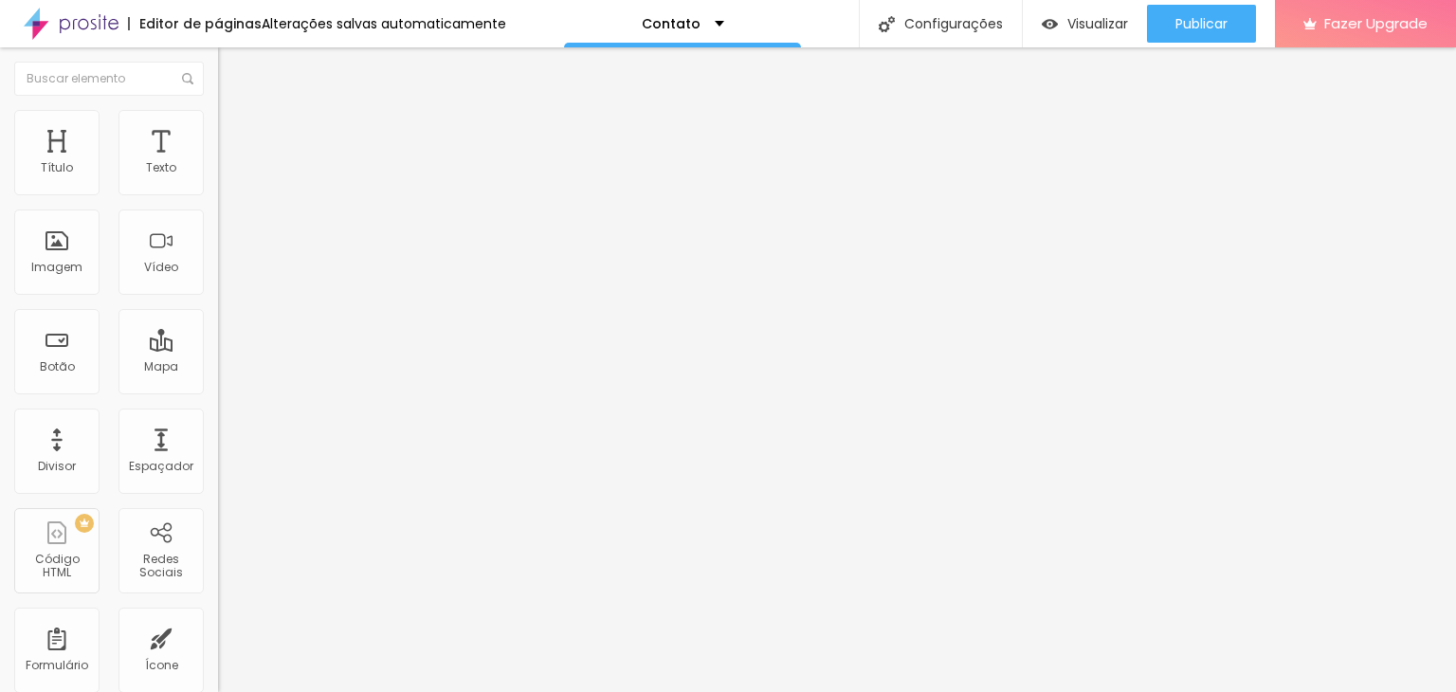
type input "154"
type input "157"
type input "160"
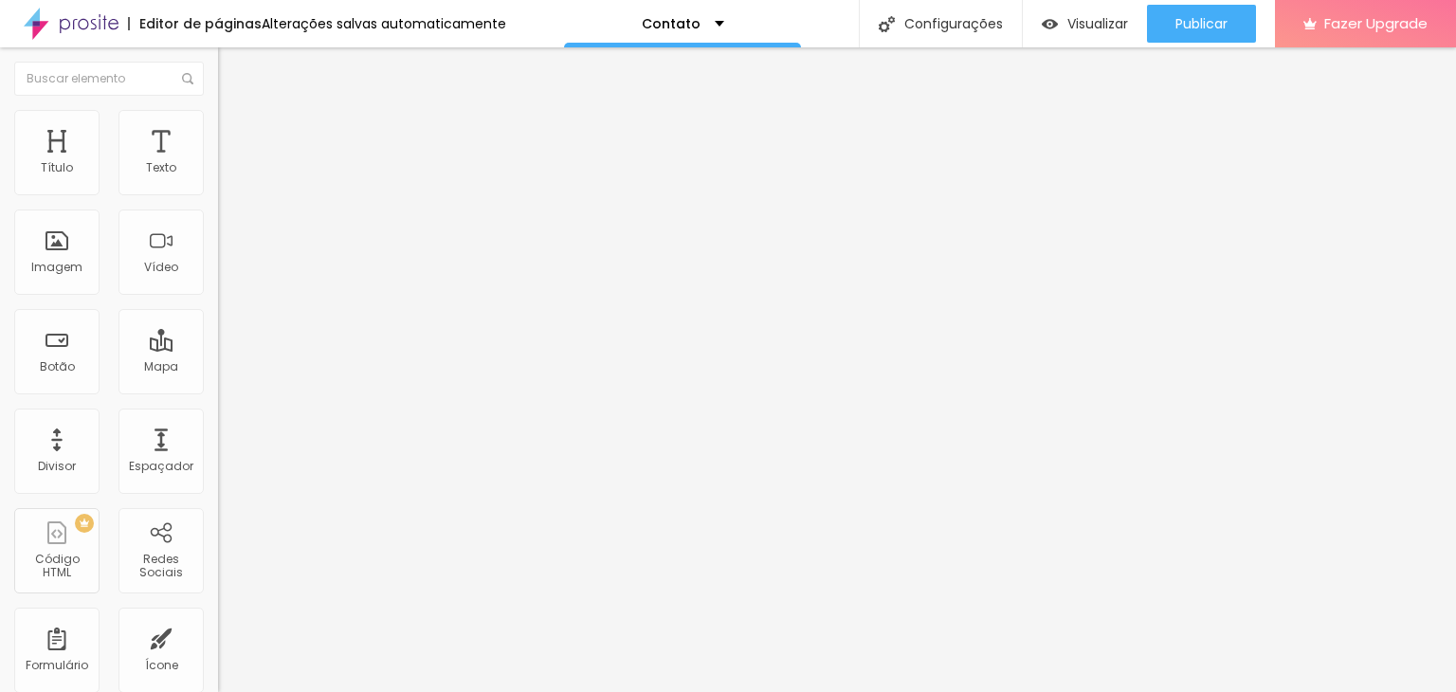
type input "163"
type input "166"
type input "169"
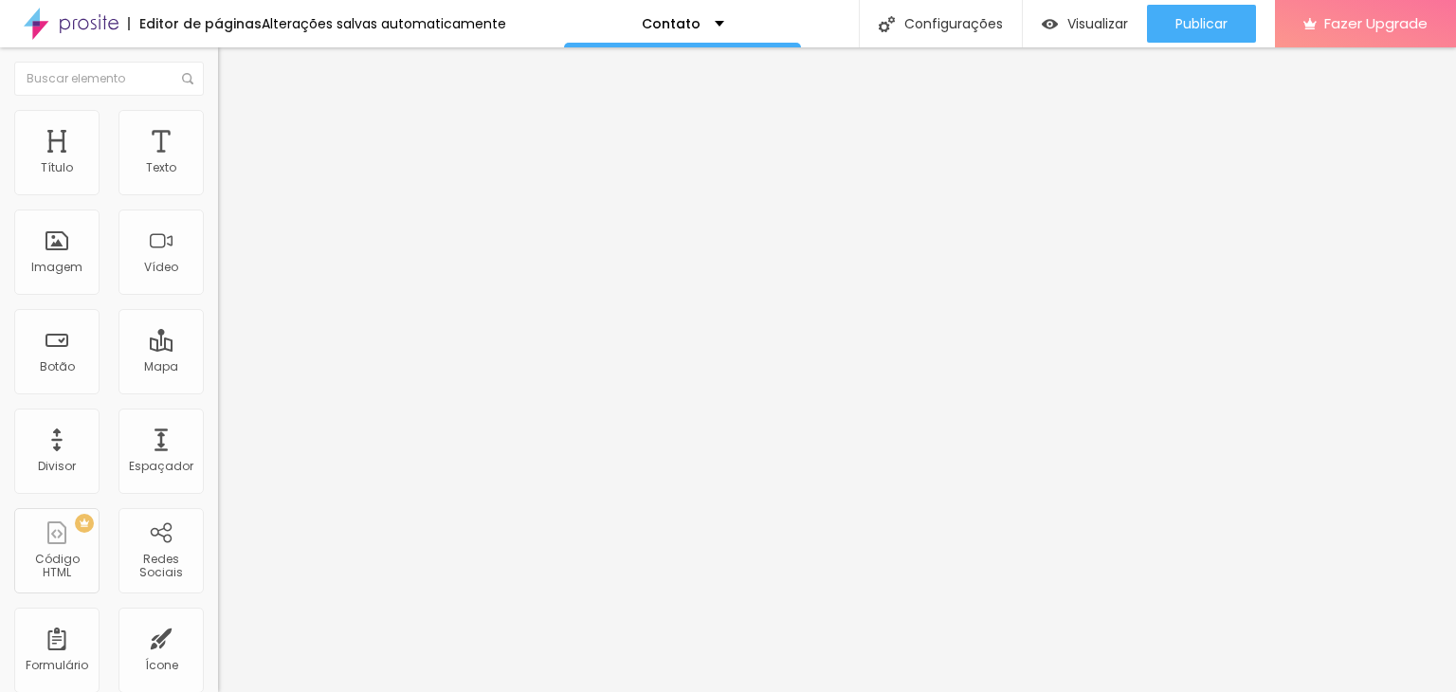
type input "169"
type input "172"
type input "175"
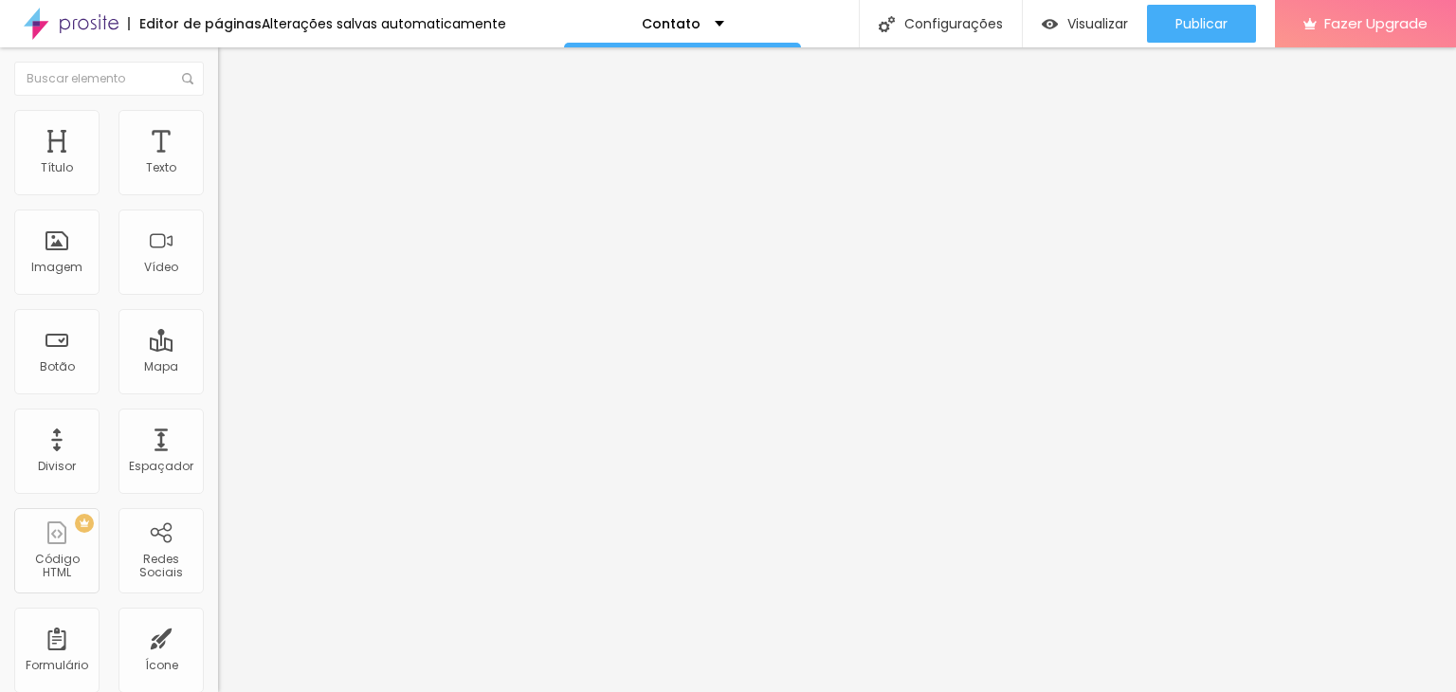
type input "184"
type input "187"
type input "190"
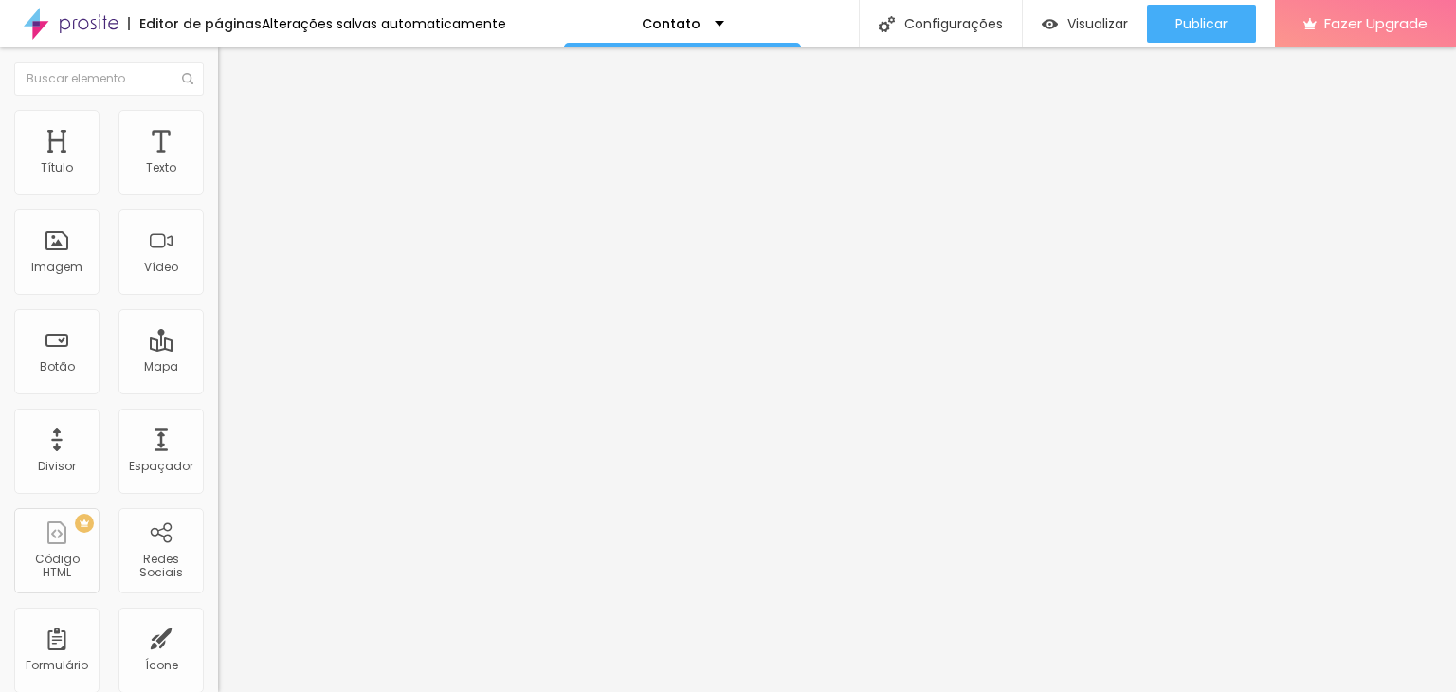
type input "190"
type input "193"
type input "196"
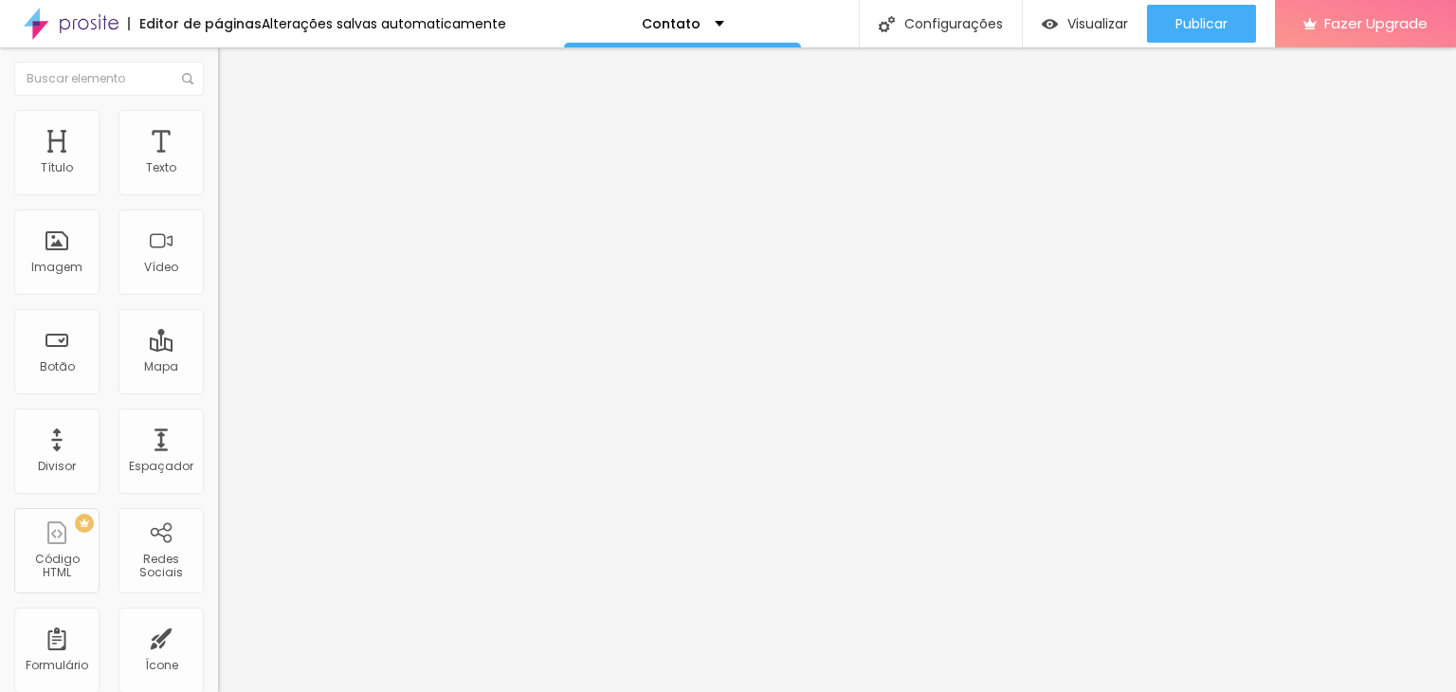
type input "200"
type input "206"
type input "209"
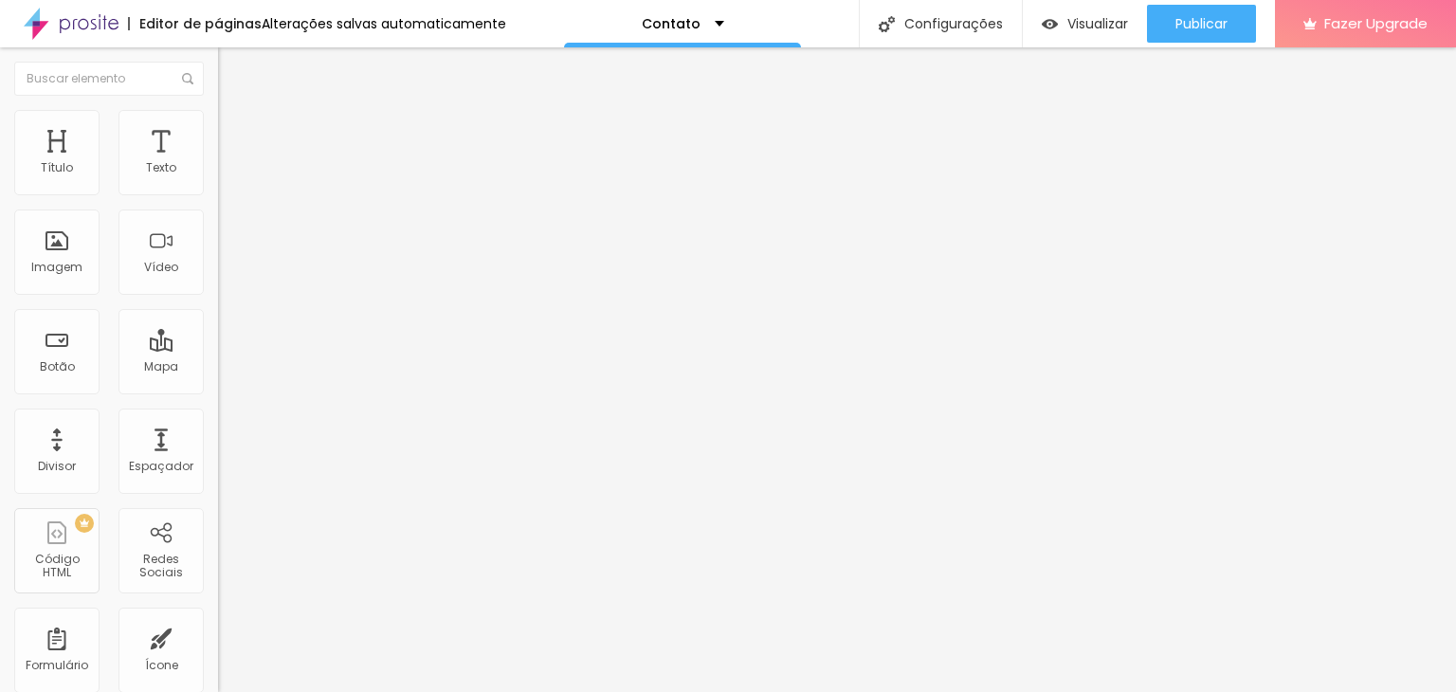
type input "209"
type input "206"
type input "203"
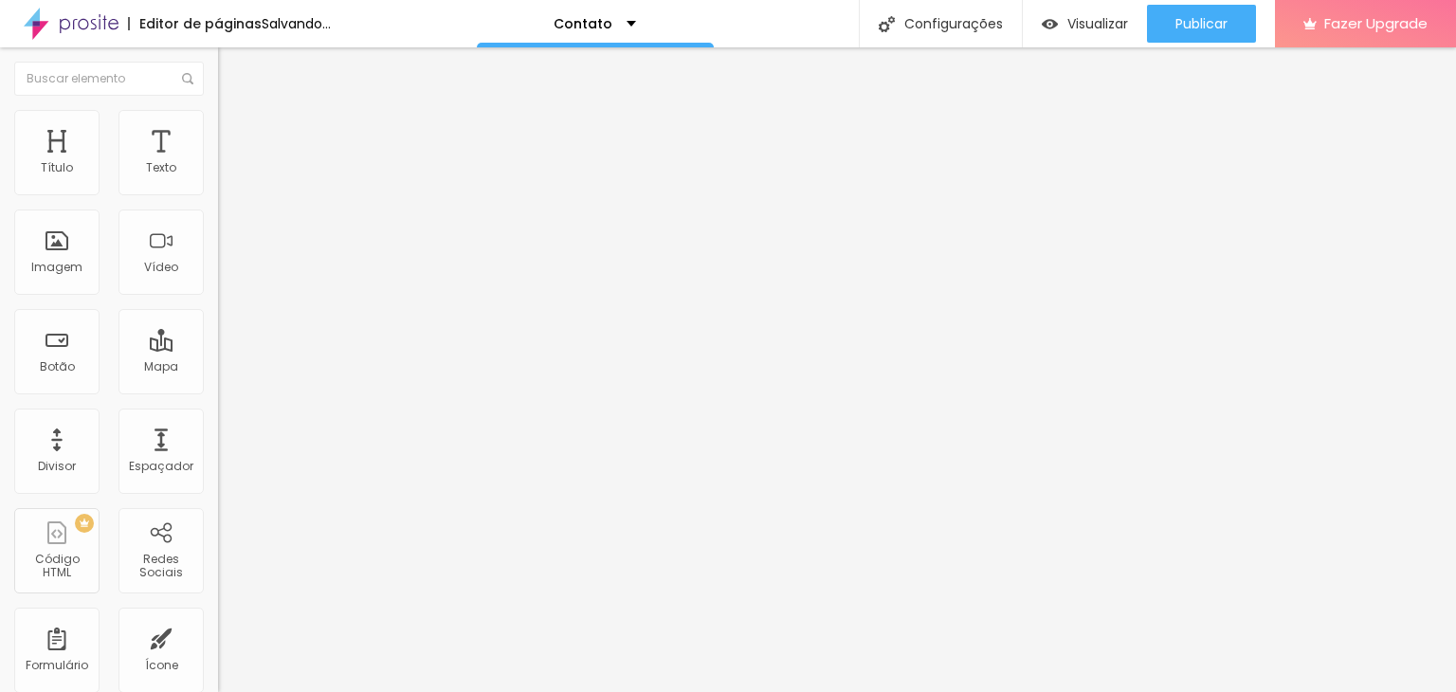
type input "200"
type input "196"
type input "193"
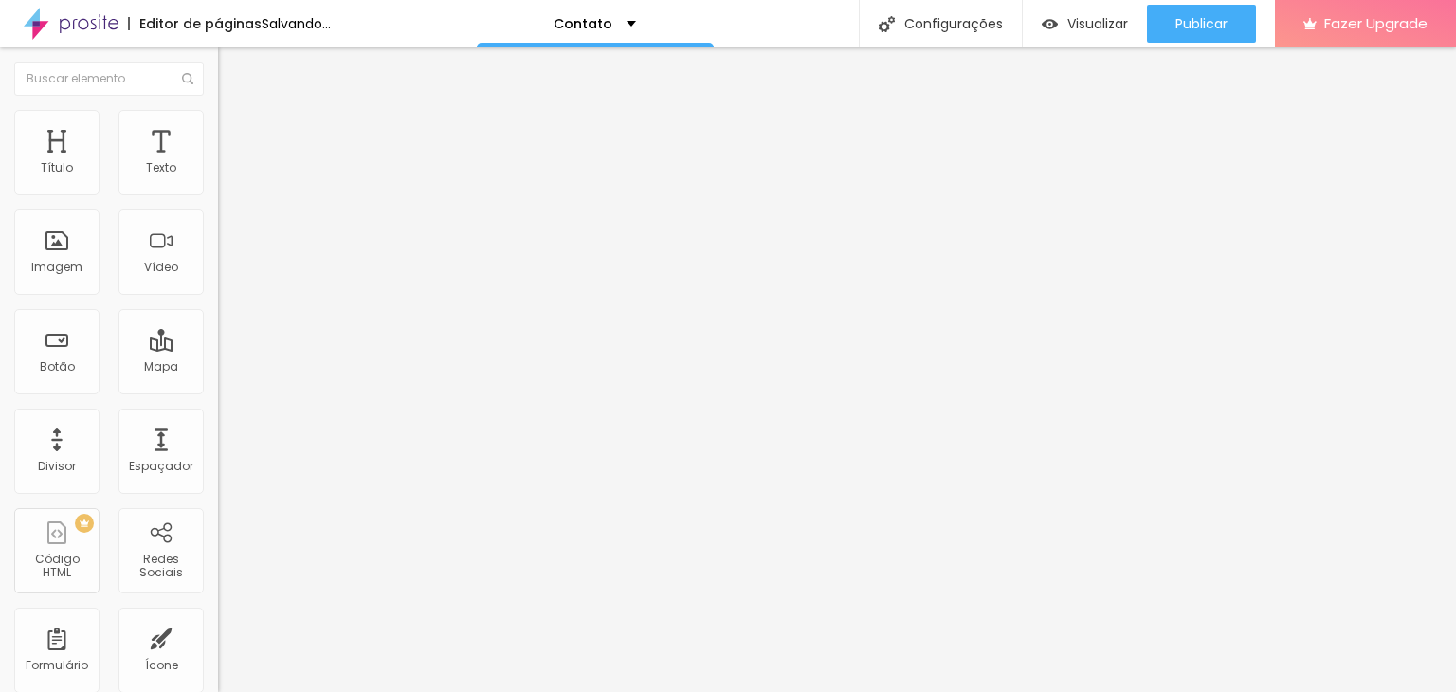
type input "193"
type input "196"
type input "200"
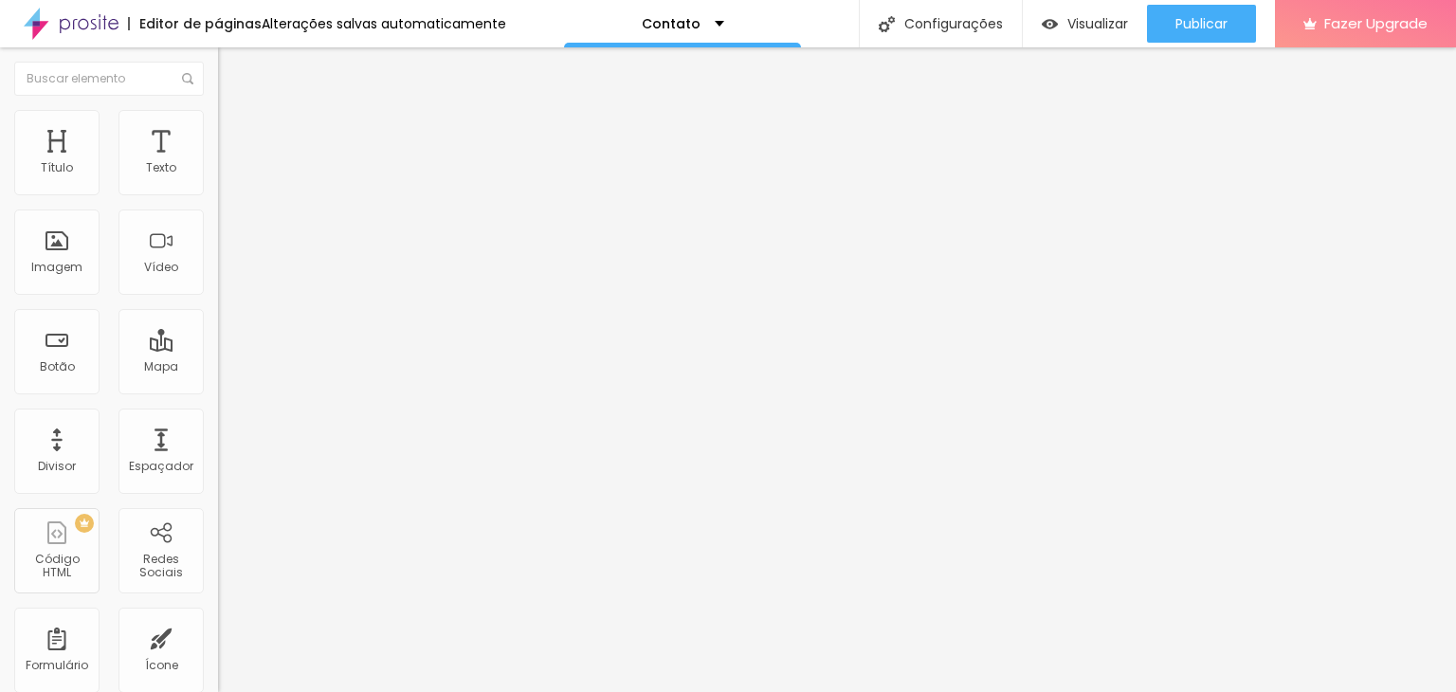
type input "203"
type input "200"
type input "196"
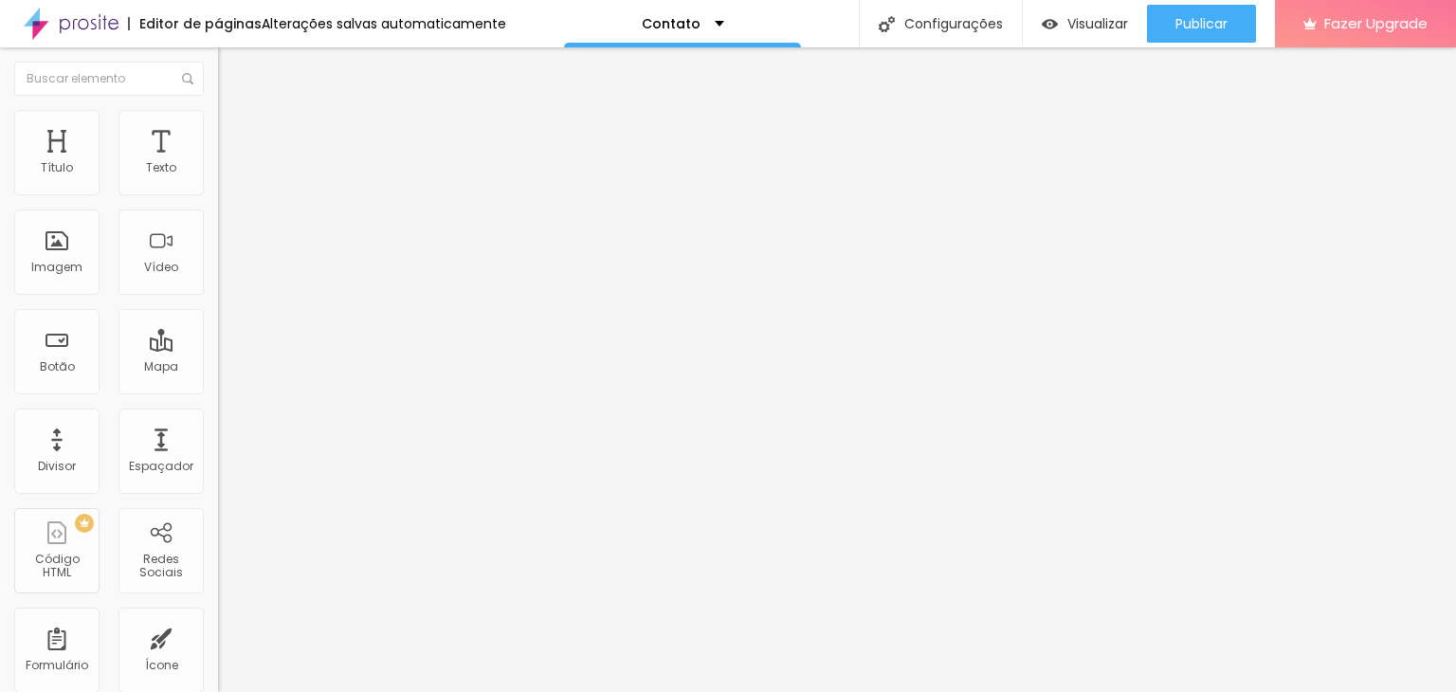
type input "196"
type input "200"
drag, startPoint x: 80, startPoint y: 259, endPoint x: 46, endPoint y: 247, distance: 35.1
type input "203"
click at [218, 243] on input "range" at bounding box center [279, 235] width 122 height 15
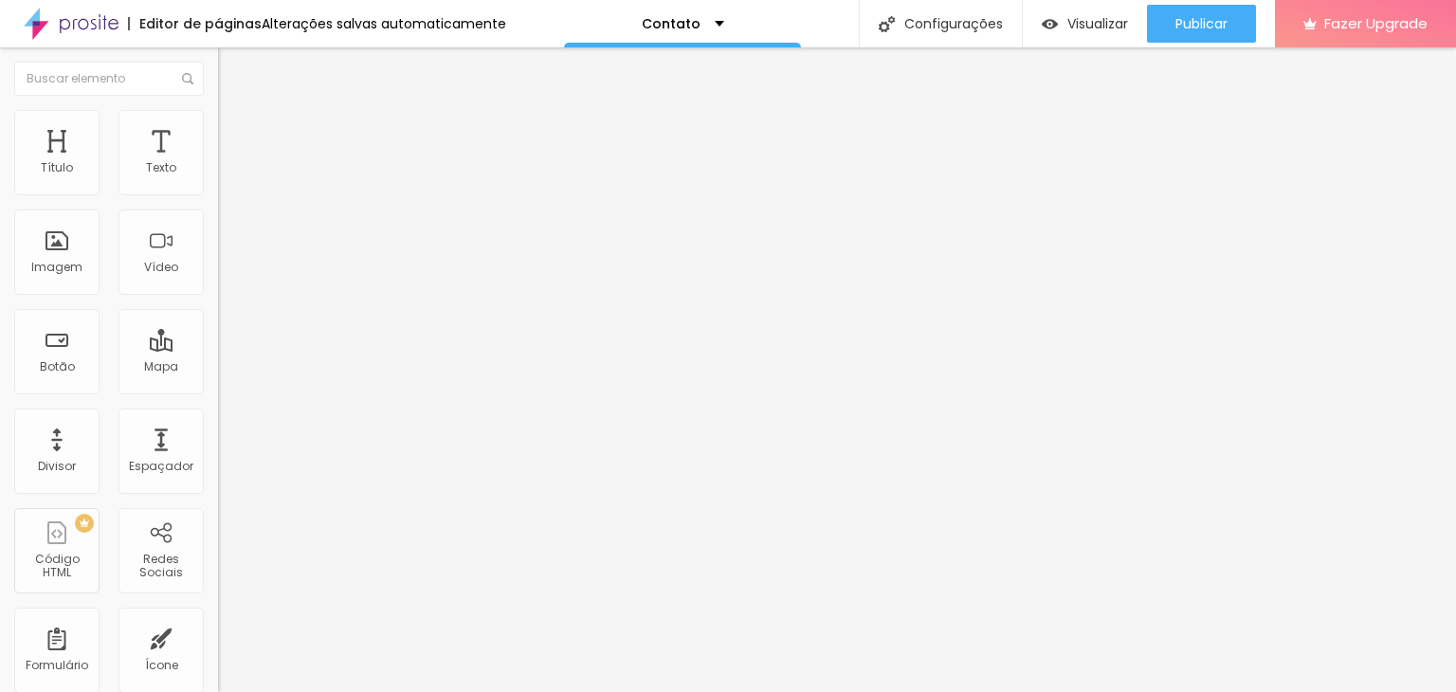
type input "206"
type input "203"
type input "200"
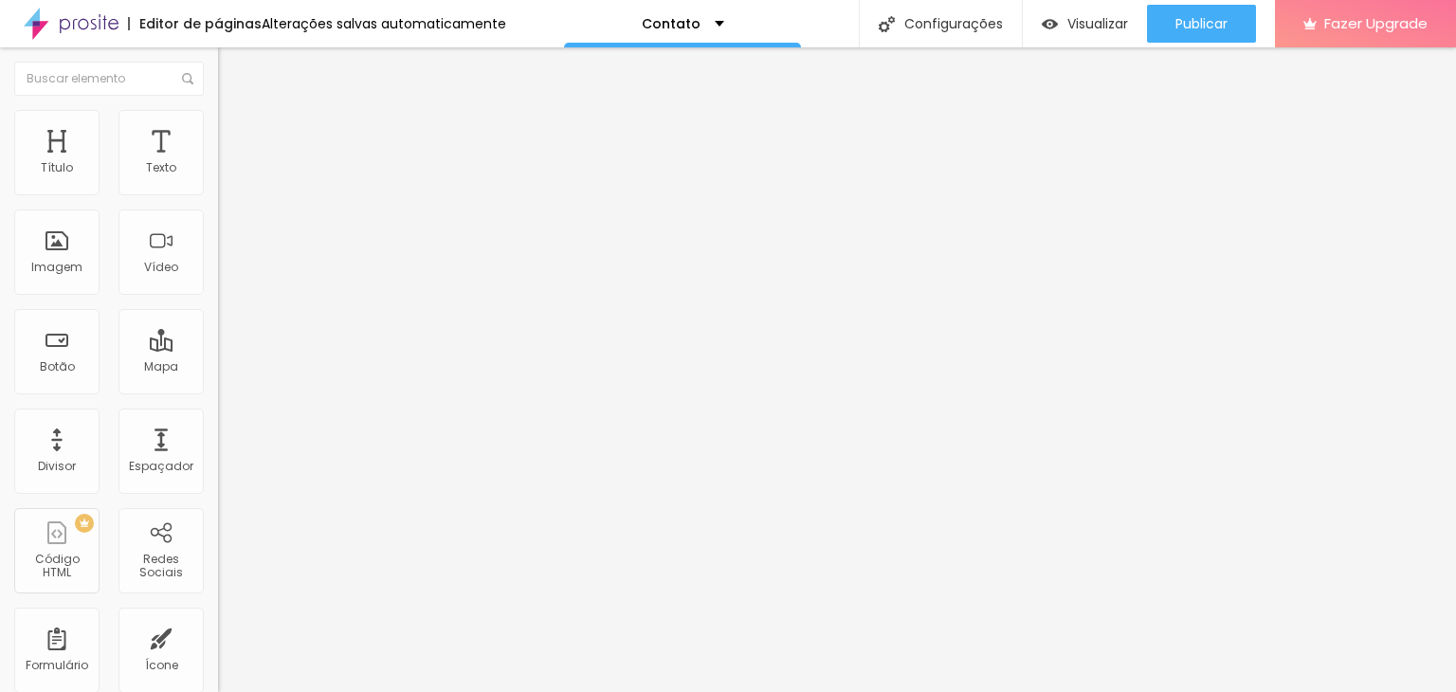
click at [218, 243] on input "range" at bounding box center [279, 235] width 122 height 15
click at [235, 134] on span "Avançado" at bounding box center [266, 142] width 63 height 16
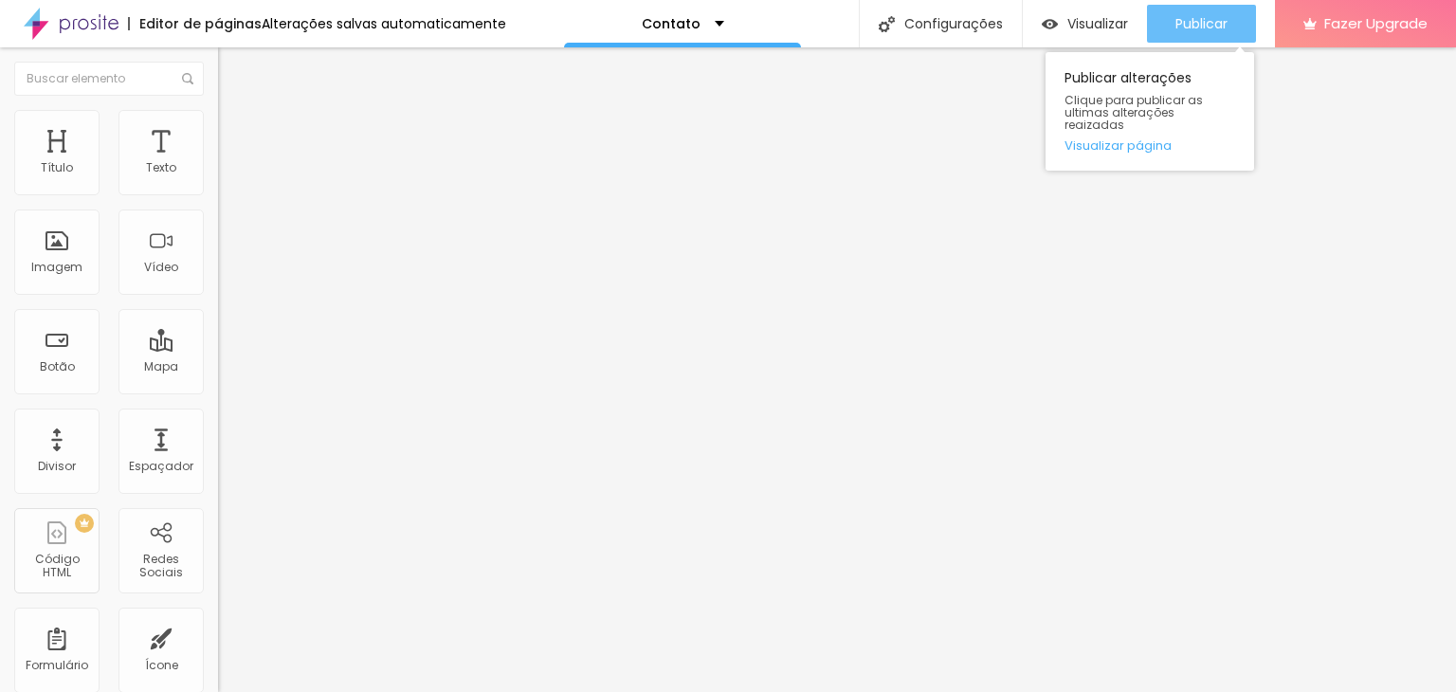
click at [1202, 27] on span "Publicar" at bounding box center [1202, 23] width 52 height 15
click at [1228, 16] on button "Publicar" at bounding box center [1201, 24] width 109 height 38
